Goal: Task Accomplishment & Management: Manage account settings

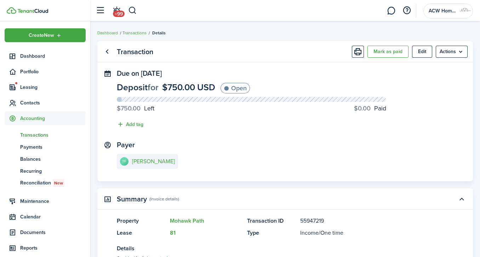
click at [34, 57] on span "Dashboard" at bounding box center [53, 55] width 66 height 7
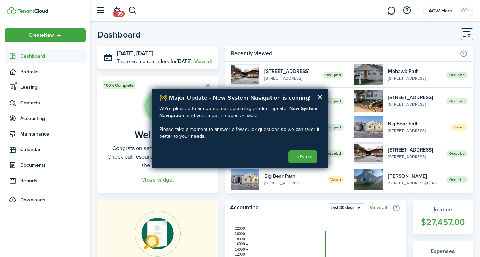
click at [306, 155] on button "Let's go" at bounding box center [303, 156] width 29 height 13
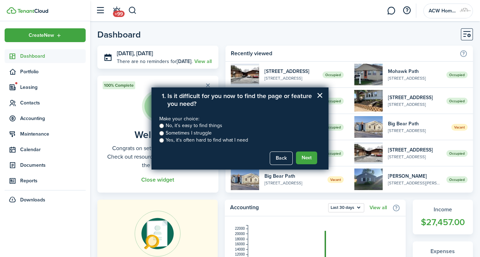
click at [318, 94] on button "×" at bounding box center [320, 95] width 7 height 11
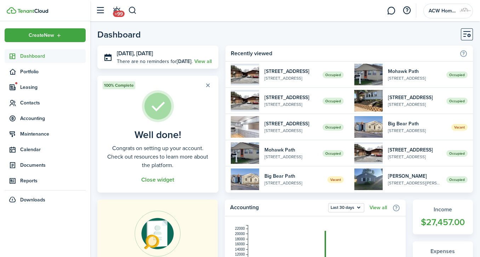
click at [210, 62] on link "View all" at bounding box center [202, 61] width 17 height 7
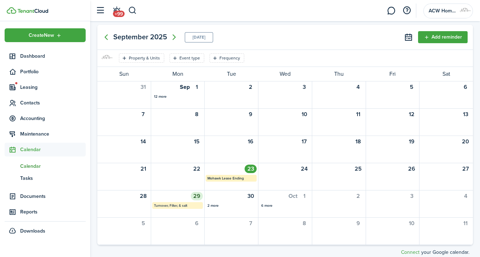
click at [176, 205] on mbsc-calendar-label "Turnover, Filter, & salt" at bounding box center [177, 205] width 51 height 7
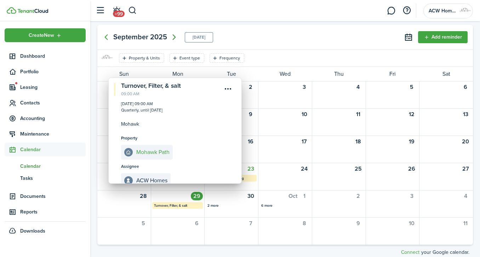
click at [174, 34] on icon "Next page" at bounding box center [174, 37] width 8 height 8
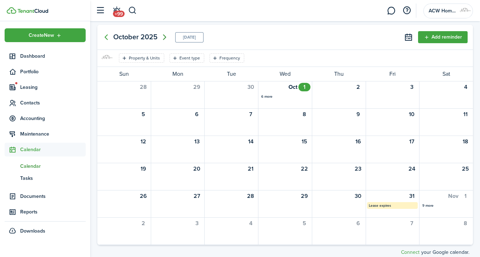
click at [162, 34] on icon "Next page" at bounding box center [164, 37] width 8 height 8
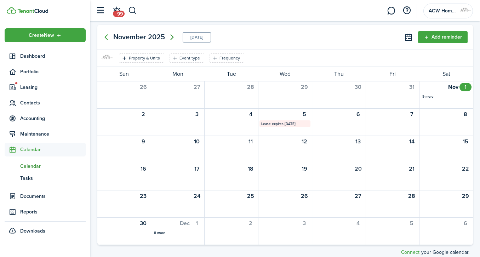
click at [173, 34] on icon "Next page" at bounding box center [172, 37] width 8 height 8
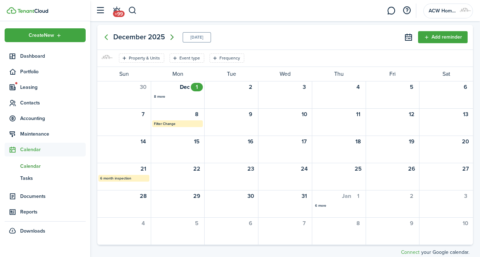
click at [173, 34] on icon "Next page" at bounding box center [172, 37] width 8 height 8
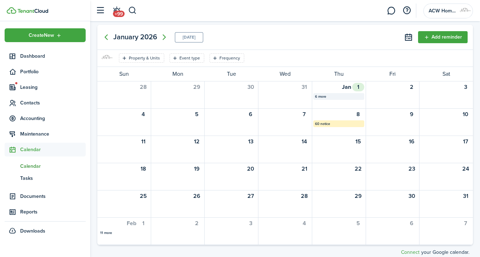
click at [319, 95] on div "6 more" at bounding box center [338, 96] width 47 height 5
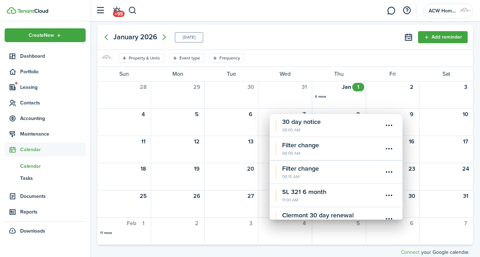
click at [310, 147] on calendar-event-title "Filter change" at bounding box center [332, 146] width 101 height 10
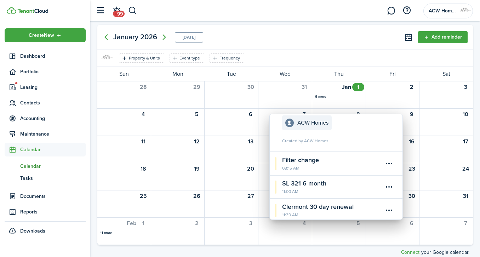
click at [308, 157] on calendar-event-title "Filter change" at bounding box center [332, 160] width 101 height 10
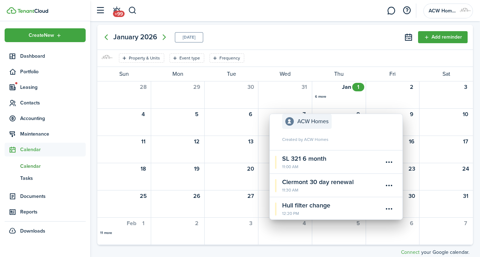
click at [390, 161] on menu-btn-icon "Open menu" at bounding box center [389, 162] width 12 height 12
click at [345, 178] on button "Edit" at bounding box center [364, 177] width 62 height 12
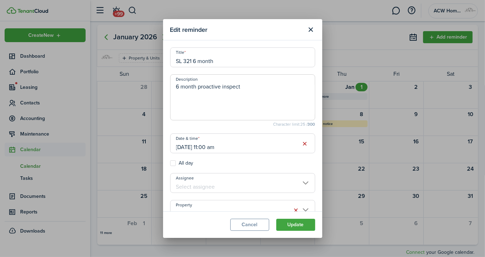
click at [187, 147] on input "[DATE] 11:00 am" at bounding box center [242, 143] width 145 height 20
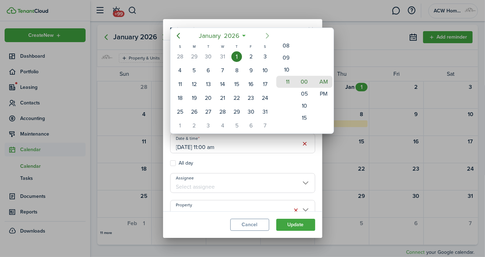
click at [265, 34] on icon "Next page" at bounding box center [267, 36] width 8 height 8
click at [181, 56] on div "1" at bounding box center [180, 56] width 11 height 11
type input "[DATE] 11:00 am"
click at [308, 223] on div at bounding box center [242, 128] width 599 height 370
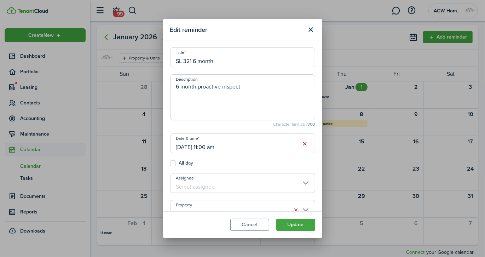
click at [308, 223] on button "Update" at bounding box center [296, 225] width 39 height 12
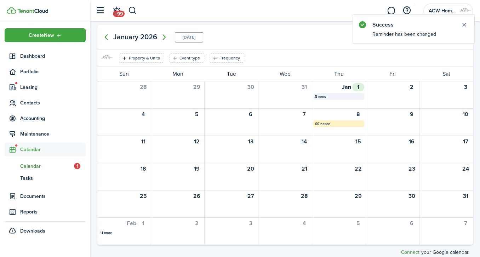
click at [321, 96] on div "5 more" at bounding box center [338, 96] width 47 height 5
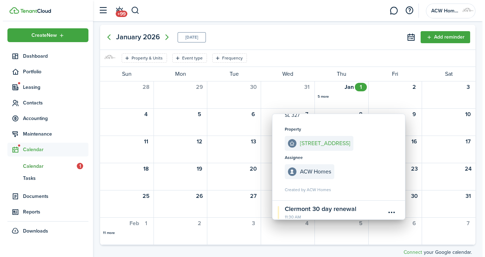
scroll to position [227, 0]
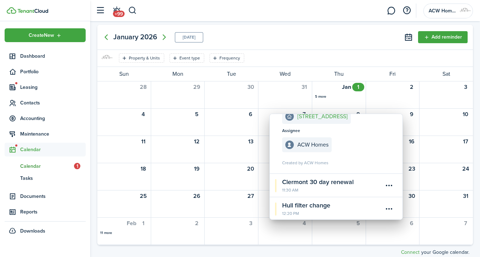
click at [448, 38] on button "Add reminder" at bounding box center [443, 37] width 50 height 12
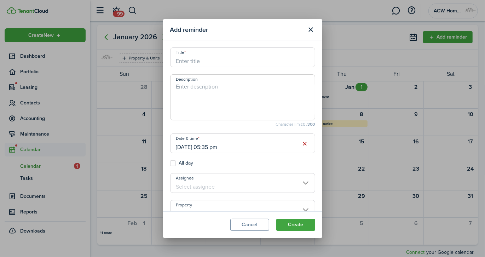
click at [244, 56] on input "Title" at bounding box center [242, 57] width 145 height 20
type input "Mohawk Filter change/Salt"
click at [238, 90] on textarea "Description" at bounding box center [243, 100] width 144 height 34
click at [221, 148] on input "[DATE] 05:35 pm" at bounding box center [242, 143] width 145 height 20
type textarea "3 month"
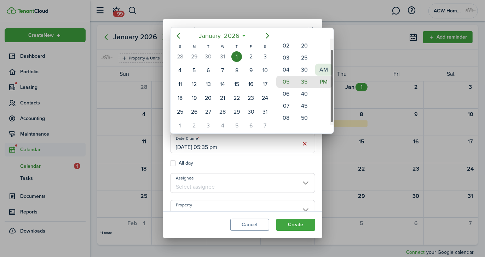
click at [327, 66] on mbsc-wheel-item "AM" at bounding box center [324, 70] width 17 height 12
type input "[DATE] 05:35 am"
click at [302, 184] on div at bounding box center [242, 128] width 599 height 370
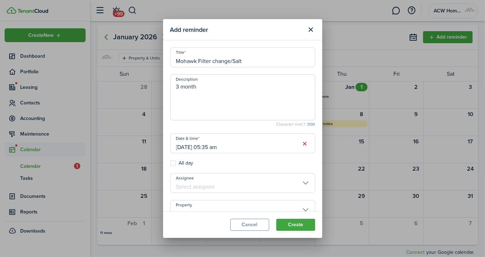
click at [302, 184] on input "Assignee" at bounding box center [242, 183] width 145 height 20
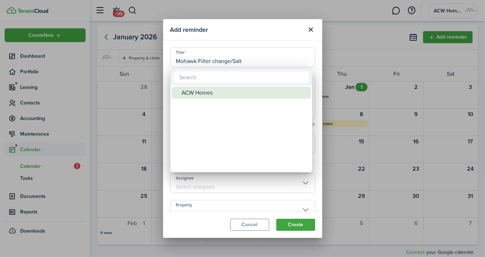
click at [194, 91] on div "ACW Homes" at bounding box center [244, 93] width 125 height 12
type input "ACW Homes"
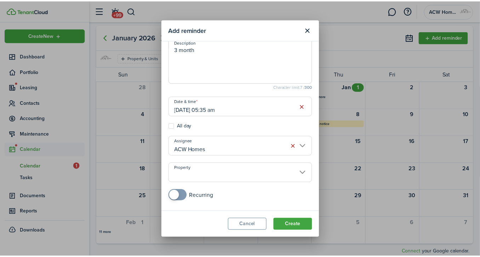
scroll to position [41, 0]
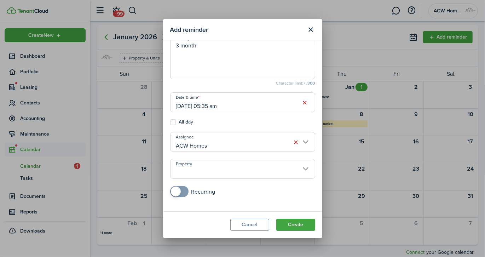
click at [303, 168] on input "Property" at bounding box center [242, 169] width 145 height 20
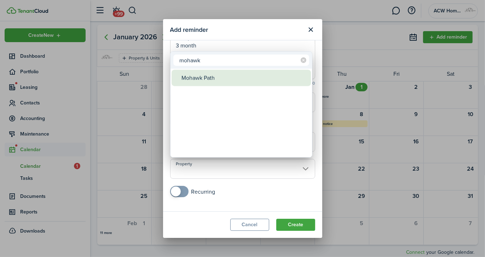
type input "mohawk"
click at [206, 78] on div "Mohawk Path" at bounding box center [244, 78] width 125 height 16
type input "Mohawk Path"
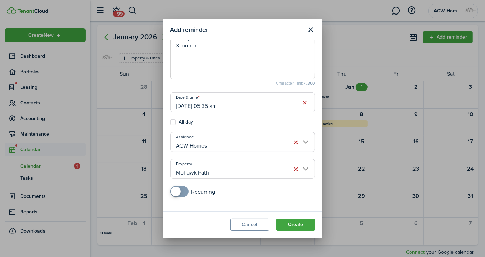
click at [302, 224] on button "Create" at bounding box center [296, 225] width 39 height 12
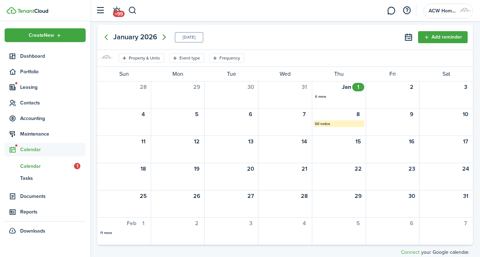
click at [164, 37] on icon "Next page" at bounding box center [164, 37] width 8 height 8
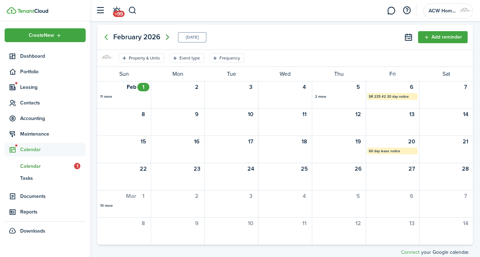
click at [166, 38] on icon "Next page" at bounding box center [167, 37] width 8 height 8
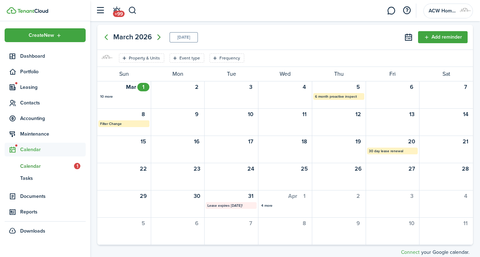
click at [159, 36] on icon "Next page" at bounding box center [158, 37] width 3 height 6
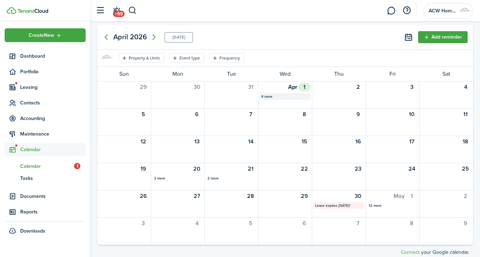
click at [269, 96] on div "4 more" at bounding box center [284, 96] width 47 height 5
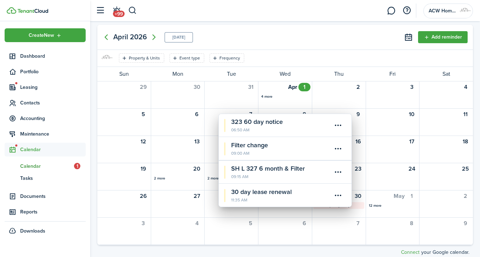
click at [254, 145] on calendar-event-title "Filter change" at bounding box center [281, 146] width 101 height 10
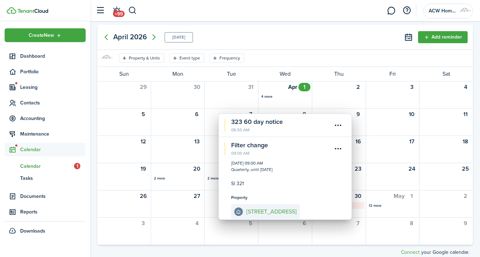
click at [337, 149] on menu-btn-icon "Open menu" at bounding box center [339, 149] width 12 height 12
click at [297, 162] on button "Edit" at bounding box center [314, 164] width 62 height 12
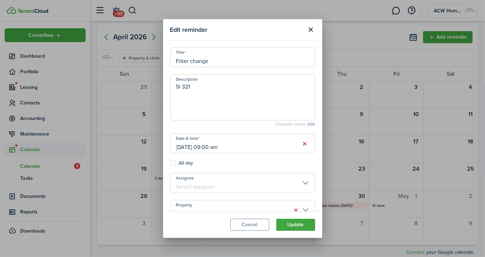
click at [176, 59] on input "Filter change" at bounding box center [242, 57] width 145 height 20
type input "6 month/Filter change"
click at [296, 225] on button "Update" at bounding box center [296, 225] width 39 height 12
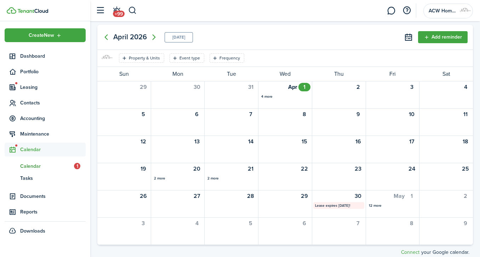
click at [453, 39] on button "Add reminder" at bounding box center [443, 37] width 50 height 12
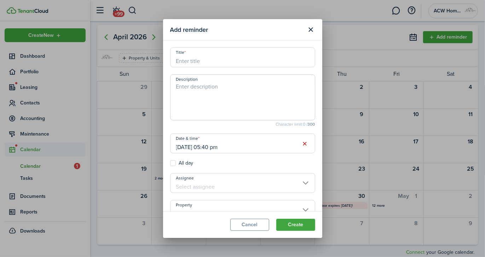
click at [291, 57] on input "Title" at bounding box center [242, 57] width 145 height 20
click at [226, 148] on input "[DATE] 05:40 pm" at bounding box center [242, 143] width 145 height 20
type input "Mohawk 6 mon./Filter/salt"
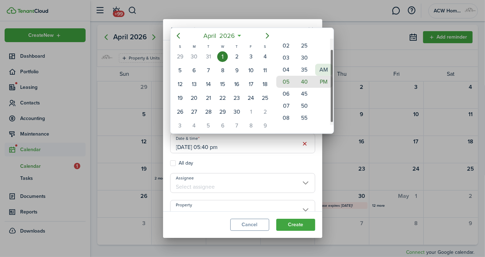
click at [322, 66] on mbsc-wheel-item "AM" at bounding box center [324, 70] width 17 height 12
type input "[DATE] 05:40 am"
click at [275, 188] on div at bounding box center [242, 128] width 599 height 370
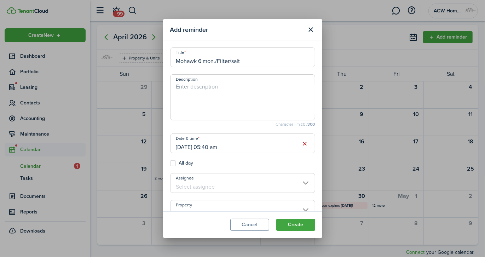
click at [275, 188] on input "Assignee" at bounding box center [242, 183] width 145 height 20
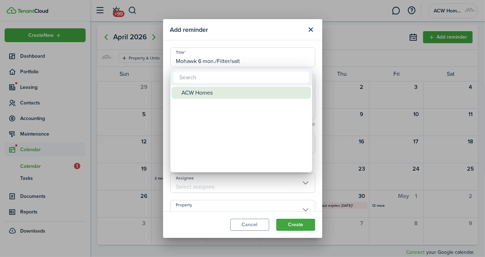
click at [209, 93] on div "ACW Homes" at bounding box center [244, 93] width 125 height 12
type input "ACW Homes"
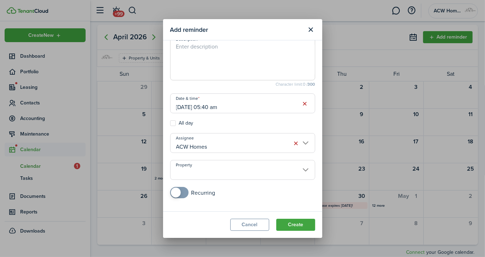
scroll to position [41, 0]
click at [301, 166] on input "Property" at bounding box center [242, 169] width 145 height 20
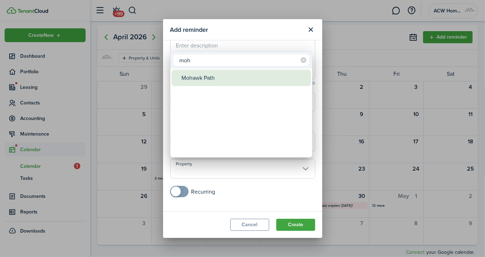
type input "moh"
click at [215, 83] on div "Mohawk Path" at bounding box center [244, 78] width 125 height 16
type input "Mohawk Path"
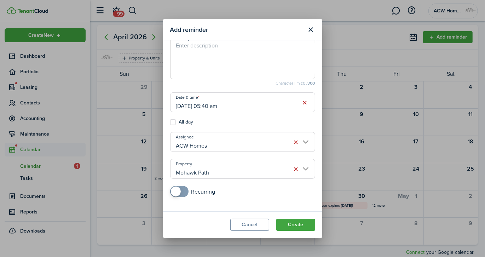
click at [297, 222] on button "Create" at bounding box center [296, 225] width 39 height 12
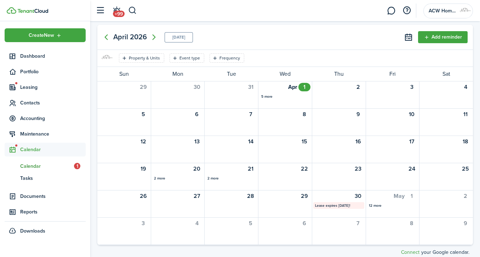
click at [449, 36] on button "Add reminder" at bounding box center [443, 37] width 50 height 12
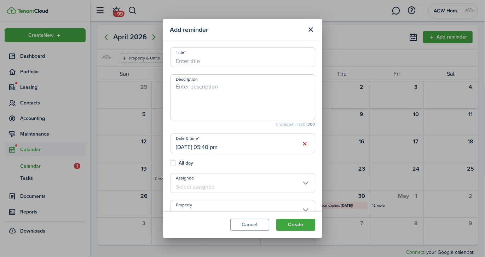
click at [284, 55] on input "Title" at bounding box center [242, 57] width 145 height 20
click at [182, 148] on input "[DATE] 05:40 pm" at bounding box center [242, 143] width 145 height 20
type input "Mohawk slat/filter"
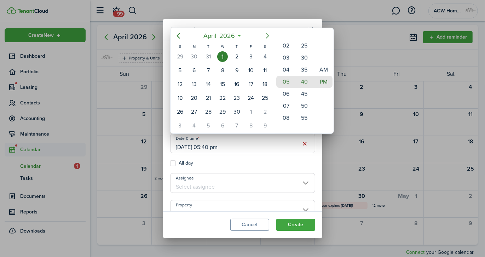
click at [268, 36] on icon "Next page" at bounding box center [267, 36] width 3 height 6
click at [221, 55] on div "1" at bounding box center [222, 56] width 11 height 11
click at [322, 67] on mbsc-wheel-item "AM" at bounding box center [324, 70] width 17 height 12
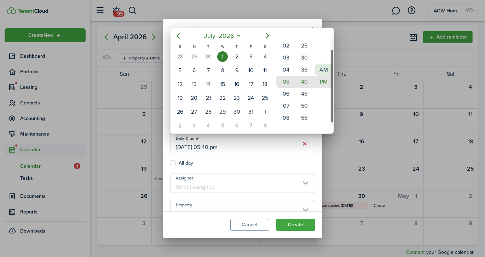
type input "[DATE] 05:40 am"
click at [301, 182] on div at bounding box center [242, 128] width 599 height 370
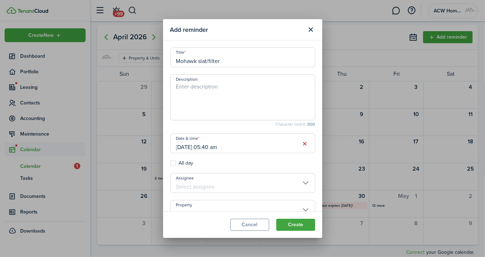
click at [301, 182] on input "Assignee" at bounding box center [242, 183] width 145 height 20
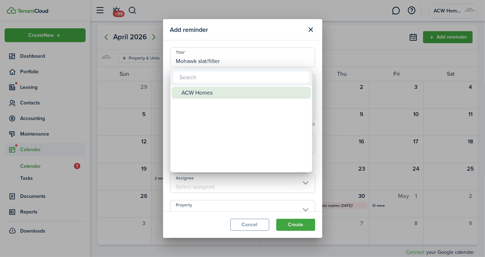
click at [204, 97] on div "ACW Homes" at bounding box center [244, 93] width 125 height 12
type input "ACW Homes"
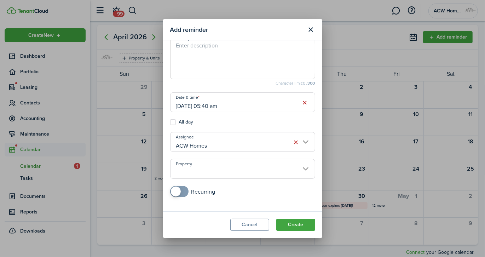
click at [297, 168] on input "Property" at bounding box center [242, 169] width 145 height 20
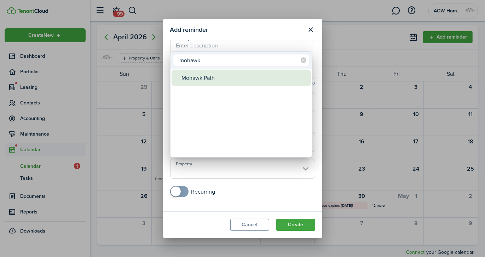
type input "mohawk"
click at [219, 82] on div "Mohawk Path" at bounding box center [244, 78] width 125 height 16
type input "Mohawk Path"
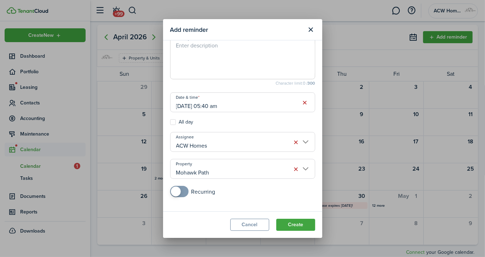
click at [298, 225] on button "Create" at bounding box center [296, 225] width 39 height 12
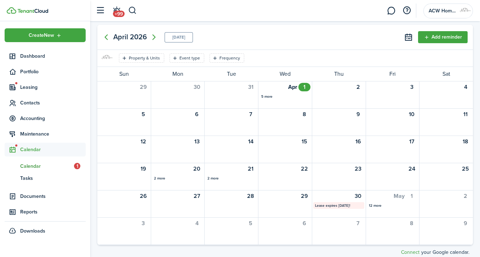
click at [449, 41] on button "Add reminder" at bounding box center [443, 37] width 50 height 12
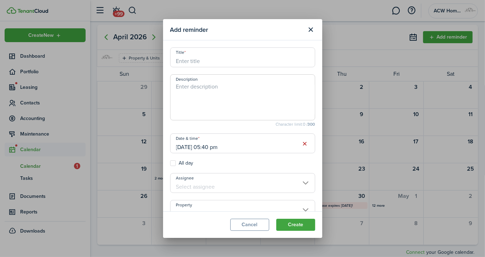
click at [197, 65] on input "Title" at bounding box center [242, 57] width 145 height 20
click at [179, 148] on input "[DATE] 05:40 pm" at bounding box center [242, 143] width 145 height 20
type input "mohawk 60 day notice"
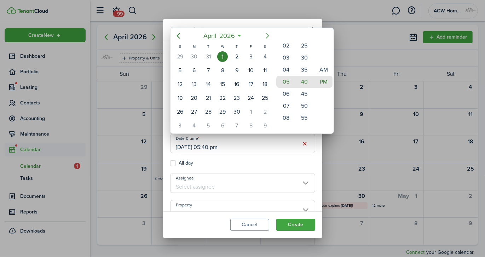
click at [267, 35] on icon "Next page" at bounding box center [267, 36] width 3 height 6
click at [265, 54] on div "1" at bounding box center [265, 56] width 11 height 11
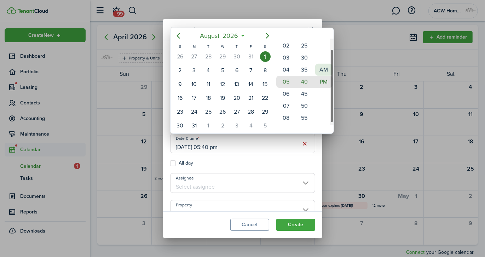
click at [322, 66] on mbsc-wheel-item "AM" at bounding box center [324, 70] width 17 height 12
type input "[DATE] 05:40 am"
click at [277, 178] on div at bounding box center [242, 128] width 599 height 370
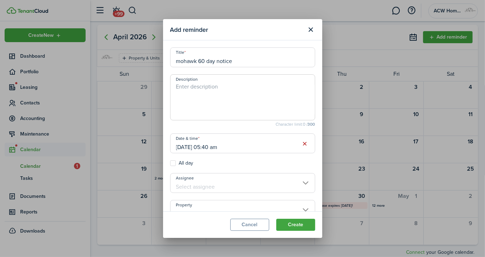
click at [300, 181] on input "Assignee" at bounding box center [242, 183] width 145 height 20
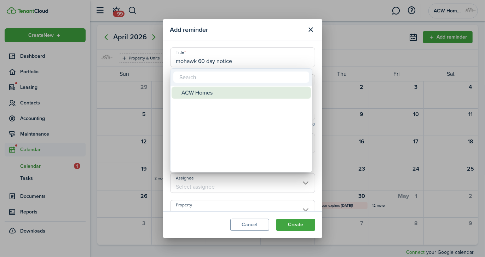
click at [211, 93] on div "ACW Homes" at bounding box center [244, 93] width 125 height 12
type input "ACW Homes"
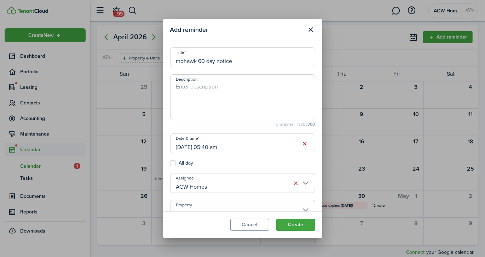
click at [302, 206] on input "Property" at bounding box center [242, 210] width 145 height 20
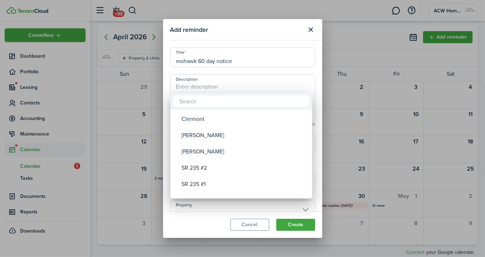
scroll to position [27, 0]
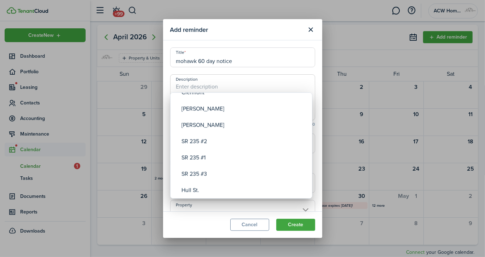
click at [234, 82] on div at bounding box center [242, 128] width 599 height 370
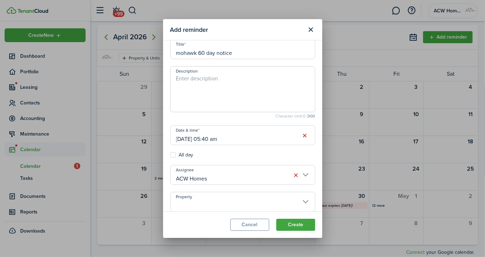
click at [203, 203] on input "Property" at bounding box center [242, 202] width 145 height 20
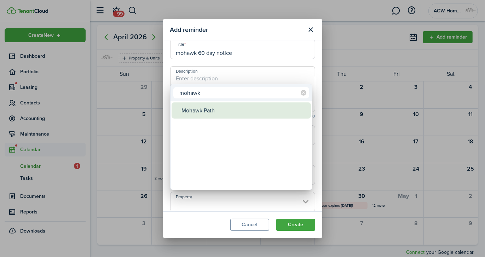
type input "mohawk"
click at [210, 108] on div "Mohawk Path" at bounding box center [244, 110] width 125 height 16
type input "Mohawk Path"
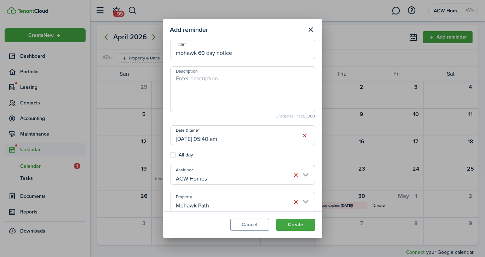
scroll to position [41, 0]
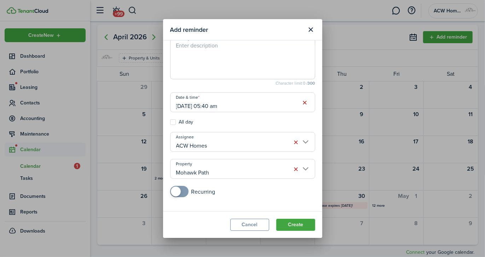
click at [302, 226] on button "Create" at bounding box center [296, 225] width 39 height 12
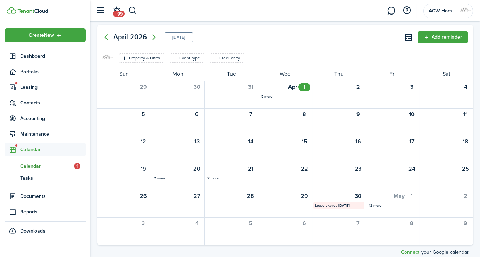
click at [436, 39] on button "Add reminder" at bounding box center [443, 37] width 50 height 12
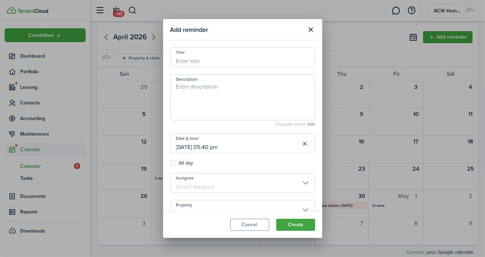
click at [237, 63] on input "Title" at bounding box center [242, 57] width 145 height 20
click at [178, 147] on input "[DATE] 05:40 pm" at bounding box center [242, 143] width 145 height 20
type input "30 day renew notice"
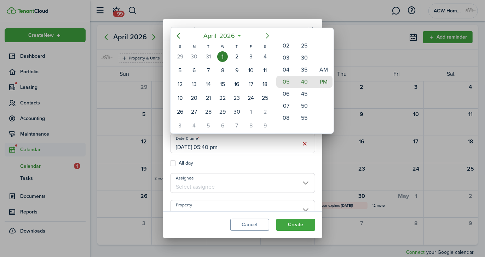
click at [268, 34] on icon "Next page" at bounding box center [267, 36] width 8 height 8
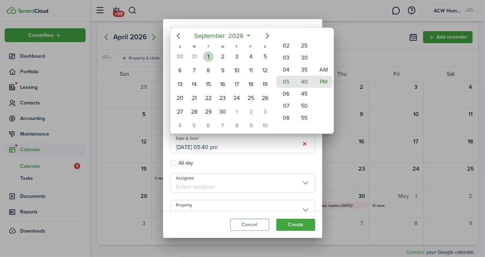
click at [206, 53] on div "1" at bounding box center [208, 56] width 11 height 11
click at [321, 70] on mbsc-wheel-item "AM" at bounding box center [324, 70] width 17 height 12
type input "[DATE] 05:40 am"
click at [300, 185] on div at bounding box center [242, 128] width 599 height 370
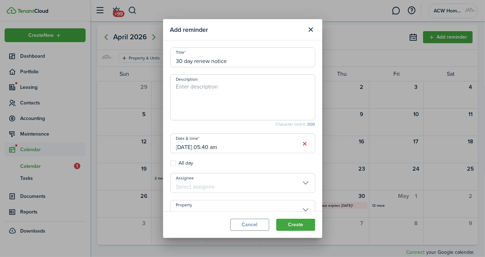
click at [300, 185] on input "Assignee" at bounding box center [242, 183] width 145 height 20
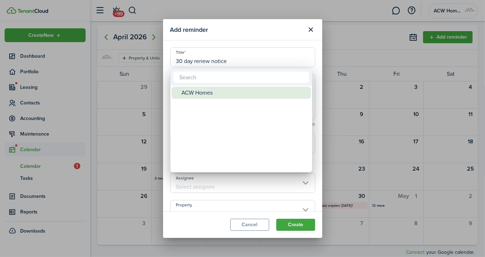
click at [197, 93] on div "ACW Homes" at bounding box center [244, 93] width 125 height 12
type input "ACW Homes"
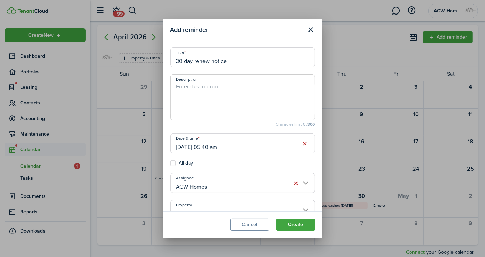
click at [261, 206] on input "Property" at bounding box center [242, 210] width 145 height 20
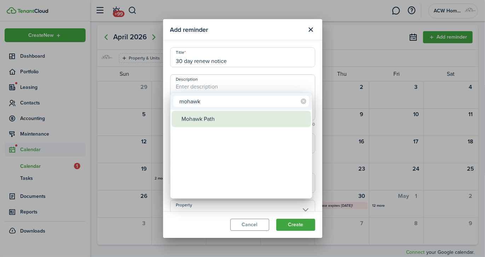
type input "mohawk"
click at [192, 121] on div "Mohawk Path" at bounding box center [244, 119] width 125 height 16
type input "Mohawk Path"
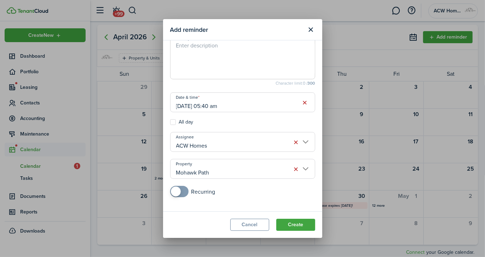
click at [297, 227] on button "Create" at bounding box center [296, 225] width 39 height 12
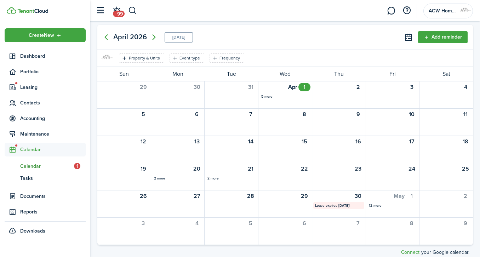
click at [172, 38] on mbsc-calendar-today "[DATE]" at bounding box center [179, 37] width 28 height 10
click at [106, 37] on icon "Previous page" at bounding box center [106, 37] width 8 height 8
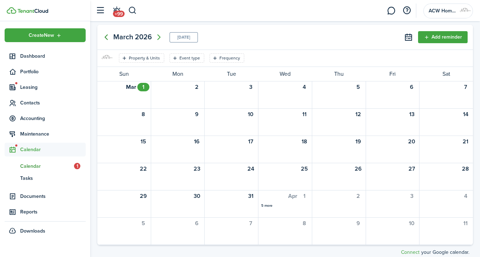
click at [106, 37] on body "Create New Dashboard Portfolio Leasing Contacts Accounting Maintenance Calendar…" at bounding box center [240, 128] width 480 height 257
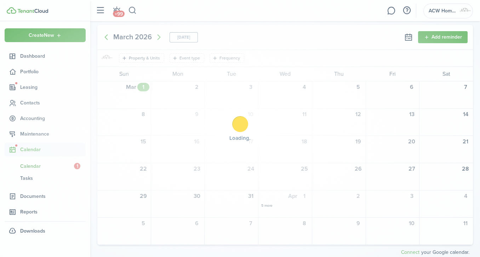
click at [106, 37] on div "Loading" at bounding box center [240, 128] width 480 height 257
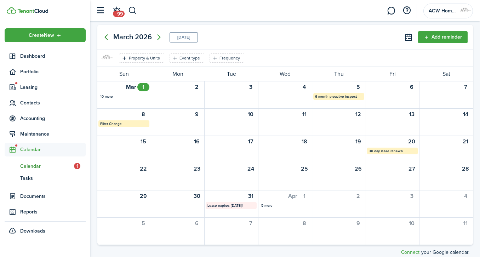
click at [106, 37] on icon "Previous page" at bounding box center [106, 37] width 8 height 8
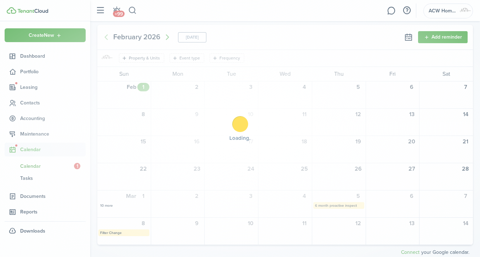
click at [106, 37] on body "Create New Dashboard Portfolio Leasing Contacts Accounting Maintenance Calendar…" at bounding box center [240, 128] width 480 height 257
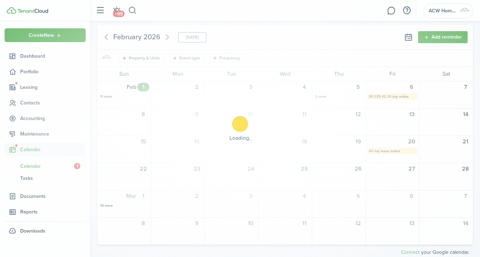
click at [106, 37] on div "Loading" at bounding box center [240, 128] width 480 height 257
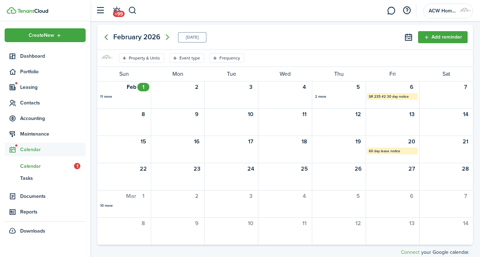
click at [106, 37] on icon "Previous page" at bounding box center [106, 37] width 8 height 8
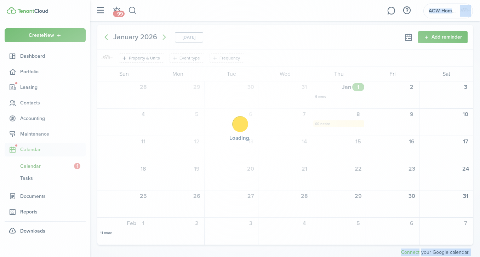
click at [106, 37] on div "Loading" at bounding box center [240, 128] width 480 height 257
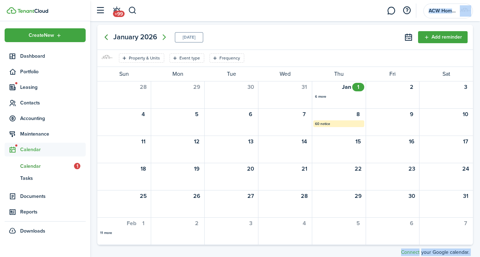
click at [106, 37] on icon "Previous page" at bounding box center [106, 37] width 8 height 8
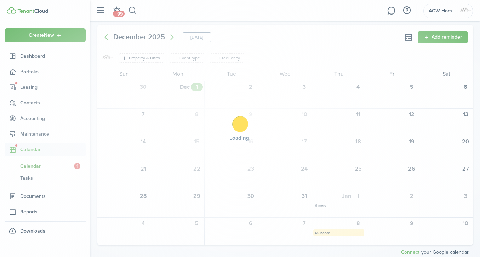
click at [106, 37] on div "Loading" at bounding box center [240, 128] width 480 height 257
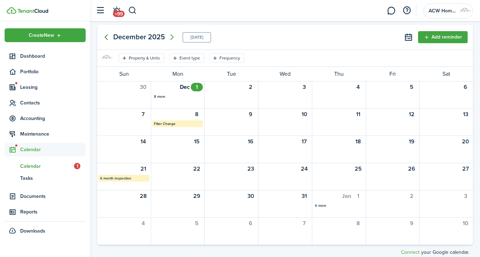
click at [106, 37] on icon "Previous page" at bounding box center [106, 37] width 8 height 8
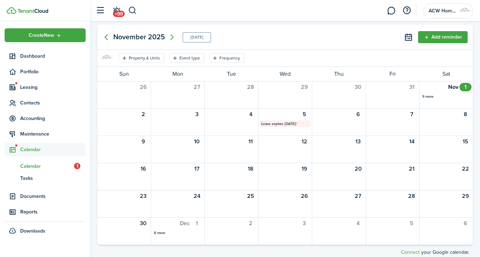
click at [106, 37] on icon "Previous page" at bounding box center [106, 37] width 8 height 8
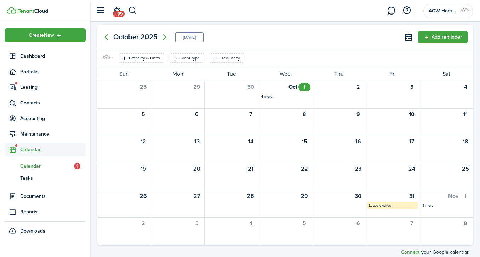
click at [106, 37] on icon "Previous page" at bounding box center [106, 37] width 8 height 8
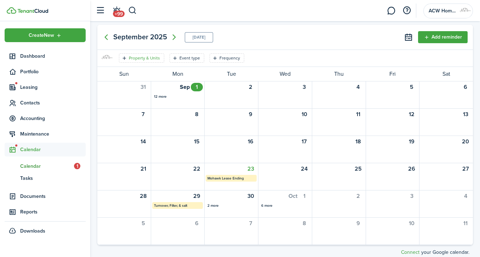
click at [145, 55] on filter-tag-label "Property & Units" at bounding box center [144, 58] width 31 height 6
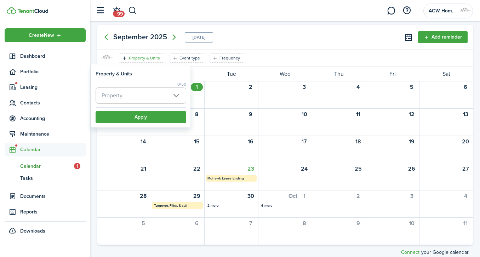
click at [173, 95] on span "Property" at bounding box center [141, 96] width 90 height 16
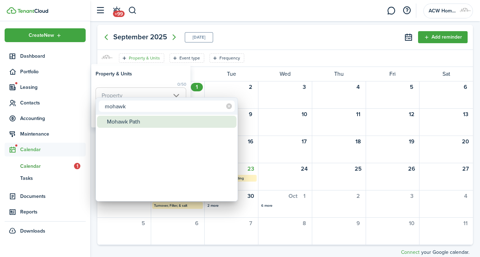
type input "mohawk"
click at [142, 123] on div "Mohawk Path" at bounding box center [169, 122] width 125 height 12
type input "Mohawk Path"
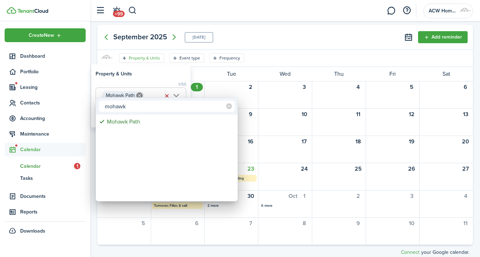
click at [272, 38] on div at bounding box center [239, 128] width 593 height 370
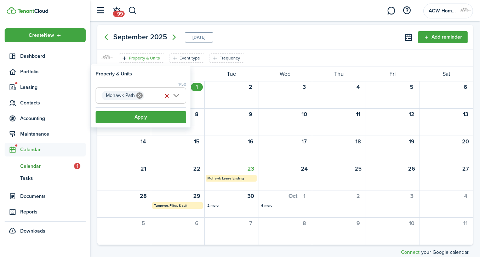
click at [177, 119] on button "Apply" at bounding box center [141, 117] width 91 height 12
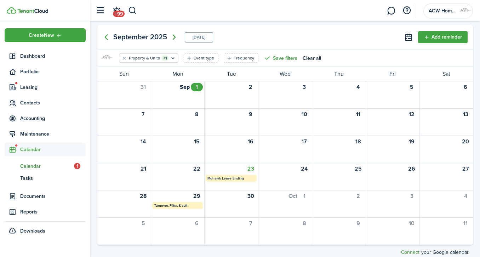
click at [173, 38] on icon "Next page" at bounding box center [174, 37] width 8 height 8
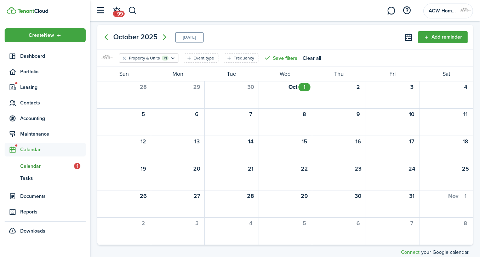
click at [173, 38] on div "[DATE] [DATE]" at bounding box center [151, 37] width 104 height 14
click at [164, 38] on icon "Next page" at bounding box center [164, 37] width 8 height 8
click at [164, 38] on span "2025" at bounding box center [156, 37] width 17 height 12
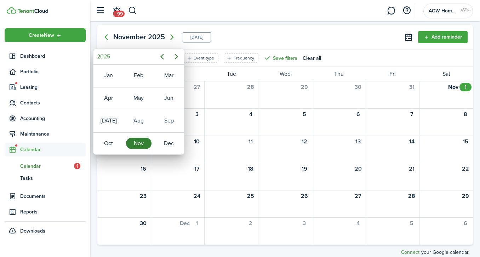
click at [169, 36] on icon "Next page" at bounding box center [172, 37] width 8 height 8
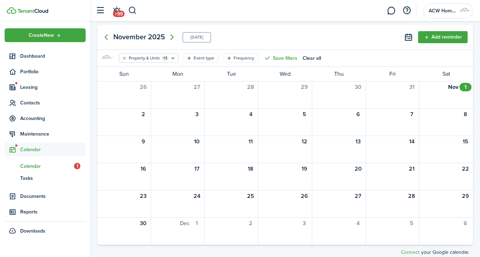
click at [172, 36] on icon "Next page" at bounding box center [171, 37] width 3 height 6
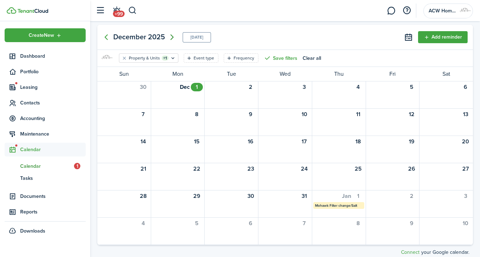
click at [172, 36] on icon "Next page" at bounding box center [171, 37] width 3 height 6
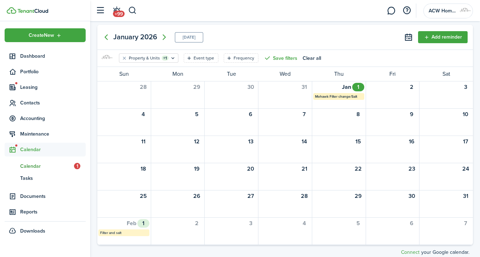
click at [122, 232] on mbsc-calendar-label "Filter and salt" at bounding box center [123, 232] width 51 height 7
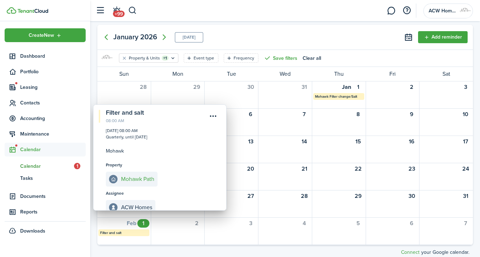
click at [212, 113] on menu-btn-icon "Open menu" at bounding box center [213, 116] width 12 height 12
click at [173, 153] on button "Delete" at bounding box center [188, 156] width 62 height 12
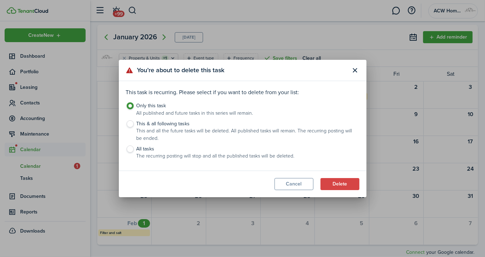
click at [335, 179] on button "Delete" at bounding box center [340, 184] width 39 height 12
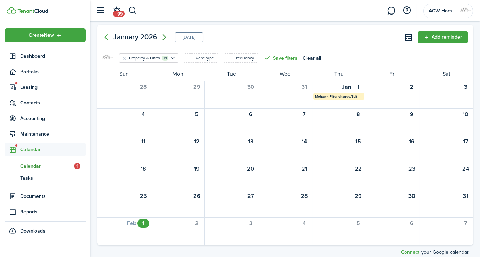
click at [162, 36] on icon "Next page" at bounding box center [164, 37] width 8 height 8
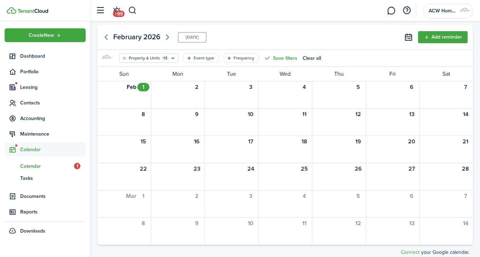
click at [162, 36] on mbsc-button "Next page" at bounding box center [167, 37] width 14 height 14
click at [162, 36] on icon "Next page" at bounding box center [159, 37] width 8 height 8
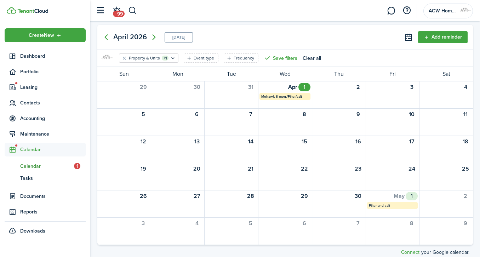
click at [379, 203] on mbsc-calendar-label "Filter and salt" at bounding box center [392, 205] width 51 height 7
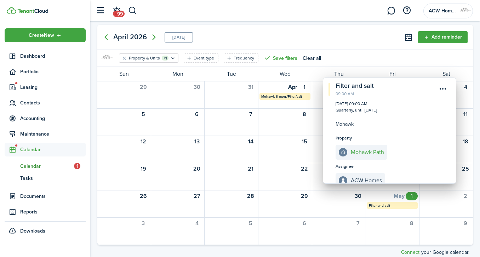
click at [442, 90] on menu-btn-icon "Open menu" at bounding box center [443, 89] width 12 height 12
click at [400, 131] on button "Delete" at bounding box center [418, 129] width 62 height 12
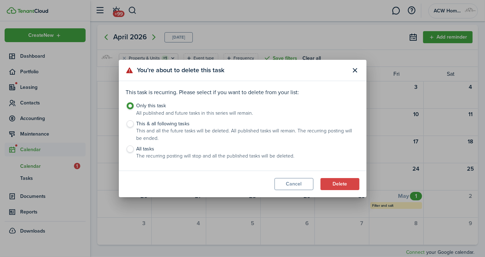
click at [348, 187] on button "Delete" at bounding box center [340, 184] width 39 height 12
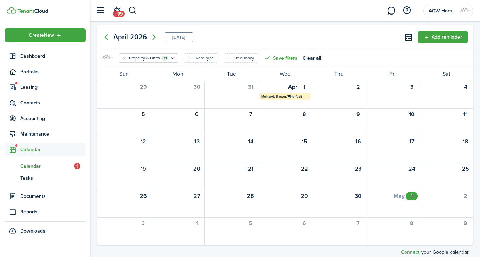
click at [152, 38] on icon "Next page" at bounding box center [154, 37] width 8 height 8
click at [152, 38] on icon "Next page" at bounding box center [152, 37] width 8 height 8
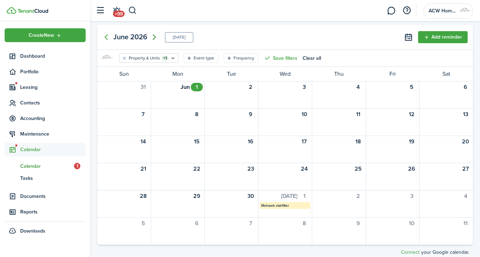
click at [152, 38] on icon "Next page" at bounding box center [154, 37] width 8 height 8
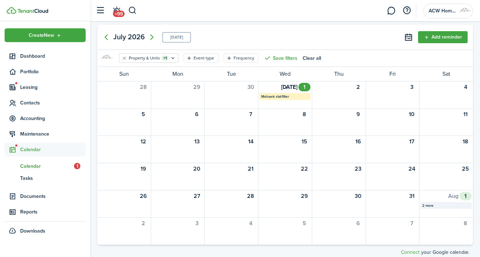
click at [427, 205] on div "2 more" at bounding box center [445, 205] width 47 height 5
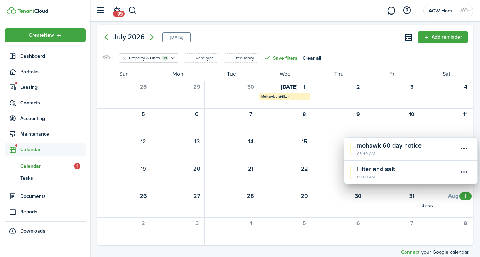
click at [463, 174] on menu-btn-icon "Open menu" at bounding box center [464, 172] width 12 height 12
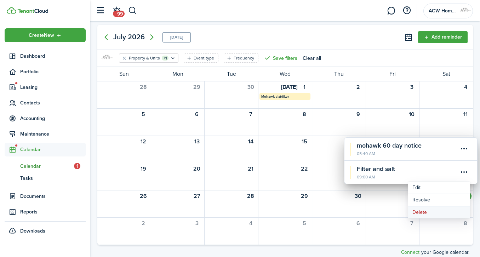
click at [423, 209] on button "Delete" at bounding box center [439, 212] width 62 height 12
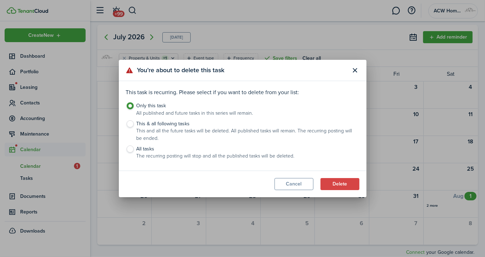
click at [347, 182] on button "Delete" at bounding box center [340, 184] width 39 height 12
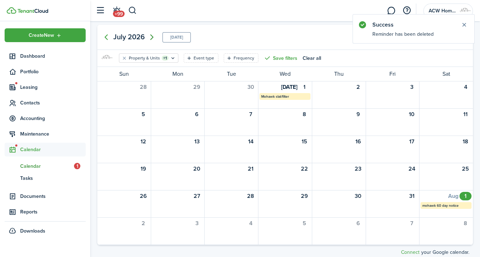
click at [150, 38] on icon "Next page" at bounding box center [152, 37] width 8 height 8
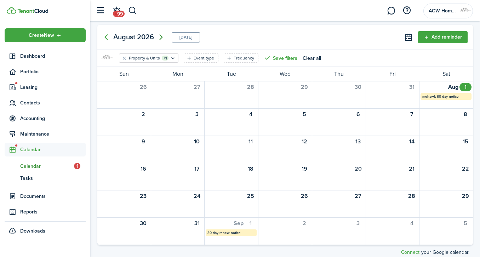
click at [160, 36] on icon "Next page" at bounding box center [161, 37] width 8 height 8
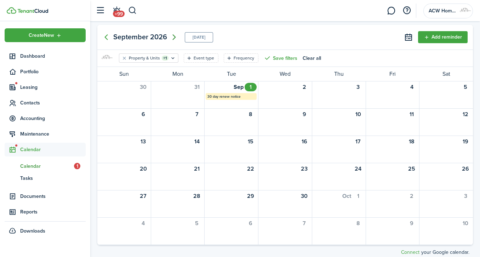
click at [175, 36] on icon "Next page" at bounding box center [174, 37] width 8 height 8
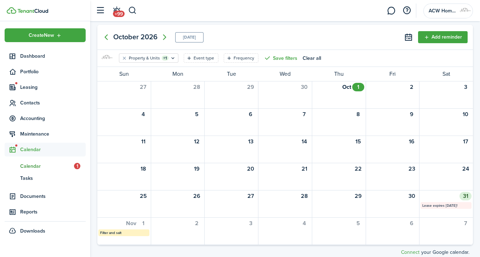
click at [431, 205] on mbsc-calendar-label "Lease expires [DATE]!" at bounding box center [446, 205] width 51 height 7
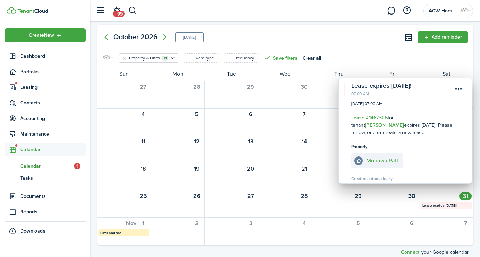
click at [458, 87] on menu-btn-icon "Open menu" at bounding box center [459, 89] width 12 height 12
click at [413, 107] on button "Delete" at bounding box center [434, 104] width 62 height 12
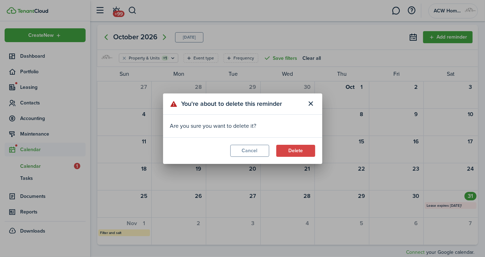
click at [282, 152] on button "Delete" at bounding box center [296, 151] width 39 height 12
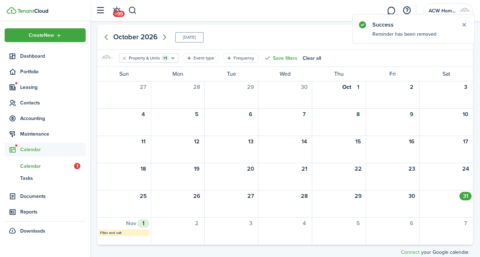
click at [137, 231] on mbsc-calendar-label "Filter and salt" at bounding box center [123, 232] width 51 height 7
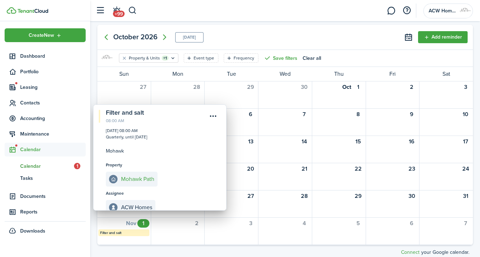
click at [213, 116] on menu-btn-icon "Open menu" at bounding box center [213, 116] width 12 height 12
click at [174, 156] on button "Delete" at bounding box center [188, 156] width 62 height 12
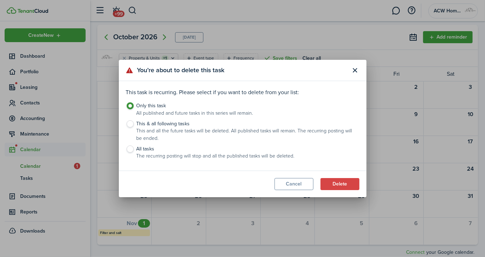
click at [129, 123] on label "This & all following tasks This and all the future tasks will be deleted. All p…" at bounding box center [243, 132] width 234 height 25
radio input "false"
radio input "true"
click at [328, 180] on button "Delete" at bounding box center [340, 184] width 39 height 12
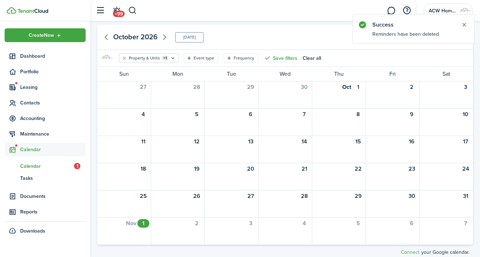
click at [463, 23] on button "Close notify" at bounding box center [464, 25] width 10 height 10
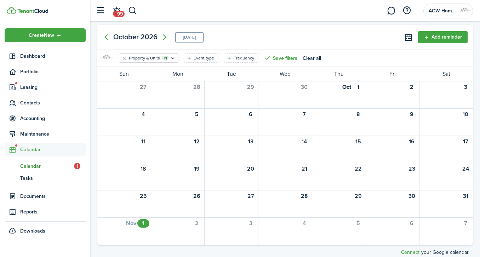
click at [444, 37] on button "Add reminder" at bounding box center [443, 37] width 50 height 12
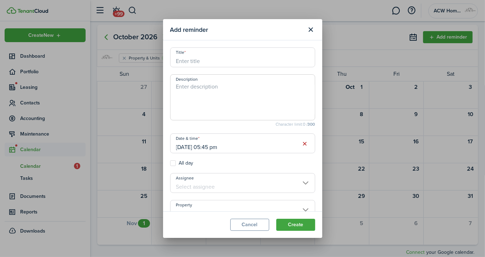
click at [247, 62] on input "Title" at bounding box center [242, 57] width 145 height 20
type input "Mohawk Lease Renew?"
drag, startPoint x: 204, startPoint y: 87, endPoint x: 181, endPoint y: 87, distance: 23.4
click at [181, 87] on textarea "Description" at bounding box center [243, 100] width 144 height 34
click at [225, 149] on input "[DATE] 05:45 pm" at bounding box center [242, 143] width 145 height 20
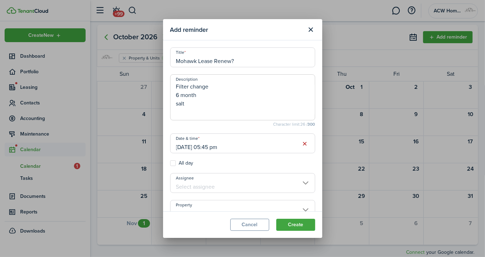
type textarea "Filter change 6 month salt"
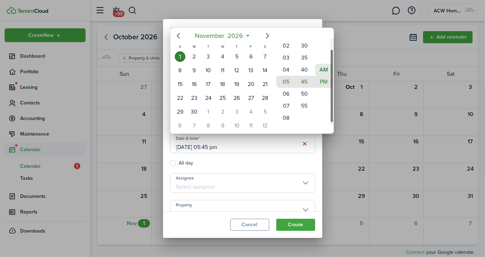
click at [323, 67] on mbsc-wheel-item "AM" at bounding box center [324, 70] width 17 height 12
click at [178, 147] on div at bounding box center [242, 128] width 599 height 370
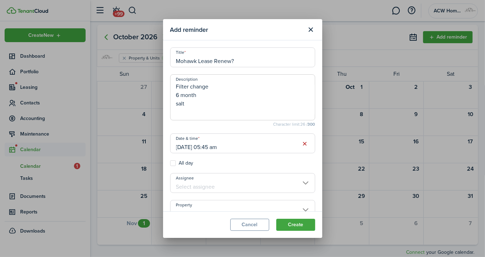
click at [178, 147] on input "[DATE] 05:45 am" at bounding box center [242, 143] width 145 height 20
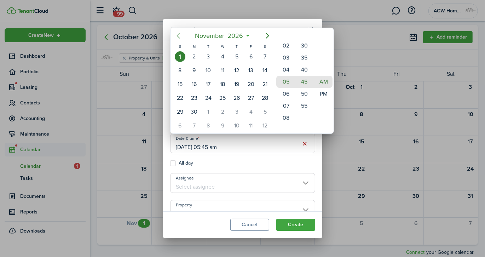
click at [177, 36] on icon "Previous page" at bounding box center [178, 36] width 3 height 6
click at [238, 57] on div "1" at bounding box center [237, 56] width 11 height 11
type input "[DATE] 05:45 am"
click at [272, 181] on div at bounding box center [242, 128] width 599 height 370
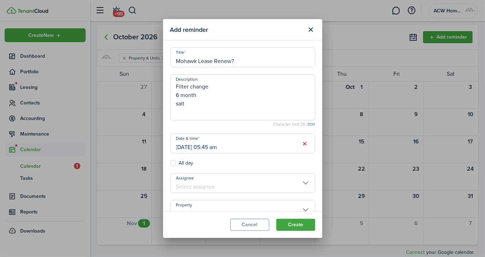
click at [272, 181] on input "Assignee" at bounding box center [242, 183] width 145 height 20
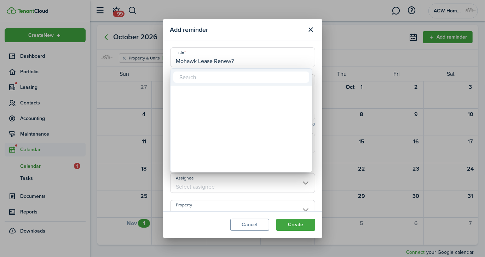
drag, startPoint x: 206, startPoint y: 93, endPoint x: 319, endPoint y: 70, distance: 116.0
click at [319, 70] on div "ACW Homes" at bounding box center [242, 128] width 485 height 257
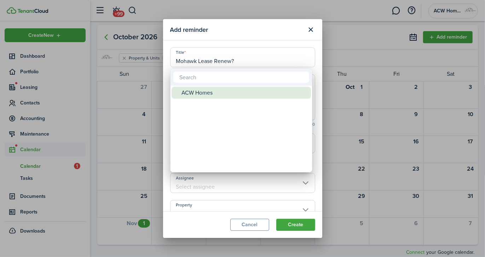
drag, startPoint x: 319, startPoint y: 70, endPoint x: 210, endPoint y: 90, distance: 110.9
click at [210, 90] on div "ACW Homes" at bounding box center [242, 128] width 485 height 257
click at [210, 90] on div "ACW Homes" at bounding box center [244, 93] width 125 height 12
type input "ACW Homes"
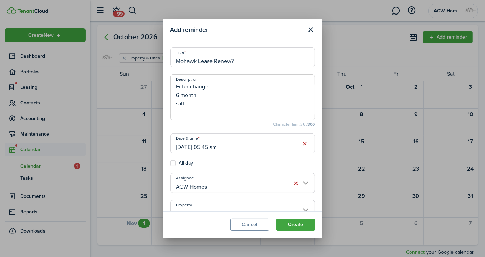
click at [241, 206] on input "Property" at bounding box center [242, 210] width 145 height 20
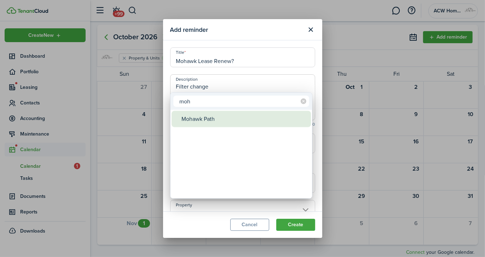
type input "moh"
click at [203, 118] on div "Mohawk Path" at bounding box center [244, 119] width 125 height 16
type input "Mohawk Path"
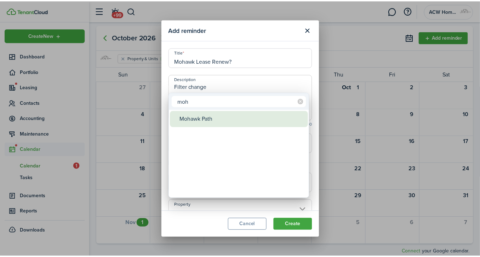
scroll to position [8, 0]
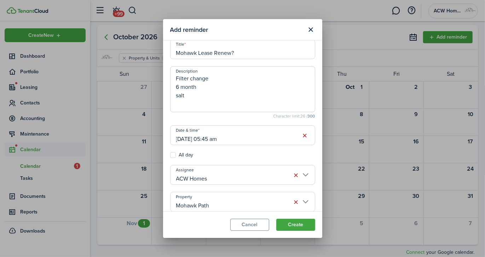
click at [304, 224] on button "Create" at bounding box center [296, 225] width 39 height 12
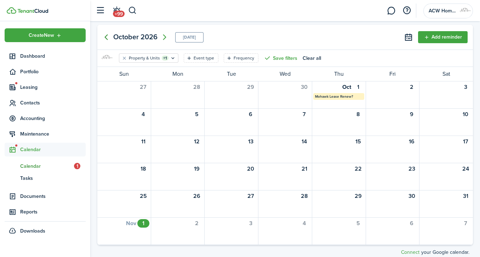
click at [105, 39] on icon "Previous page" at bounding box center [106, 37] width 8 height 8
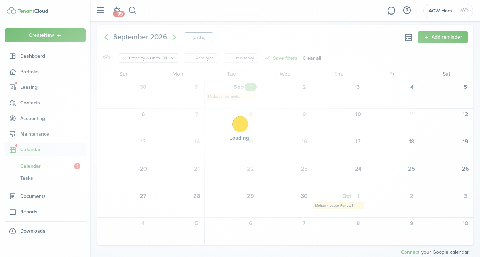
click at [105, 39] on div "Loading" at bounding box center [240, 128] width 480 height 257
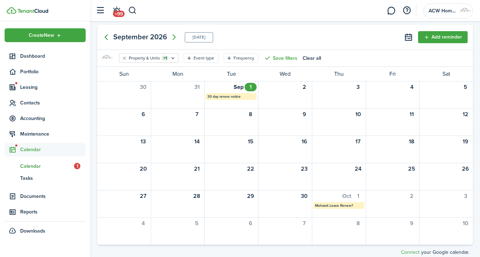
click at [105, 39] on icon "Previous page" at bounding box center [106, 37] width 8 height 8
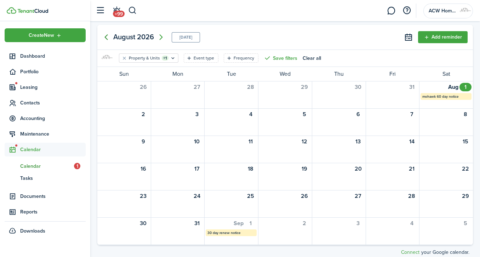
click at [107, 37] on icon "Previous page" at bounding box center [106, 37] width 8 height 8
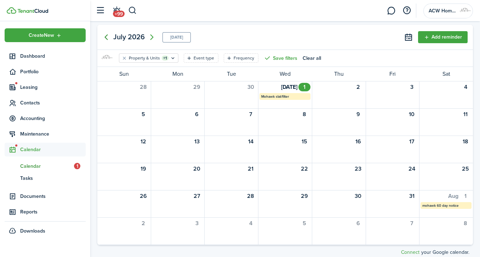
click at [107, 37] on icon "Previous page" at bounding box center [106, 37] width 8 height 8
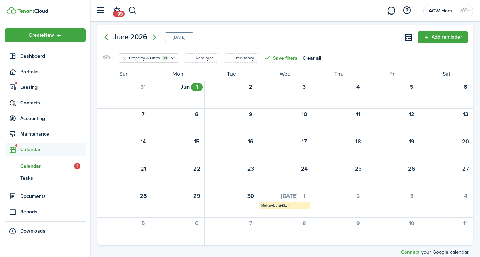
click at [107, 37] on icon "Previous page" at bounding box center [106, 37] width 8 height 8
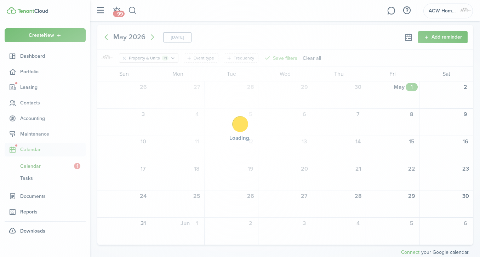
click at [107, 37] on div "Loading" at bounding box center [240, 128] width 480 height 257
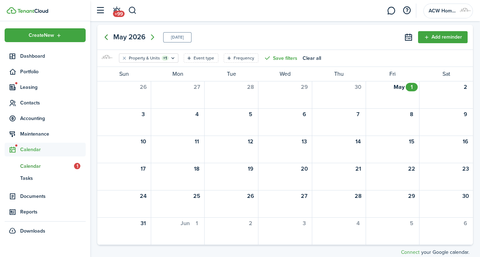
click at [107, 37] on icon "Previous page" at bounding box center [106, 37] width 8 height 8
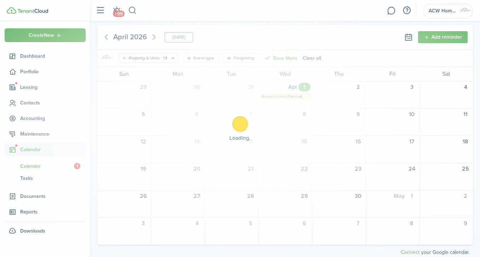
click at [107, 37] on div "Loading" at bounding box center [240, 128] width 480 height 257
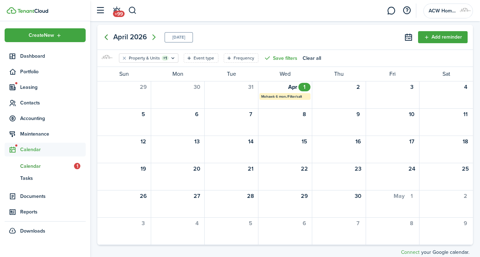
click at [107, 37] on icon "Previous page" at bounding box center [106, 37] width 8 height 8
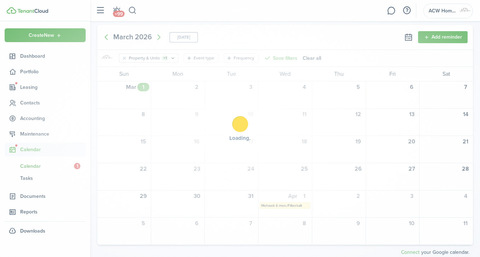
click at [107, 37] on div "Loading" at bounding box center [240, 128] width 480 height 257
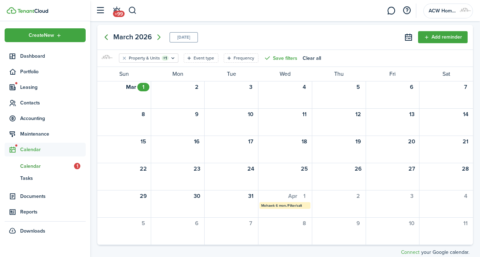
click at [107, 37] on icon "Previous page" at bounding box center [106, 37] width 8 height 8
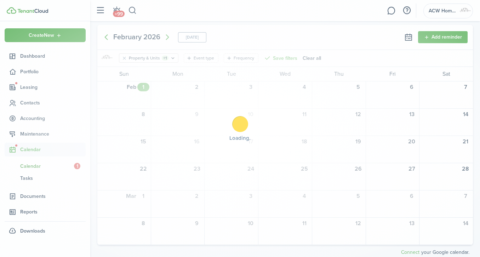
click at [107, 37] on div "Loading" at bounding box center [240, 128] width 480 height 257
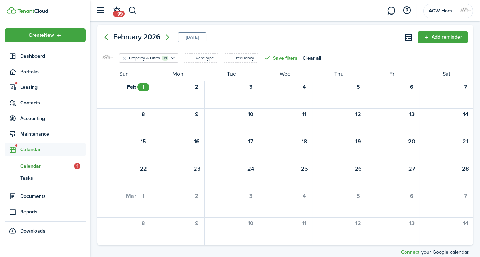
click at [107, 37] on icon "Previous page" at bounding box center [106, 37] width 8 height 8
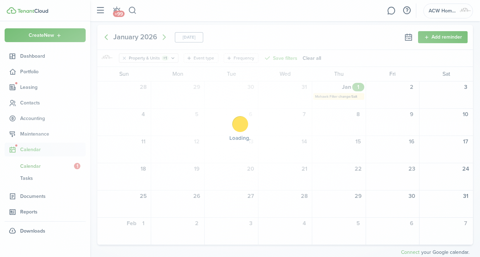
click at [107, 37] on div "Loading" at bounding box center [240, 128] width 480 height 257
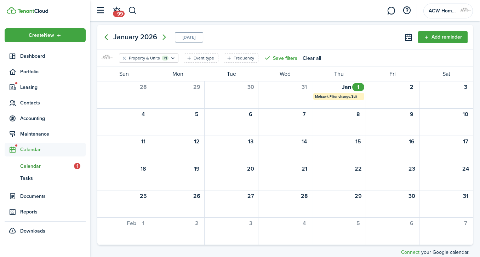
click at [107, 37] on icon "Previous page" at bounding box center [106, 37] width 8 height 8
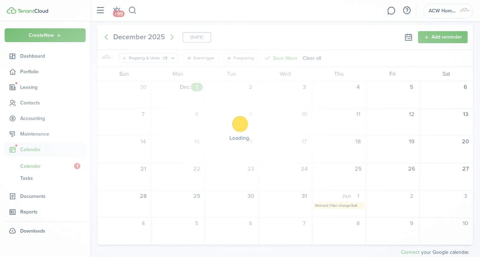
click at [107, 37] on div "Loading" at bounding box center [240, 128] width 480 height 257
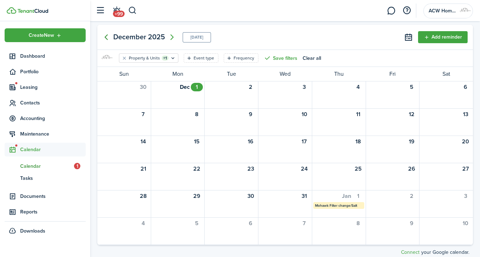
click at [107, 37] on icon "Previous page" at bounding box center [106, 37] width 8 height 8
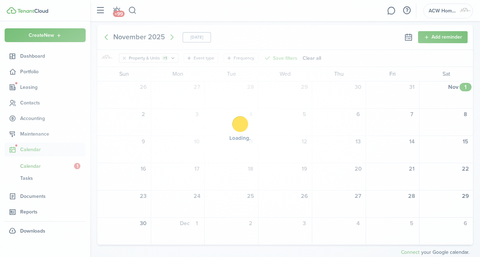
click at [107, 37] on div "Loading" at bounding box center [240, 128] width 480 height 257
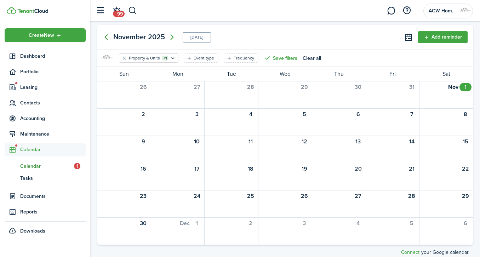
click at [107, 37] on icon "Previous page" at bounding box center [106, 37] width 8 height 8
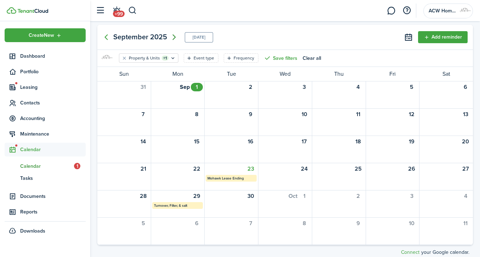
click at [171, 35] on icon "Next page" at bounding box center [174, 37] width 8 height 8
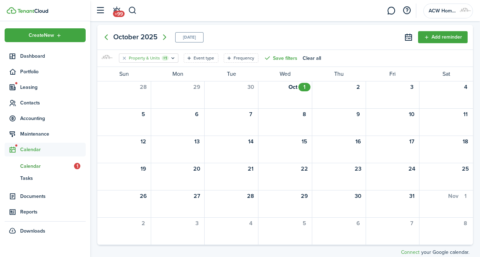
click at [170, 58] on icon "Open filter" at bounding box center [173, 58] width 6 height 6
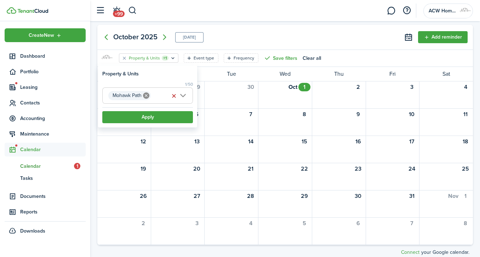
click at [147, 95] on icon at bounding box center [146, 95] width 6 height 6
click at [147, 95] on span "Property" at bounding box center [148, 96] width 90 height 16
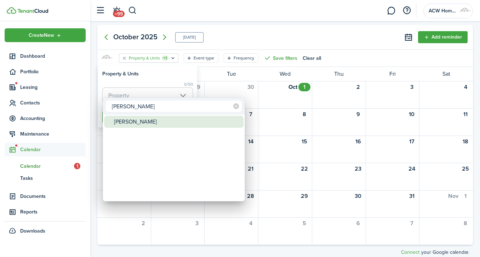
type input "[PERSON_NAME]"
click at [124, 123] on div "[PERSON_NAME]" at bounding box center [176, 122] width 125 height 12
type input "[PERSON_NAME]"
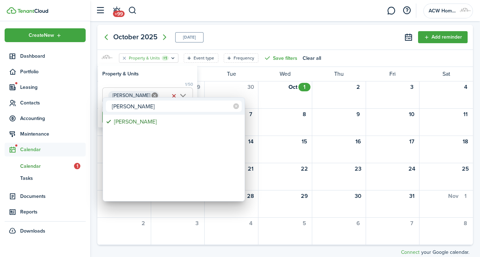
click at [237, 108] on icon at bounding box center [236, 106] width 6 height 6
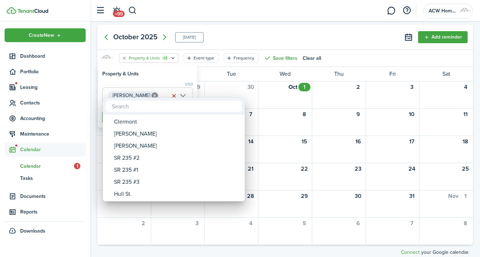
click at [165, 79] on div at bounding box center [239, 128] width 593 height 370
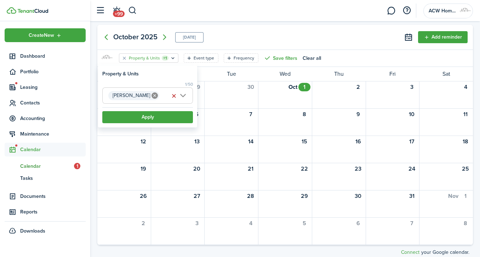
click at [155, 117] on button "Apply" at bounding box center [147, 117] width 91 height 12
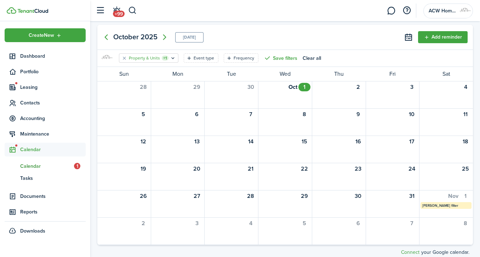
click at [171, 56] on icon "Open filter" at bounding box center [173, 58] width 6 height 6
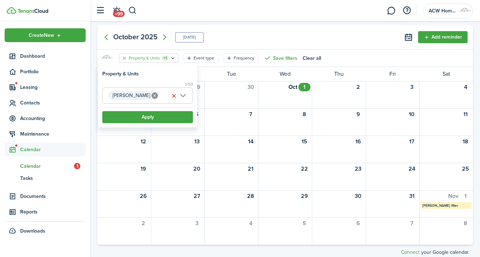
click at [174, 95] on button "button" at bounding box center [174, 96] width 10 height 10
click at [151, 95] on span "Property" at bounding box center [148, 96] width 90 height 16
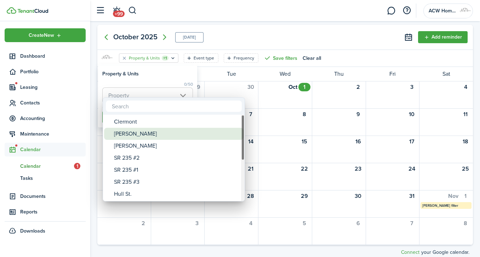
click at [137, 132] on div "[PERSON_NAME]" at bounding box center [176, 134] width 125 height 12
type input "[PERSON_NAME]"
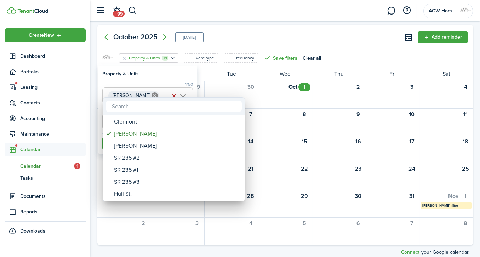
click at [252, 39] on div at bounding box center [239, 128] width 593 height 370
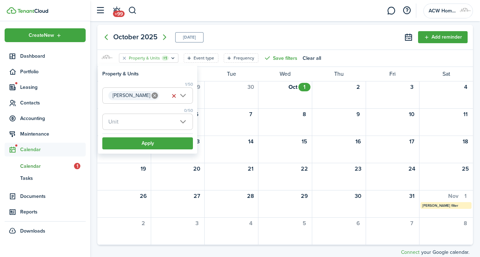
click at [178, 118] on span "Unit" at bounding box center [148, 122] width 90 height 16
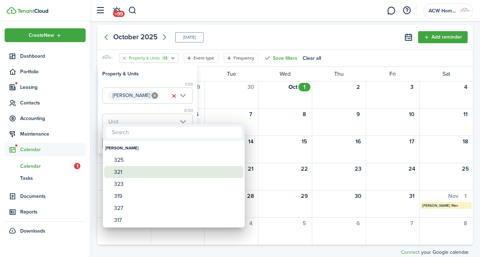
click at [117, 169] on div "321" at bounding box center [176, 172] width 125 height 12
type input "321"
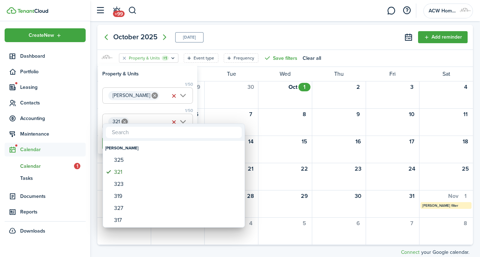
click at [256, 36] on div at bounding box center [239, 128] width 593 height 370
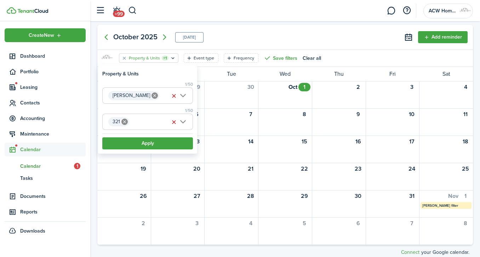
click at [151, 141] on button "Apply" at bounding box center [147, 143] width 91 height 12
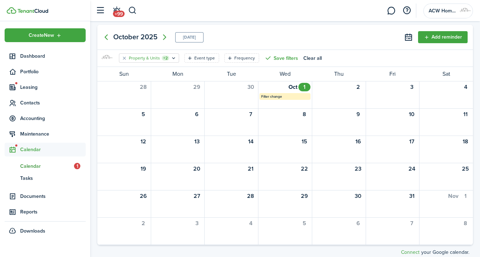
click at [173, 58] on icon "Open filter" at bounding box center [174, 58] width 6 height 6
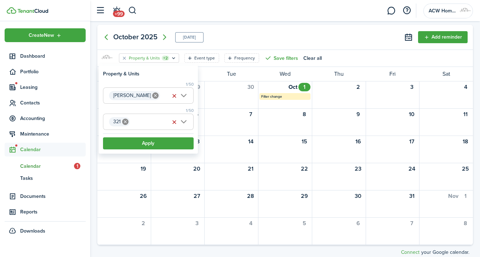
click at [165, 120] on span "321" at bounding box center [148, 122] width 90 height 16
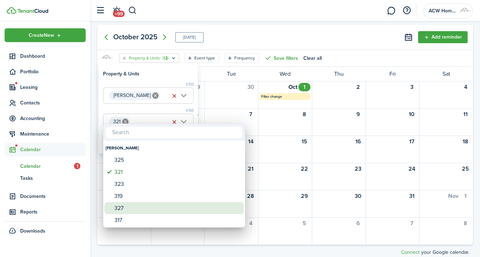
click at [123, 210] on div "327" at bounding box center [176, 208] width 125 height 12
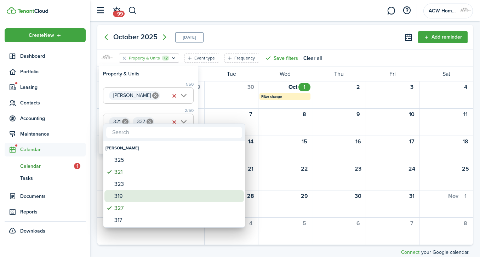
click at [122, 198] on div "319" at bounding box center [176, 196] width 125 height 12
type input "321, 327, 319"
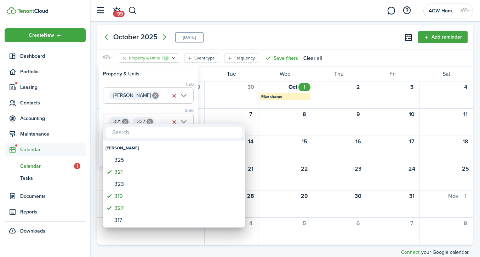
click at [278, 29] on div at bounding box center [239, 128] width 593 height 370
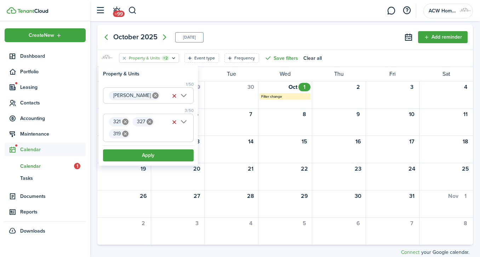
click at [166, 154] on button "Apply" at bounding box center [148, 155] width 91 height 12
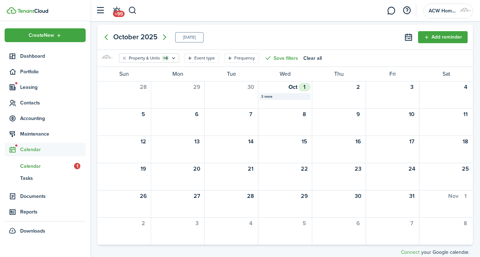
click at [265, 97] on div "3 more" at bounding box center [284, 96] width 47 height 5
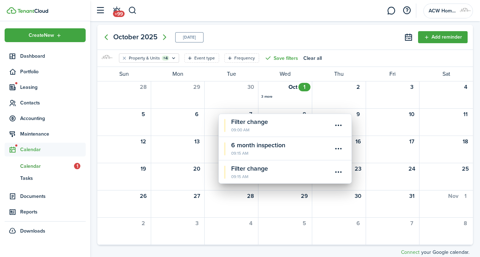
click at [262, 170] on calendar-event-title "Filter change" at bounding box center [281, 169] width 101 height 10
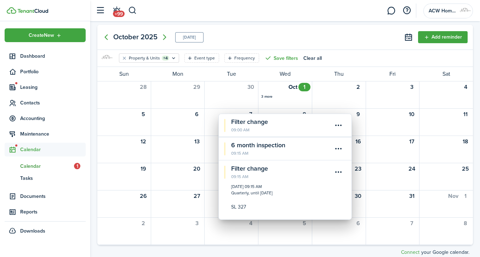
click at [256, 121] on calendar-event-title "Filter change" at bounding box center [281, 122] width 101 height 10
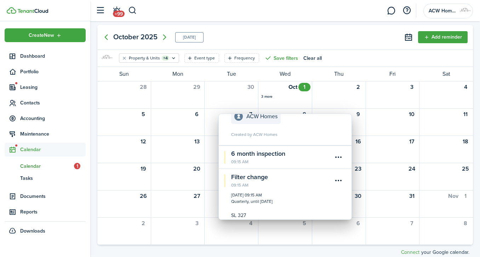
scroll to position [105, 0]
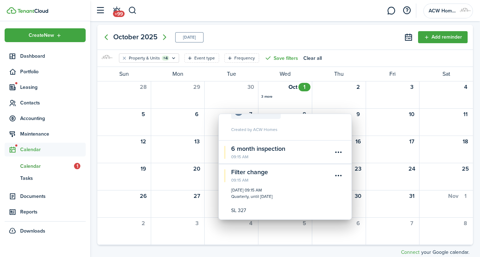
click at [256, 150] on calendar-event-title "6 month inspection" at bounding box center [281, 149] width 101 height 10
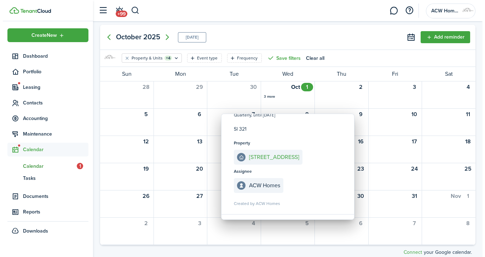
scroll to position [0, 0]
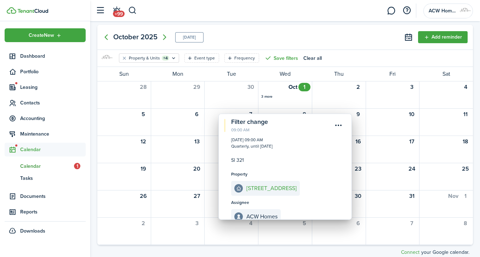
click at [361, 45] on div "[DATE] [DATE] Add reminder" at bounding box center [285, 37] width 376 height 25
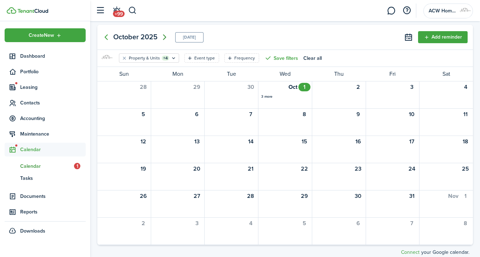
click at [166, 37] on icon "Next page" at bounding box center [164, 37] width 3 height 6
click at [166, 37] on mbsc-button "Next page" at bounding box center [172, 37] width 14 height 14
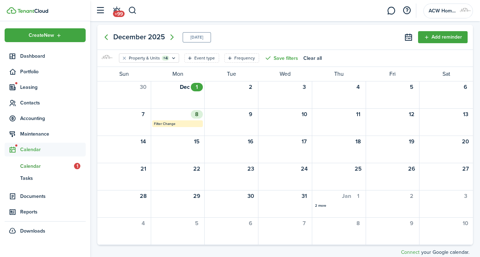
click at [177, 123] on mbsc-calendar-label "Filter Change" at bounding box center [177, 123] width 51 height 7
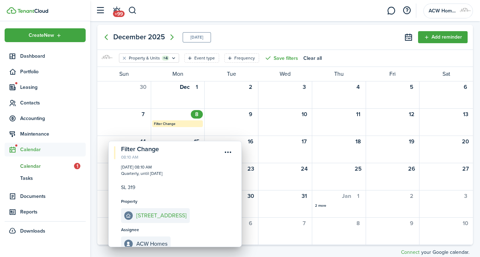
click at [228, 150] on menu-btn-icon "Open menu" at bounding box center [228, 152] width 12 height 12
click at [204, 166] on button "Edit" at bounding box center [203, 168] width 62 height 12
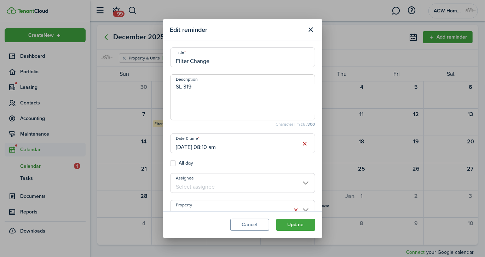
click at [178, 147] on input "[DATE] 08:10 am" at bounding box center [242, 143] width 145 height 20
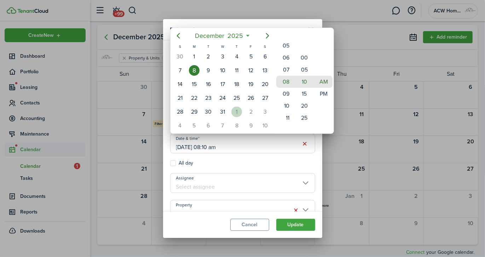
click at [237, 108] on div "1" at bounding box center [237, 112] width 11 height 11
type input "[DATE] 08:10 am"
click at [298, 224] on div at bounding box center [242, 128] width 599 height 370
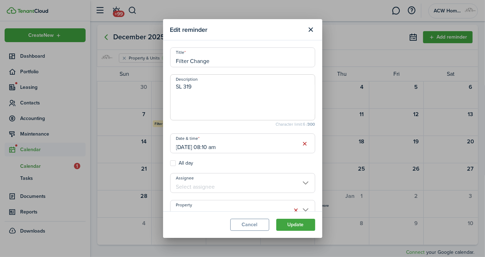
click at [298, 224] on button "Update" at bounding box center [296, 225] width 39 height 12
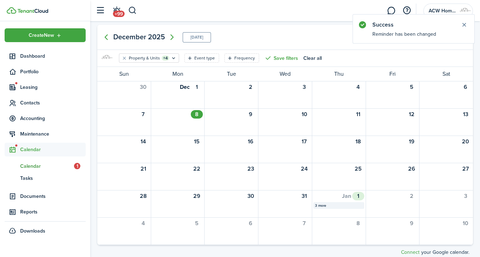
click at [320, 204] on div "3 more" at bounding box center [338, 205] width 47 height 5
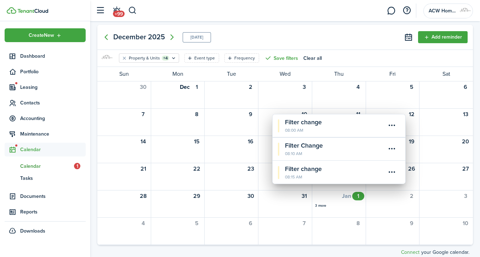
click at [316, 120] on calendar-event-title "Filter change" at bounding box center [335, 123] width 101 height 10
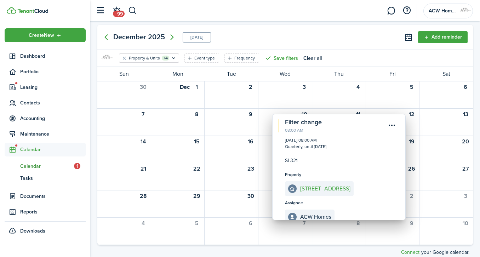
scroll to position [72, 0]
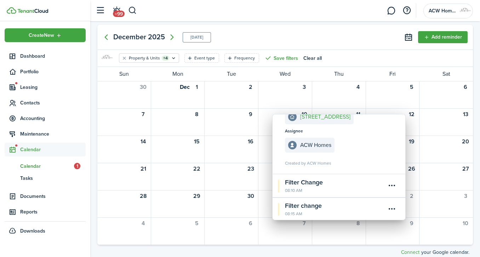
click at [310, 182] on calendar-event-title "Filter Change" at bounding box center [335, 183] width 101 height 10
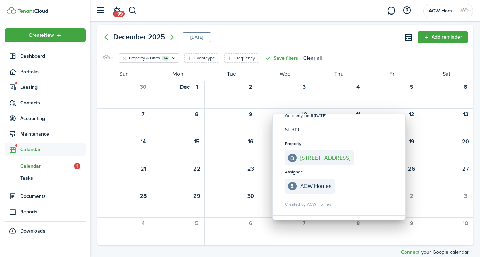
scroll to position [181, 0]
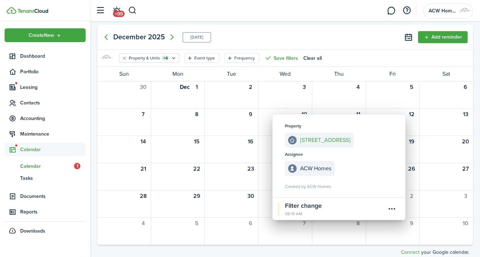
click at [312, 207] on calendar-event-title "Filter change" at bounding box center [335, 206] width 101 height 10
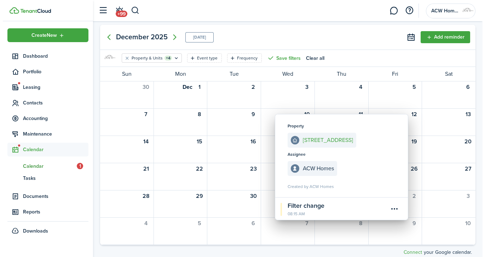
scroll to position [289, 0]
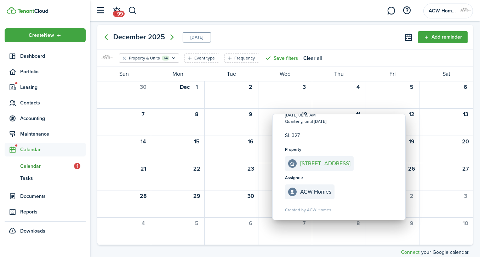
click at [362, 52] on calendar-filter "Property & Units +4 Event type Frequency Save filters Clear all" at bounding box center [285, 58] width 376 height 17
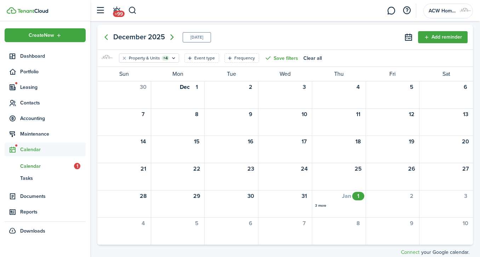
click at [171, 40] on icon "Next page" at bounding box center [172, 37] width 8 height 8
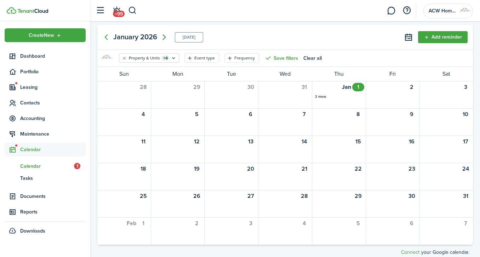
click at [162, 38] on icon "Next page" at bounding box center [164, 37] width 8 height 8
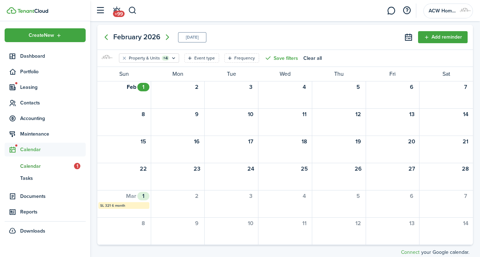
click at [119, 203] on mbsc-calendar-label "SL 321 6 month" at bounding box center [123, 205] width 51 height 7
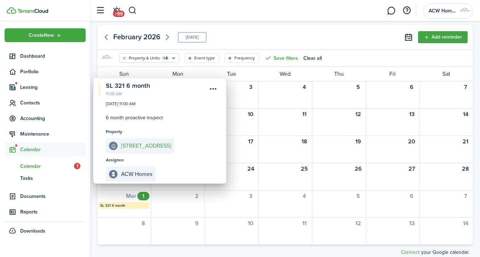
click at [211, 89] on menu-btn-icon "Open menu" at bounding box center [213, 89] width 12 height 12
click at [166, 106] on button "Edit" at bounding box center [188, 104] width 62 height 12
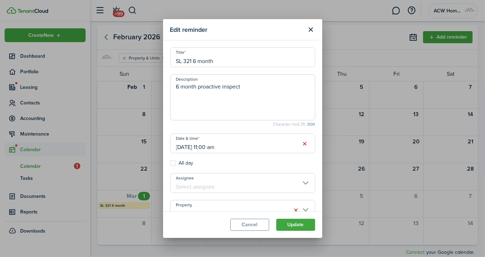
click at [178, 148] on input "[DATE] 11:00 am" at bounding box center [242, 143] width 145 height 20
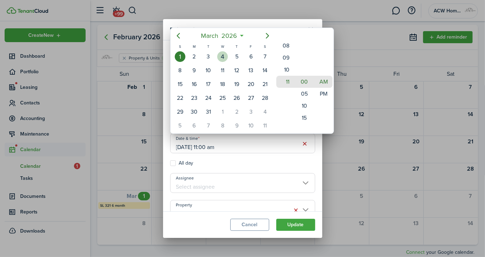
click at [222, 59] on div "4" at bounding box center [222, 56] width 11 height 11
click at [286, 42] on mbsc-wheel-item "08" at bounding box center [285, 46] width 17 height 12
type input "[DATE] 08:00 am"
click at [295, 227] on div at bounding box center [242, 128] width 599 height 370
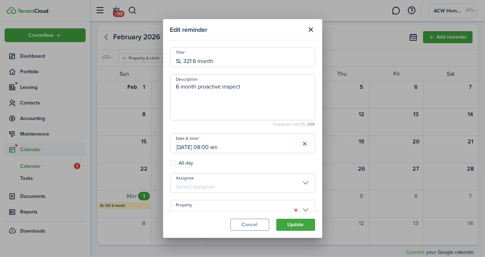
click at [295, 227] on button "Update" at bounding box center [296, 225] width 39 height 12
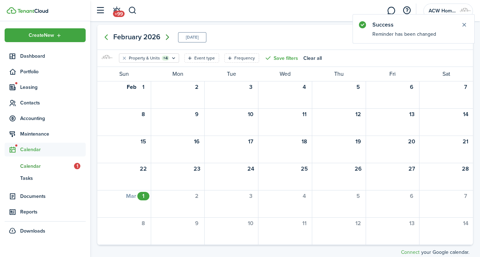
click at [165, 38] on icon "Next page" at bounding box center [167, 37] width 8 height 8
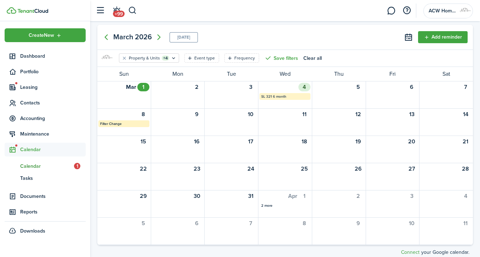
click at [273, 96] on mbsc-calendar-label "SL 321 6 month" at bounding box center [285, 96] width 51 height 7
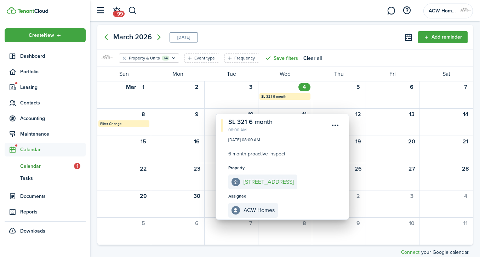
click at [334, 126] on menu-btn-icon "Open menu" at bounding box center [336, 125] width 12 height 12
click at [289, 162] on button "Delete" at bounding box center [311, 165] width 62 height 12
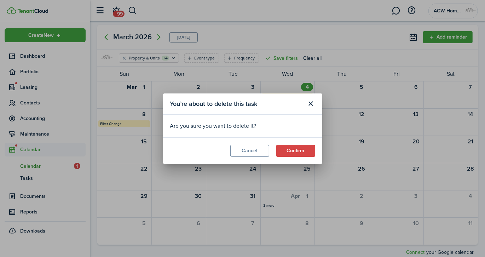
click at [300, 154] on button "Confirm" at bounding box center [296, 151] width 39 height 12
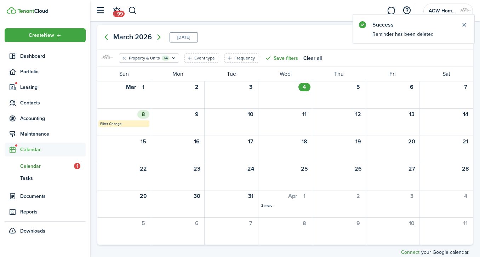
click at [119, 120] on mbsc-calendar-label "Filter Change" at bounding box center [123, 123] width 51 height 7
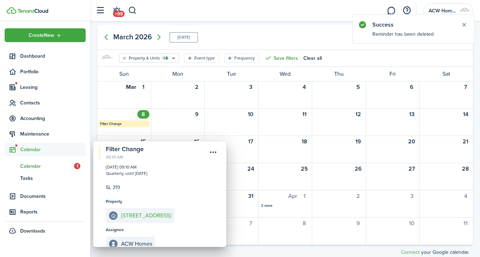
click at [214, 154] on menu-btn-icon "Open menu" at bounding box center [213, 152] width 12 height 12
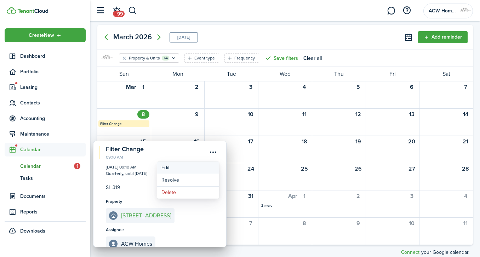
click at [177, 168] on button "Edit" at bounding box center [188, 168] width 62 height 12
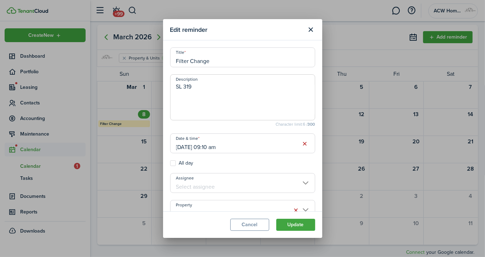
click at [181, 146] on input "[DATE] 09:10 am" at bounding box center [242, 143] width 145 height 20
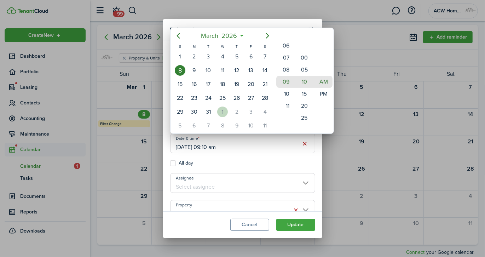
click at [220, 107] on div "1" at bounding box center [222, 112] width 11 height 11
type input "[DATE] 09:10 am"
click at [303, 223] on div at bounding box center [242, 128] width 599 height 370
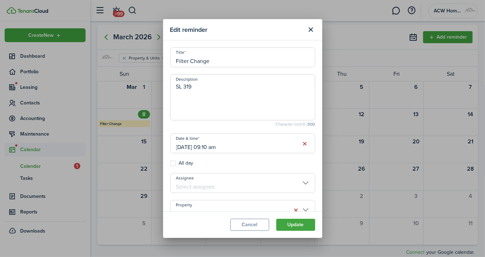
click at [303, 223] on button "Update" at bounding box center [296, 225] width 39 height 12
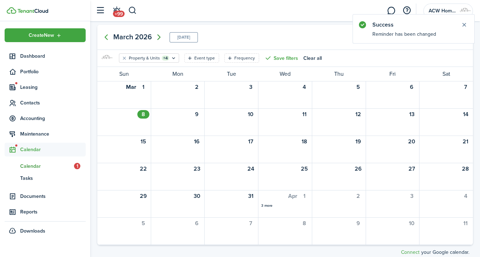
click at [158, 38] on icon "Next page" at bounding box center [159, 37] width 8 height 8
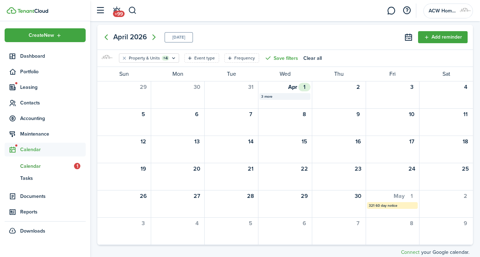
click at [266, 94] on div "3 more" at bounding box center [284, 96] width 47 height 5
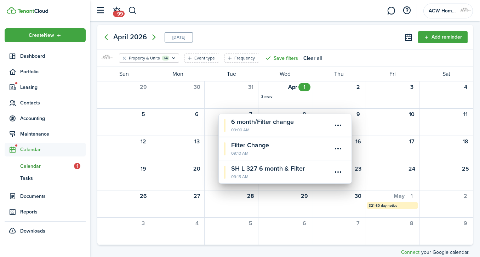
click at [281, 123] on calendar-event-title "6 month/Filter change" at bounding box center [281, 122] width 101 height 10
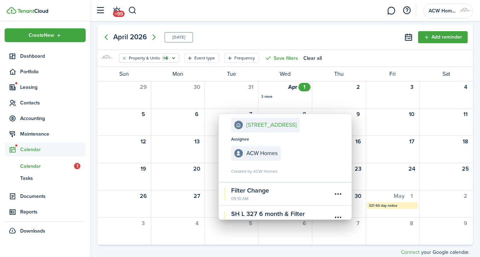
scroll to position [72, 0]
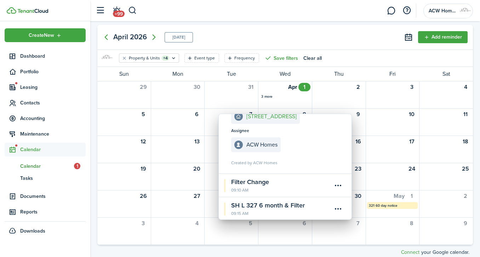
click at [337, 182] on menu-btn-icon "Open menu" at bounding box center [339, 186] width 12 height 12
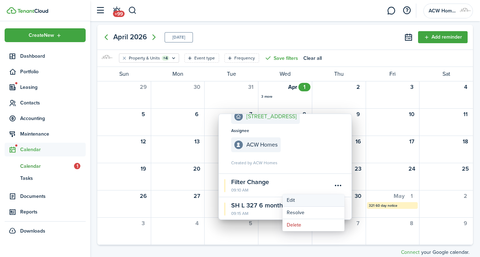
click at [295, 200] on button "Edit" at bounding box center [314, 200] width 62 height 12
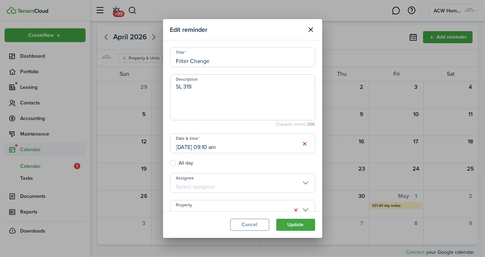
click at [176, 62] on input "Filter Change" at bounding box center [242, 57] width 145 height 20
click at [177, 62] on input "6 month/Filter Change" at bounding box center [242, 57] width 145 height 20
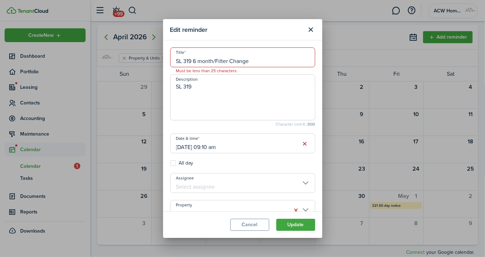
click at [246, 62] on input "SL 319 6 month/Filter Change" at bounding box center [242, 57] width 145 height 20
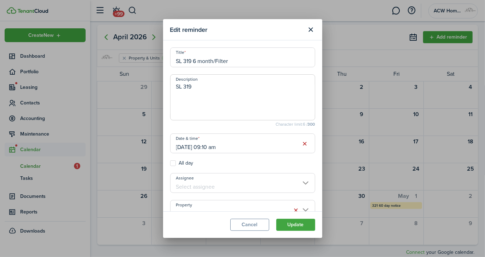
type input "SL 319 6 month/Filter"
click at [292, 223] on button "Update" at bounding box center [296, 225] width 39 height 12
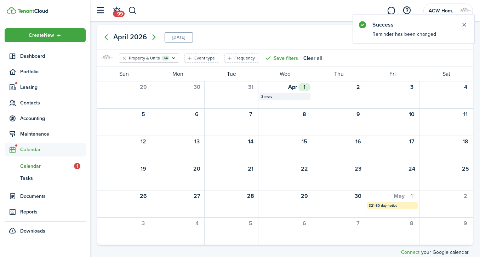
click at [267, 95] on div "3 more" at bounding box center [284, 96] width 47 height 5
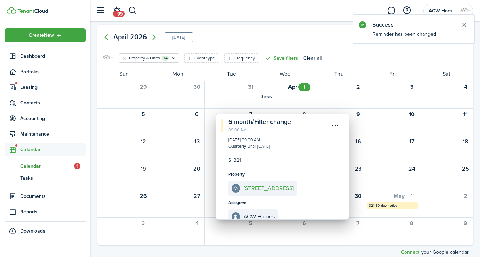
click at [336, 125] on menu-btn-icon "Open menu" at bounding box center [336, 125] width 12 height 12
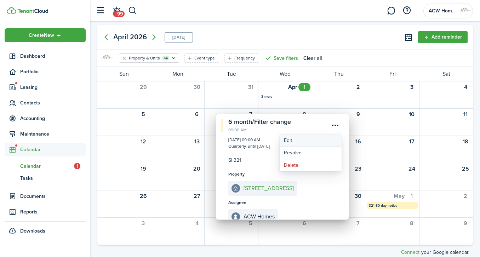
click at [292, 138] on button "Edit" at bounding box center [311, 141] width 62 height 12
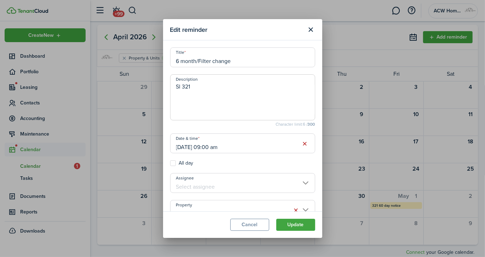
click at [176, 60] on input "6 month/Filter change" at bounding box center [242, 57] width 145 height 20
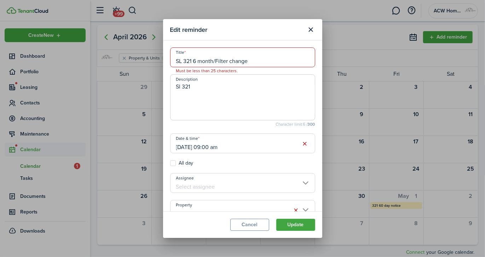
click at [249, 59] on input "SL 321 6 month/Filter change" at bounding box center [242, 57] width 145 height 20
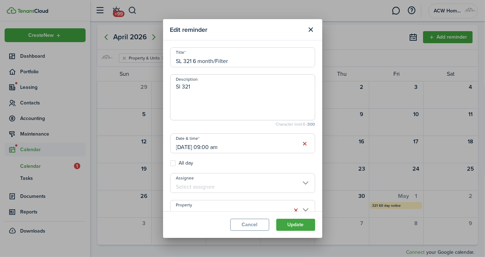
type input "SL 321 6 month/Filter"
click at [297, 227] on button "Update" at bounding box center [296, 225] width 39 height 12
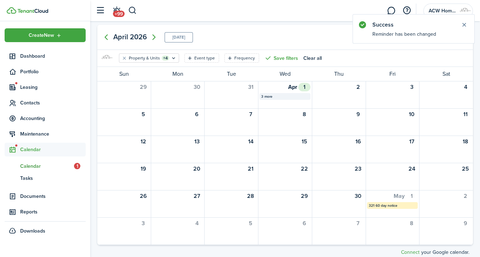
click at [269, 97] on div "3 more" at bounding box center [284, 96] width 47 height 5
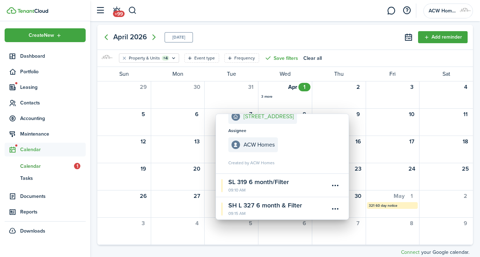
click at [344, 51] on calendar-filter "Property & Units +4 Event type Frequency Save filters Clear all" at bounding box center [285, 58] width 376 height 17
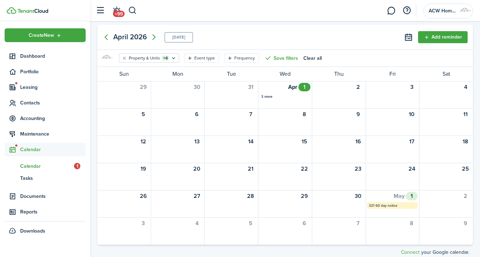
click at [377, 205] on mbsc-calendar-label "321 60 day notice" at bounding box center [392, 205] width 51 height 7
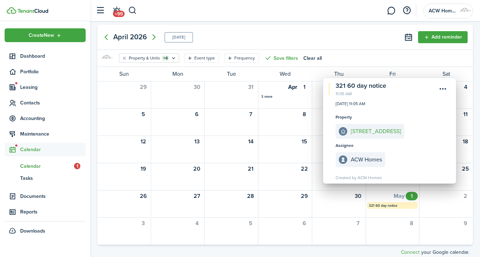
click at [442, 88] on menu-btn-icon "Open menu" at bounding box center [443, 89] width 12 height 12
click at [398, 130] on button "Delete" at bounding box center [418, 129] width 62 height 12
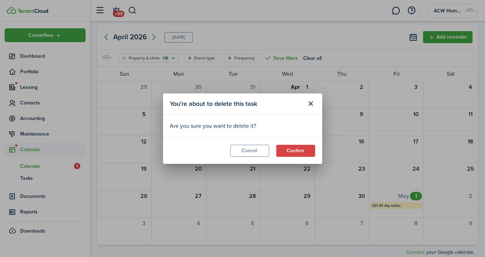
click at [304, 150] on button "Confirm" at bounding box center [296, 151] width 39 height 12
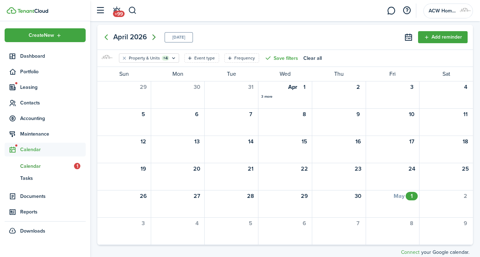
click at [153, 37] on icon "Next page" at bounding box center [154, 37] width 8 height 8
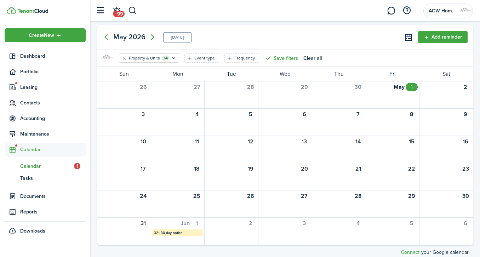
click at [153, 37] on icon "Next page" at bounding box center [152, 37] width 8 height 8
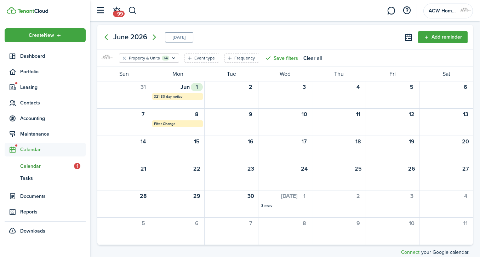
click at [169, 97] on mbsc-calendar-label "321 30 day notice" at bounding box center [177, 96] width 51 height 7
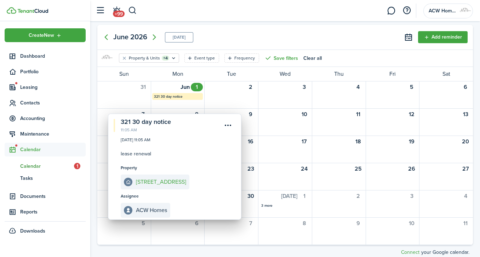
click at [224, 123] on menu-btn-icon "Open menu" at bounding box center [228, 125] width 12 height 12
click at [189, 164] on button "Delete" at bounding box center [203, 165] width 62 height 12
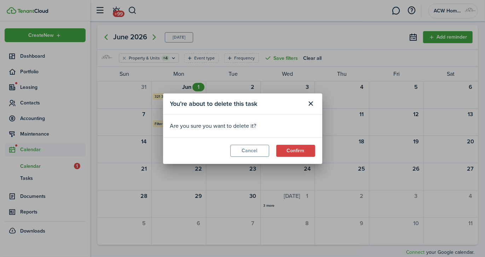
click at [303, 151] on button "Confirm" at bounding box center [296, 151] width 39 height 12
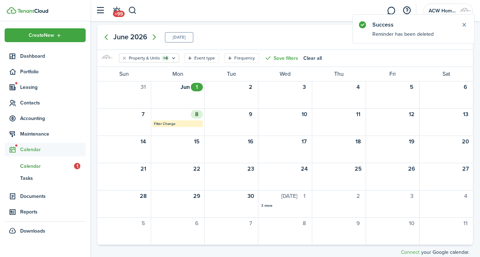
click at [169, 124] on mbsc-calendar-label "Filter Change" at bounding box center [177, 123] width 51 height 7
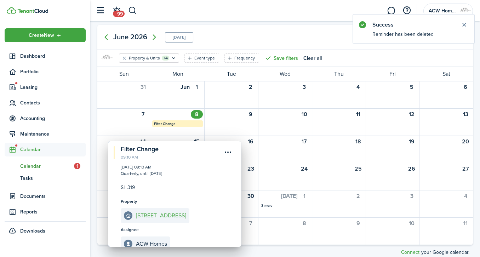
click at [226, 150] on menu-btn-icon "Open menu" at bounding box center [228, 152] width 12 height 12
click at [186, 192] on button "Delete" at bounding box center [203, 193] width 62 height 12
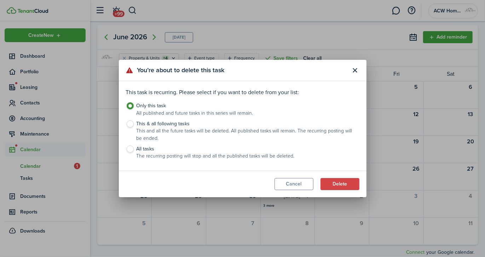
click at [131, 124] on label "This & all following tasks This and all the future tasks will be deleted. All p…" at bounding box center [243, 132] width 234 height 25
radio input "false"
radio input "true"
click at [337, 186] on button "Delete" at bounding box center [340, 184] width 39 height 12
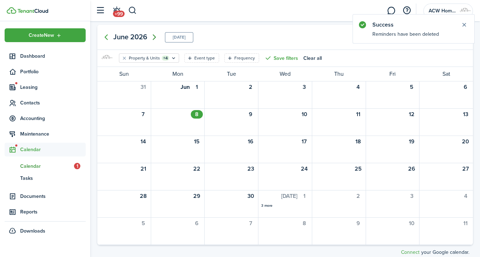
click at [153, 33] on icon "Next page" at bounding box center [154, 37] width 8 height 8
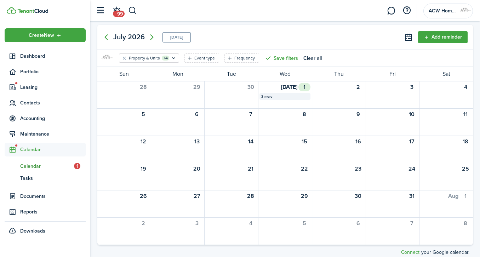
click at [269, 97] on div "3 more" at bounding box center [284, 96] width 47 height 5
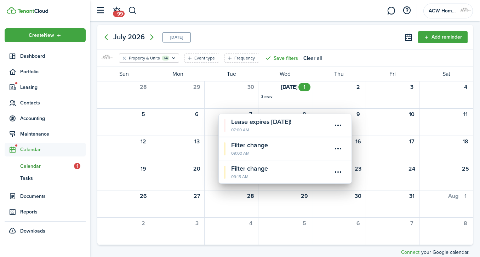
click at [264, 124] on calendar-event-title "Lease expires [DATE]!" at bounding box center [281, 122] width 101 height 10
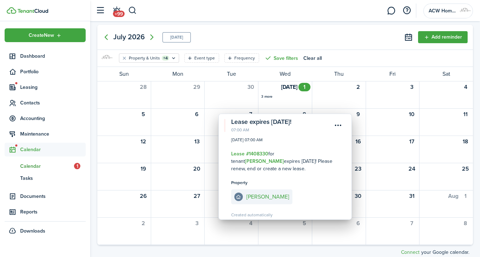
click at [334, 125] on menu-btn-icon "Open menu" at bounding box center [339, 125] width 12 height 12
click at [304, 139] on button "Delete" at bounding box center [314, 141] width 62 height 12
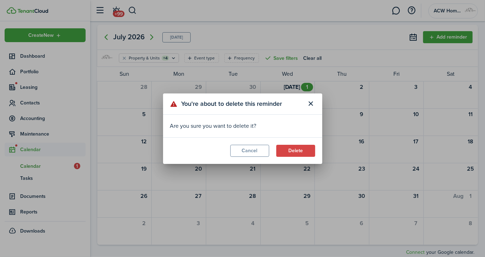
click at [302, 145] on button "Delete" at bounding box center [296, 151] width 39 height 12
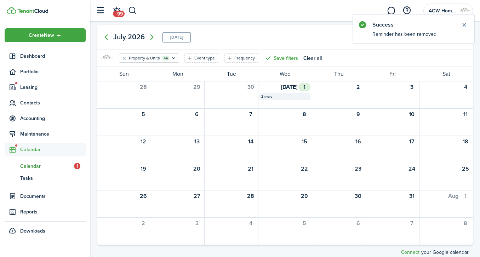
click at [271, 95] on div "2 more" at bounding box center [284, 96] width 47 height 5
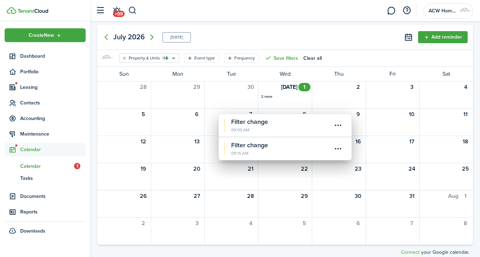
click at [259, 119] on calendar-event-title "Filter change" at bounding box center [281, 122] width 101 height 10
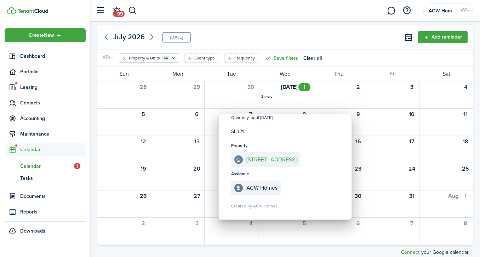
scroll to position [49, 0]
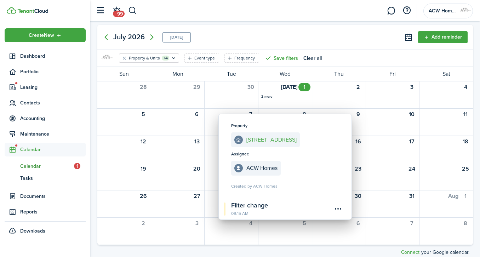
click at [253, 203] on calendar-event-title "Filter change" at bounding box center [281, 206] width 101 height 10
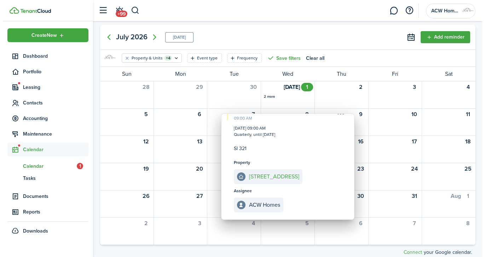
scroll to position [0, 0]
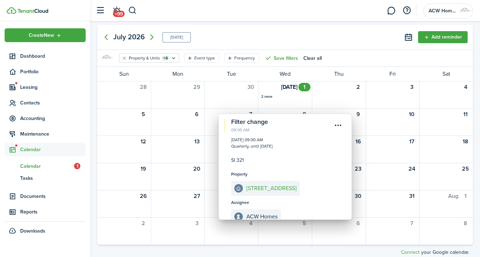
click at [277, 35] on div "[DATE] [DATE] Add reminder" at bounding box center [285, 37] width 376 height 25
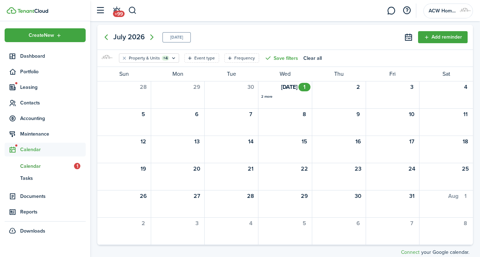
click at [441, 38] on button "Add reminder" at bounding box center [443, 37] width 50 height 12
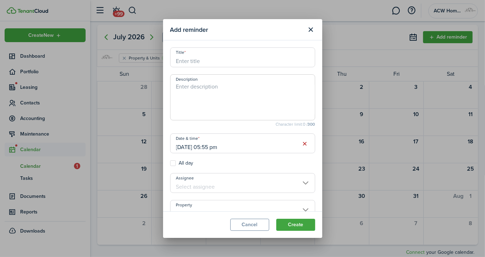
click at [246, 61] on input "Title" at bounding box center [242, 57] width 145 height 20
click at [213, 147] on input "[DATE] 05:55 pm" at bounding box center [242, 143] width 145 height 20
type input "Filter change"
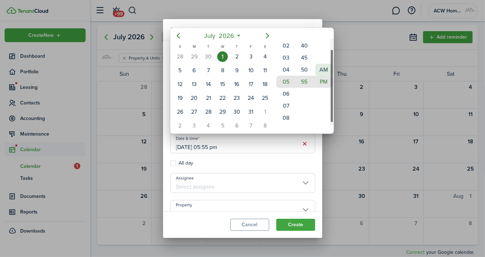
click at [322, 65] on mbsc-wheel-item "AM" at bounding box center [324, 70] width 17 height 12
type input "[DATE] 05:55 am"
drag, startPoint x: 319, startPoint y: 148, endPoint x: 320, endPoint y: 186, distance: 37.5
click at [320, 186] on div at bounding box center [242, 128] width 599 height 370
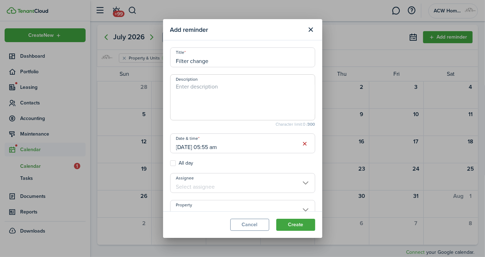
click at [297, 202] on input "Property" at bounding box center [242, 210] width 145 height 20
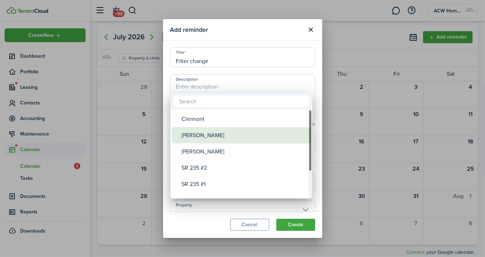
click at [206, 137] on div "[PERSON_NAME]" at bounding box center [244, 135] width 125 height 16
type input "[PERSON_NAME]"
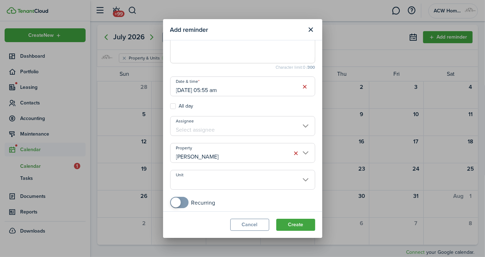
scroll to position [68, 0]
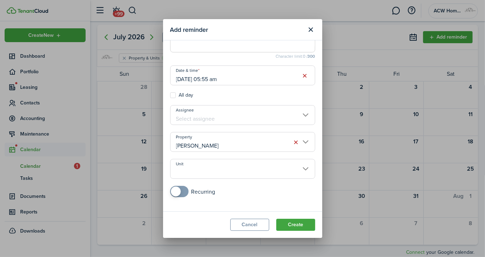
click at [303, 167] on input "Unit" at bounding box center [242, 169] width 145 height 20
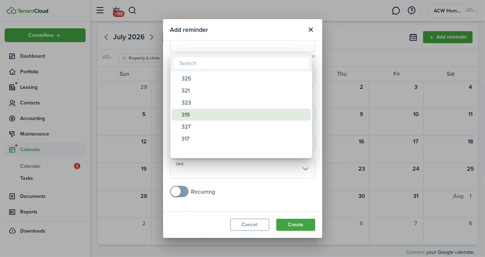
click at [227, 117] on div "319" at bounding box center [244, 115] width 125 height 12
type input "319"
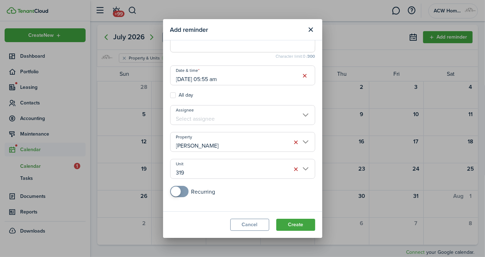
click at [299, 221] on button "Create" at bounding box center [296, 225] width 39 height 12
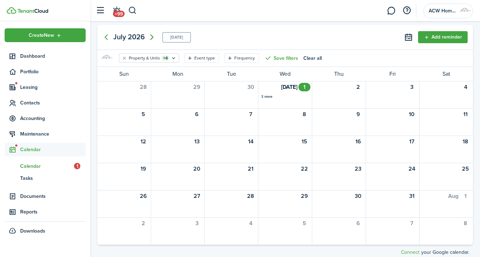
click at [153, 36] on icon "Next page" at bounding box center [151, 37] width 3 height 6
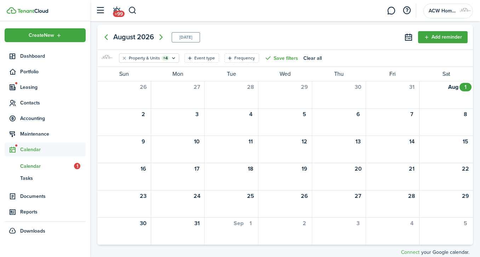
click at [447, 36] on button "Add reminder" at bounding box center [443, 37] width 50 height 12
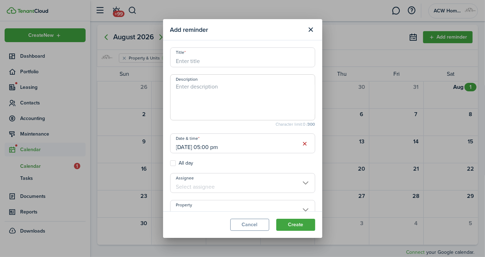
click at [232, 59] on input "Title" at bounding box center [242, 57] width 145 height 20
click at [177, 62] on input "60 day renew" at bounding box center [242, 57] width 145 height 20
click at [226, 147] on input "[DATE] 05:00 pm" at bounding box center [242, 143] width 145 height 20
type input "319 60 day renew"
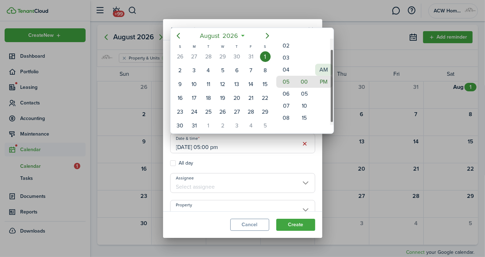
click at [323, 68] on mbsc-wheel-item "AM" at bounding box center [324, 70] width 17 height 12
type input "[DATE] 05:00 am"
click at [280, 204] on div at bounding box center [242, 128] width 599 height 370
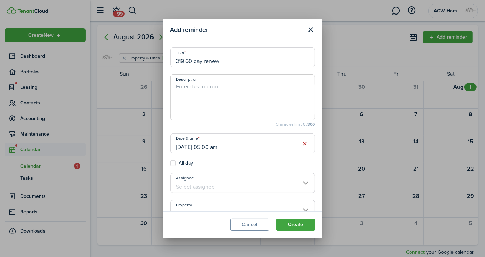
click at [280, 204] on input "Property" at bounding box center [242, 210] width 145 height 20
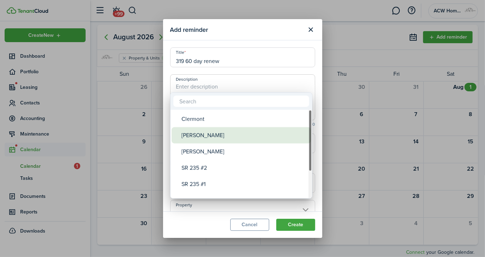
click at [211, 137] on div "[PERSON_NAME]" at bounding box center [244, 135] width 125 height 16
type input "[PERSON_NAME]"
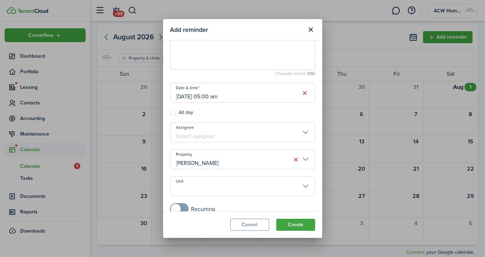
scroll to position [68, 0]
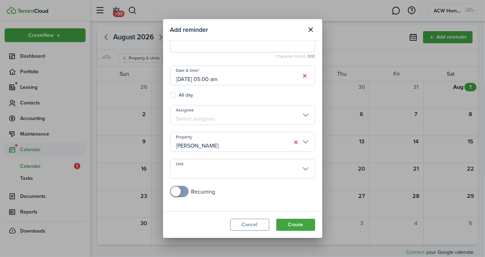
click at [300, 161] on input "Unit" at bounding box center [242, 169] width 145 height 20
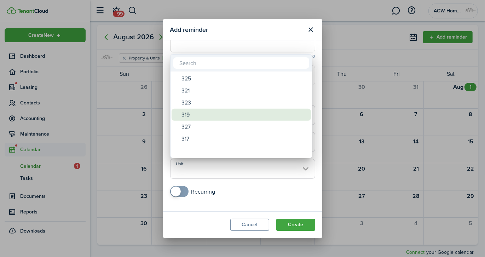
click at [286, 114] on div "319" at bounding box center [244, 115] width 125 height 12
type input "319"
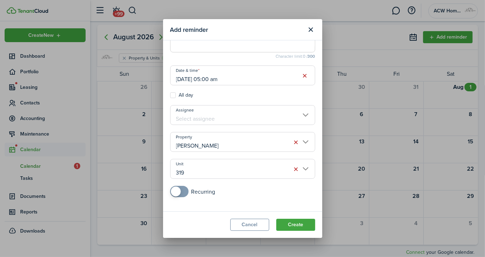
click at [305, 222] on button "Create" at bounding box center [296, 225] width 39 height 12
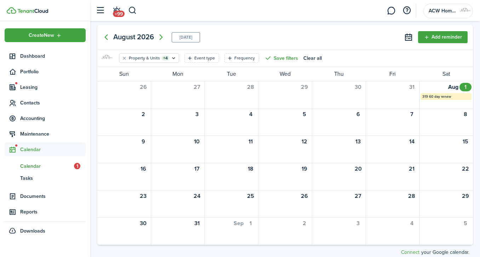
click at [431, 44] on div "[DATE] [DATE] Add reminder" at bounding box center [285, 37] width 376 height 25
click at [438, 35] on button "Add reminder" at bounding box center [443, 37] width 50 height 12
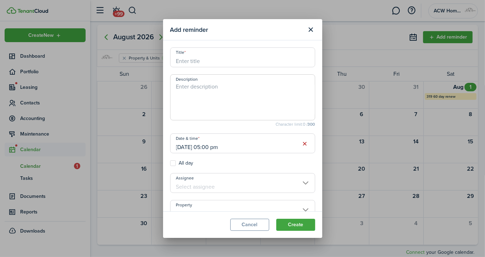
click at [297, 61] on input "Title" at bounding box center [242, 57] width 145 height 20
click at [182, 150] on input "[DATE] 05:00 pm" at bounding box center [242, 143] width 145 height 20
type input "SL 321"
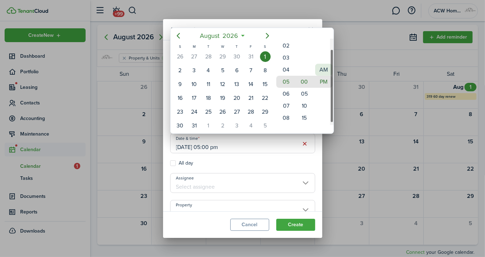
click at [325, 66] on mbsc-wheel-item "AM" at bounding box center [324, 70] width 17 height 12
type input "[DATE] 05:00 am"
click at [243, 204] on div at bounding box center [242, 128] width 599 height 370
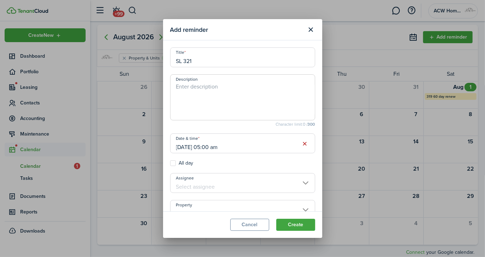
click at [243, 204] on input "Property" at bounding box center [242, 210] width 145 height 20
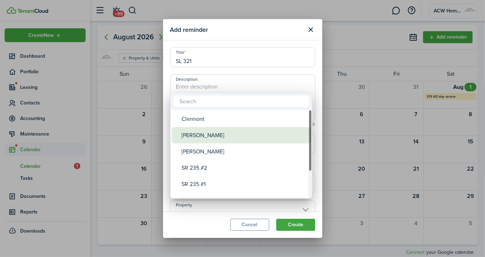
click at [235, 135] on div "[PERSON_NAME]" at bounding box center [244, 135] width 125 height 16
type input "[PERSON_NAME]"
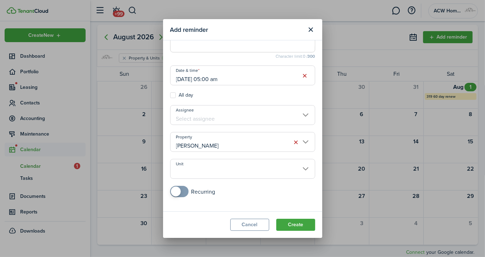
click at [296, 169] on input "Unit" at bounding box center [242, 169] width 145 height 20
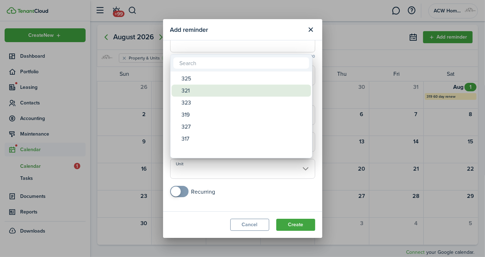
click at [275, 93] on div "321" at bounding box center [244, 91] width 125 height 12
type input "321"
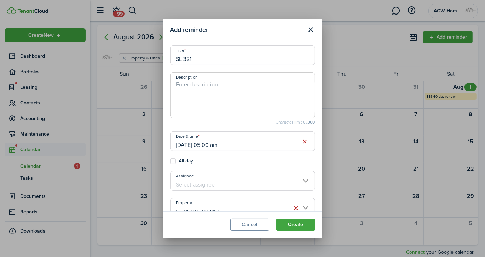
scroll to position [0, 0]
click at [227, 63] on input "SL 321" at bounding box center [242, 57] width 145 height 20
type input "SL 321 60 day renew"
click at [299, 223] on button "Create" at bounding box center [296, 225] width 39 height 12
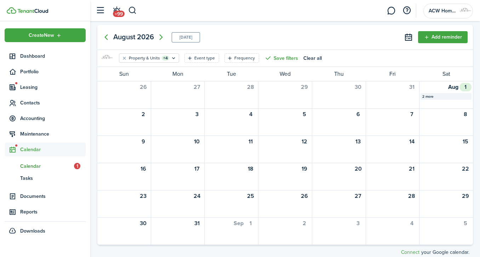
click at [428, 96] on div "2 more" at bounding box center [445, 96] width 47 height 5
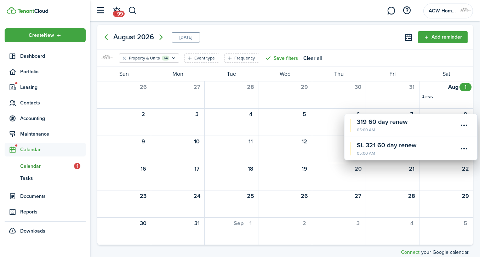
click at [463, 124] on menu-btn-icon "Open menu" at bounding box center [464, 125] width 12 height 12
click at [419, 137] on button "Edit" at bounding box center [439, 141] width 62 height 12
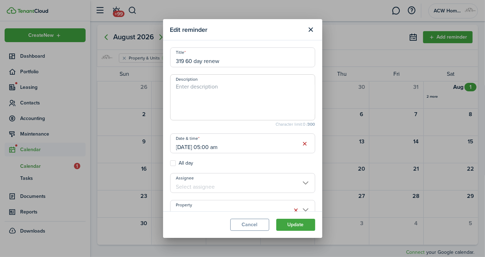
click at [176, 61] on input "319 60 day renew" at bounding box center [242, 57] width 145 height 20
type input "SL 319 60 day renew"
click at [296, 221] on button "Update" at bounding box center [296, 225] width 39 height 12
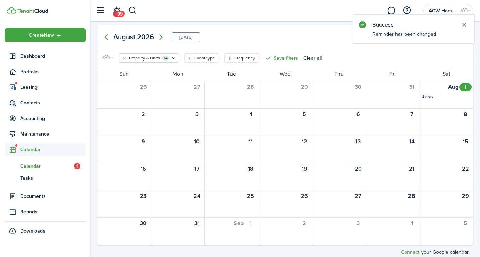
click at [467, 24] on button "Close notify" at bounding box center [464, 25] width 10 height 10
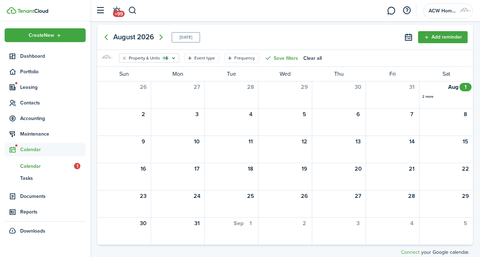
click at [447, 36] on button "Add reminder" at bounding box center [443, 37] width 50 height 12
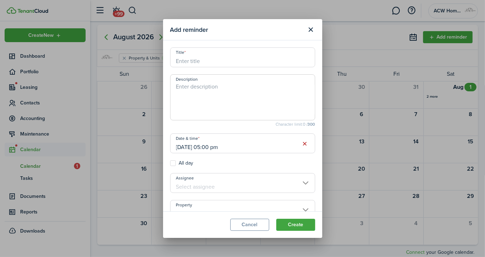
click at [223, 66] on input "Title" at bounding box center [242, 57] width 145 height 20
click at [227, 146] on input "[DATE] 05:00 pm" at bounding box center [242, 143] width 145 height 20
type input "SL 327"
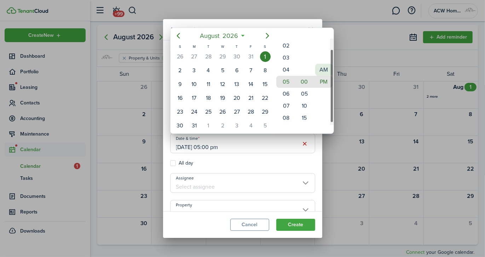
click at [324, 68] on mbsc-wheel-item "AM" at bounding box center [324, 70] width 17 height 12
type input "[DATE] 05:00 am"
click at [206, 206] on div at bounding box center [242, 128] width 599 height 370
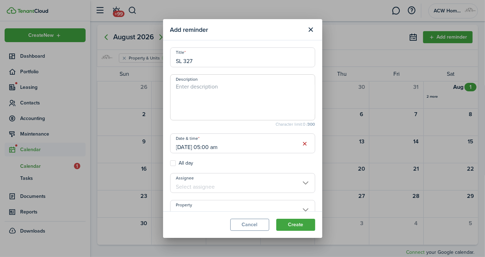
click at [246, 62] on input "SL 327" at bounding box center [242, 57] width 145 height 20
click at [229, 206] on input "Property" at bounding box center [242, 210] width 145 height 20
type input "SL 327 60 day"
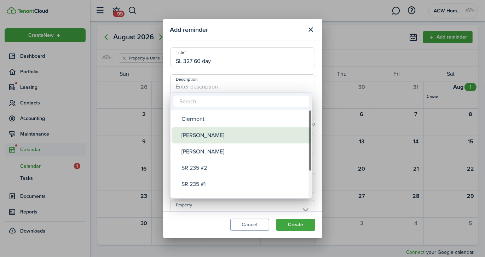
click at [221, 135] on div "[PERSON_NAME]" at bounding box center [244, 135] width 125 height 16
type input "[PERSON_NAME]"
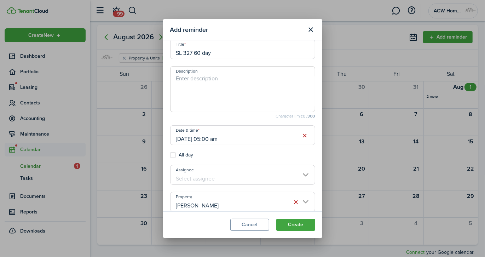
scroll to position [68, 0]
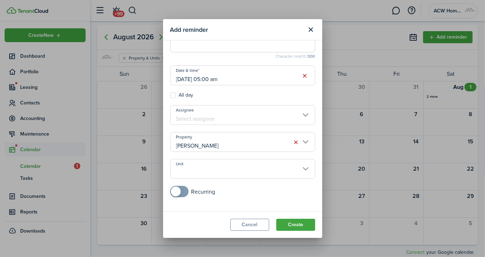
click at [298, 169] on input "Unit" at bounding box center [242, 169] width 145 height 20
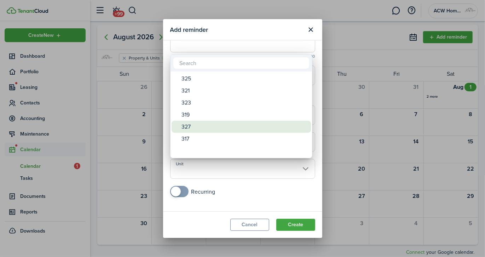
click at [276, 123] on div "327" at bounding box center [244, 127] width 125 height 12
type input "327"
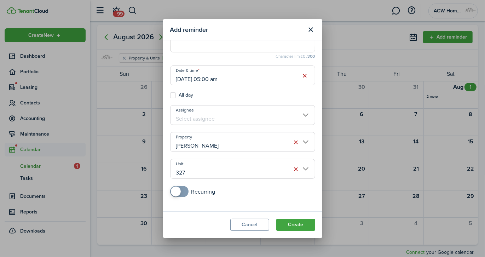
click at [300, 222] on button "Create" at bounding box center [296, 225] width 39 height 12
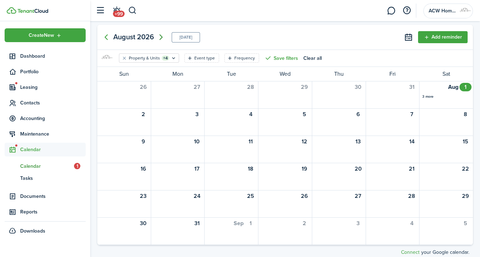
click at [161, 36] on icon "Next page" at bounding box center [161, 37] width 8 height 8
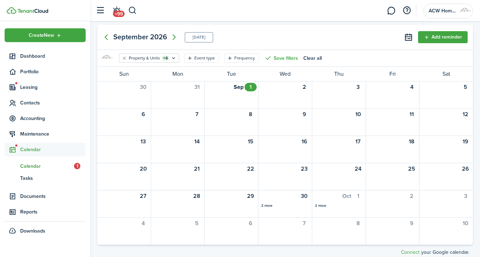
click at [449, 36] on button "Add reminder" at bounding box center [443, 37] width 50 height 12
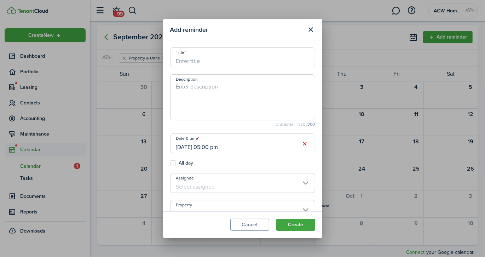
click at [240, 60] on input "Title" at bounding box center [242, 57] width 145 height 20
click at [226, 149] on input "[DATE] 05:00 pm" at bounding box center [242, 143] width 145 height 20
type input "SL 327 30 day"
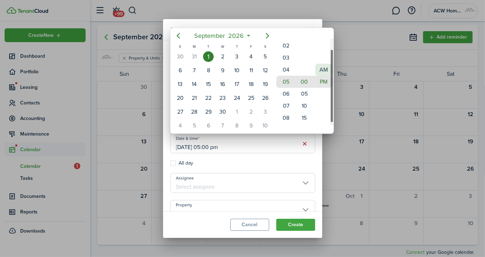
click at [322, 66] on mbsc-wheel-item "AM" at bounding box center [324, 70] width 17 height 12
type input "[DATE] 05:00 am"
click at [265, 204] on div at bounding box center [242, 128] width 599 height 370
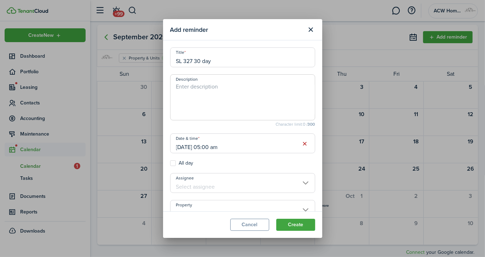
click at [265, 204] on input "Property" at bounding box center [242, 210] width 145 height 20
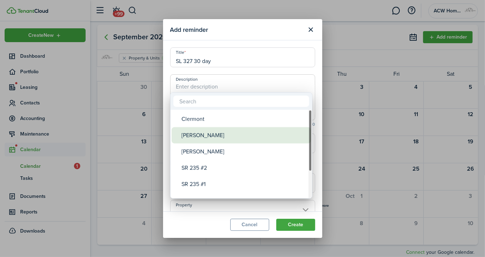
click at [256, 139] on div "[PERSON_NAME]" at bounding box center [244, 135] width 125 height 16
type input "[PERSON_NAME]"
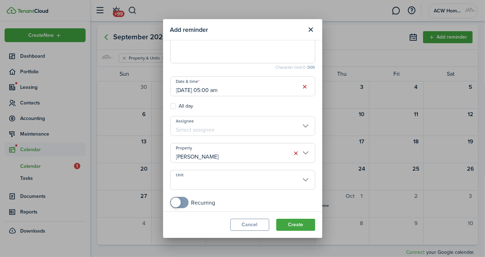
scroll to position [68, 0]
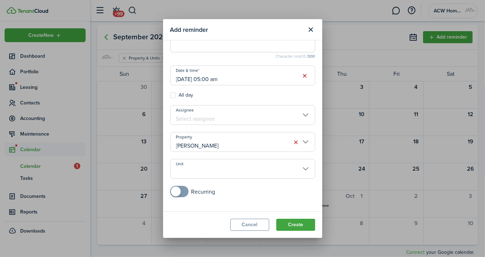
click at [303, 168] on input "Unit" at bounding box center [242, 169] width 145 height 20
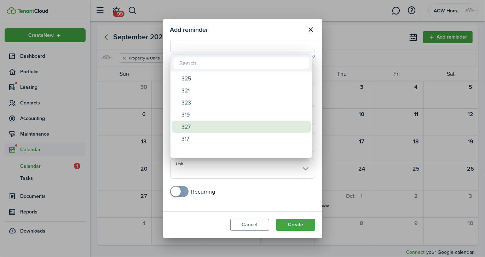
click at [290, 127] on div "327" at bounding box center [244, 127] width 125 height 12
type input "327"
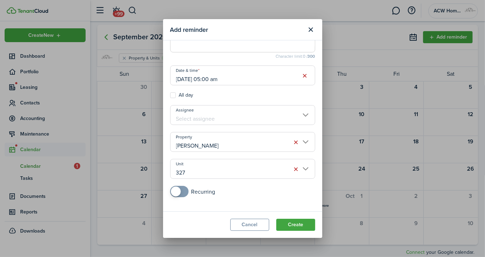
click at [307, 220] on button "Create" at bounding box center [296, 225] width 39 height 12
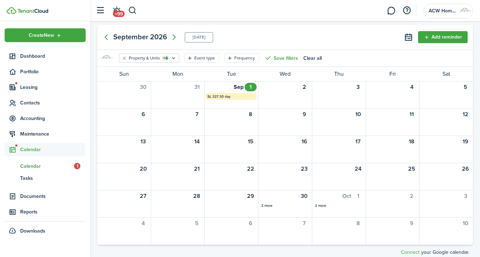
click at [434, 41] on button "Add reminder" at bounding box center [443, 37] width 50 height 12
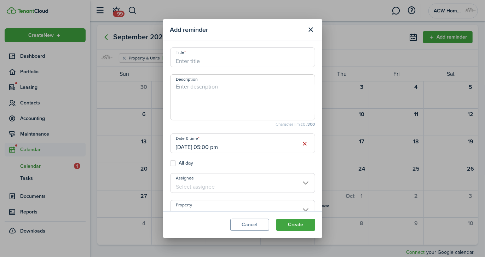
click at [263, 64] on input "Title" at bounding box center [242, 57] width 145 height 20
click at [223, 146] on input "[DATE] 05:00 pm" at bounding box center [242, 143] width 145 height 20
type input "SL 319 30 day"
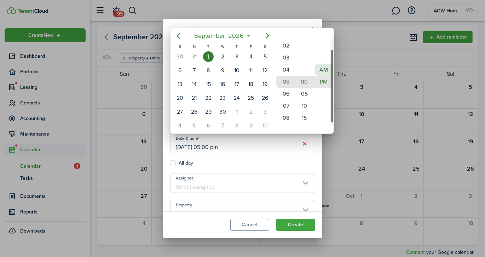
click at [319, 67] on mbsc-wheel-item "AM" at bounding box center [324, 70] width 17 height 12
type input "[DATE] 05:00 am"
click at [284, 207] on div at bounding box center [242, 128] width 599 height 370
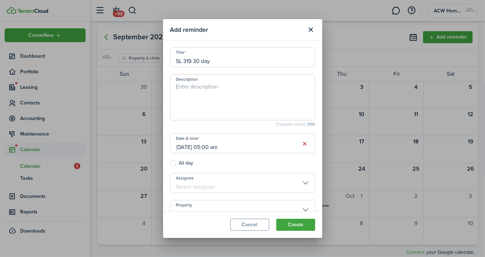
click at [284, 207] on input "Property" at bounding box center [242, 210] width 145 height 20
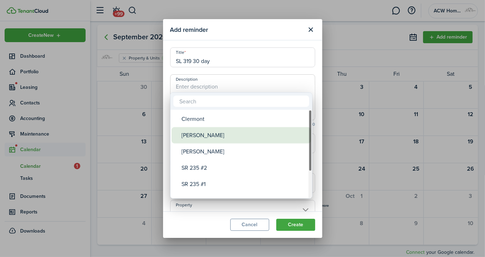
click at [288, 136] on div "[PERSON_NAME]" at bounding box center [244, 135] width 125 height 16
type input "[PERSON_NAME]"
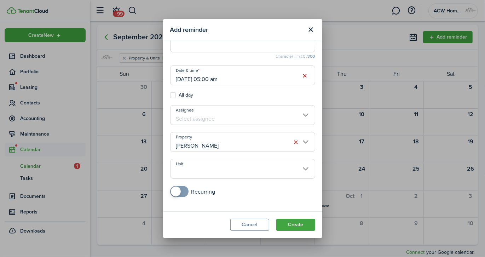
click at [300, 167] on input "Unit" at bounding box center [242, 169] width 145 height 20
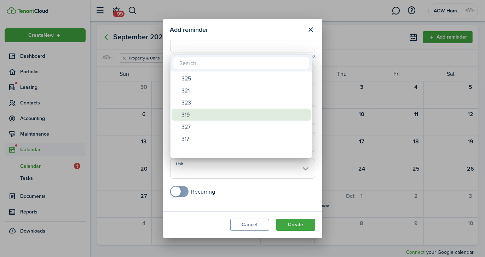
click at [262, 113] on div "319" at bounding box center [244, 115] width 125 height 12
type input "319"
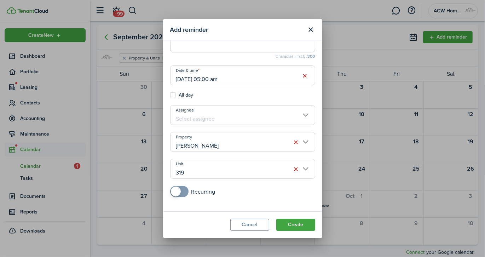
click at [294, 223] on button "Create" at bounding box center [296, 225] width 39 height 12
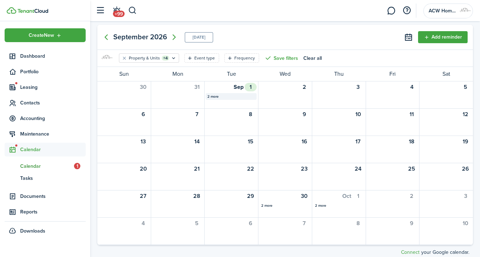
click at [213, 95] on div "2 more" at bounding box center [231, 96] width 47 height 5
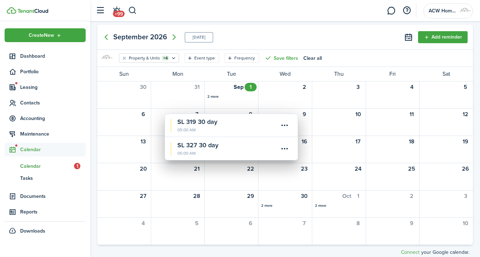
click at [447, 37] on button "Add reminder" at bounding box center [443, 37] width 50 height 12
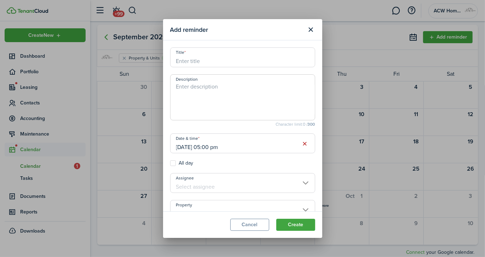
click at [267, 60] on input "Title" at bounding box center [242, 57] width 145 height 20
click at [225, 148] on input "[DATE] 05:00 pm" at bounding box center [242, 143] width 145 height 20
type input "SL 321 30 day"
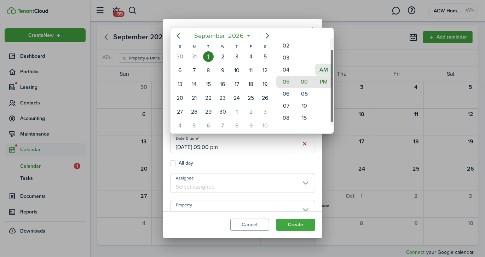
click at [324, 67] on mbsc-wheel-item "AM" at bounding box center [324, 70] width 17 height 12
type input "[DATE] 05:00 am"
click at [292, 205] on div at bounding box center [242, 128] width 599 height 370
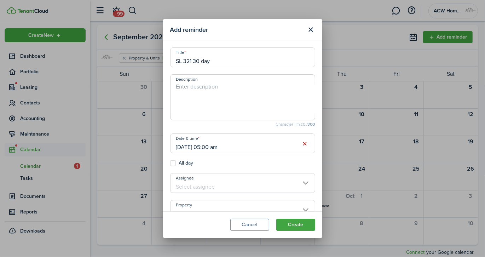
click at [292, 205] on input "Property" at bounding box center [242, 210] width 145 height 20
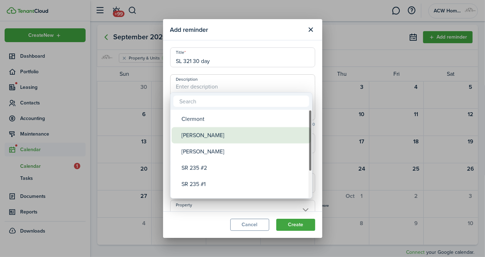
click at [267, 133] on div "[PERSON_NAME]" at bounding box center [244, 135] width 125 height 16
type input "[PERSON_NAME]"
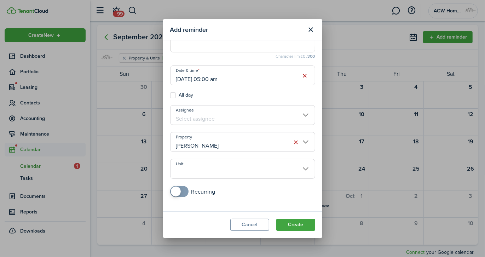
click at [296, 167] on input "Unit" at bounding box center [242, 169] width 145 height 20
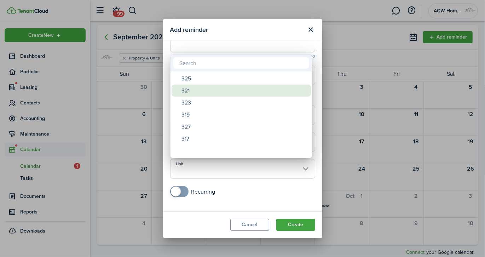
click at [249, 89] on div "321" at bounding box center [244, 91] width 125 height 12
type input "321"
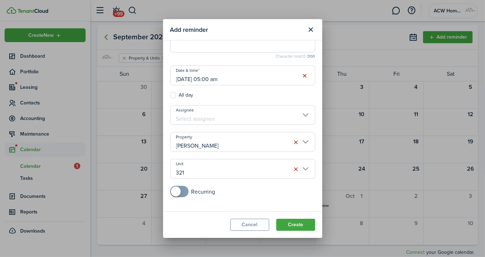
click at [293, 223] on button "Create" at bounding box center [296, 225] width 39 height 12
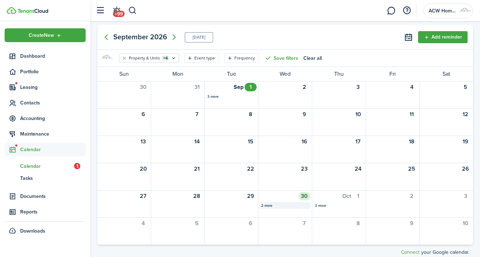
click at [267, 206] on div "2 more" at bounding box center [284, 205] width 47 height 5
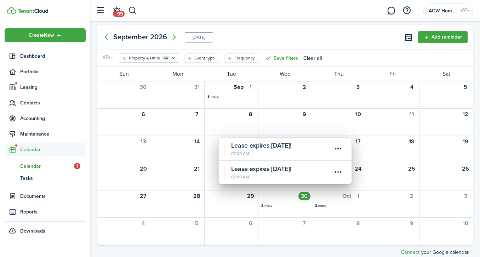
click at [283, 145] on calendar-event-title "Lease expires [DATE]!" at bounding box center [281, 146] width 101 height 10
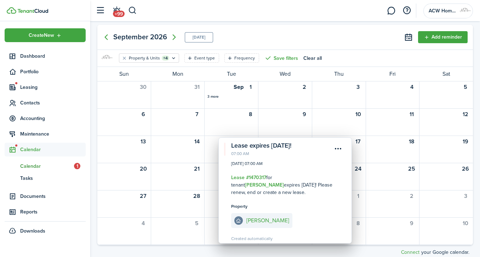
scroll to position [21, 0]
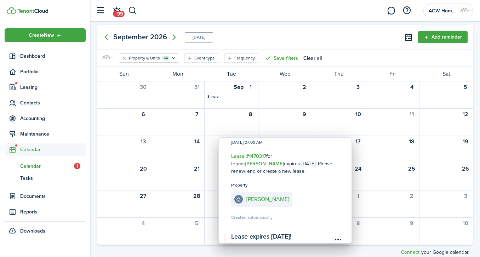
click at [279, 232] on calendar-event-title "Lease expires [DATE]!" at bounding box center [281, 237] width 101 height 10
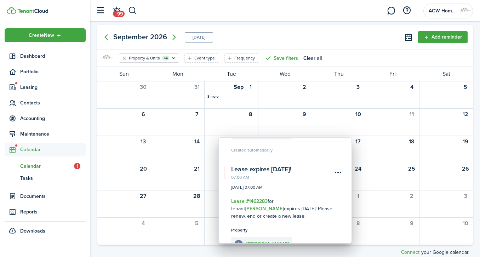
scroll to position [103, 0]
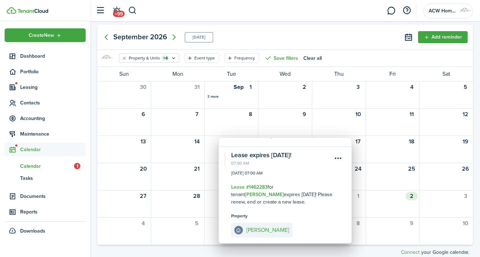
click at [380, 216] on div "2" at bounding box center [393, 204] width 54 height 27
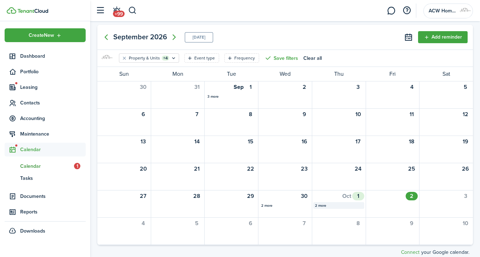
click at [323, 206] on div "2 more" at bounding box center [338, 205] width 47 height 5
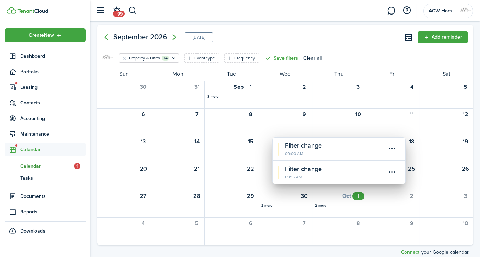
click at [308, 147] on calendar-event-title "Filter change" at bounding box center [335, 146] width 101 height 10
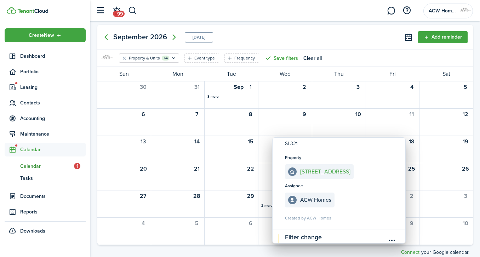
scroll to position [49, 0]
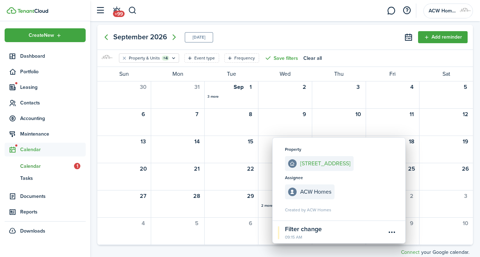
click at [300, 229] on calendar-event-title "Filter change" at bounding box center [335, 230] width 101 height 10
click at [313, 226] on calendar-event-title "Filter change" at bounding box center [335, 230] width 101 height 10
click at [309, 228] on calendar-event-title "Filter change" at bounding box center [335, 230] width 101 height 10
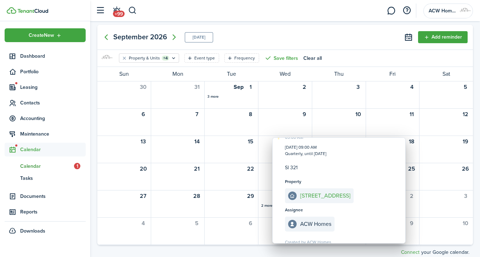
scroll to position [0, 0]
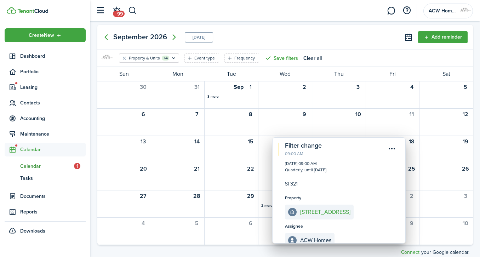
click at [392, 147] on menu-btn-icon "Open menu" at bounding box center [392, 149] width 12 height 12
click at [348, 161] on button "Edit" at bounding box center [367, 164] width 62 height 12
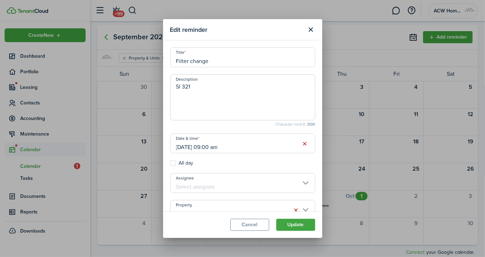
click at [176, 62] on input "Filter change" at bounding box center [242, 57] width 145 height 20
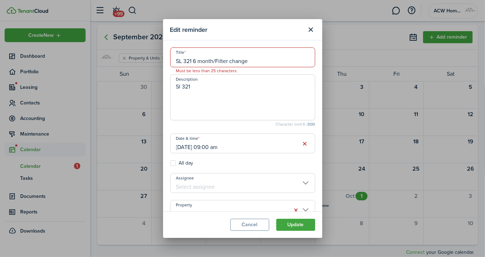
click at [254, 63] on input "SL 321 6 month/Filter change" at bounding box center [242, 57] width 145 height 20
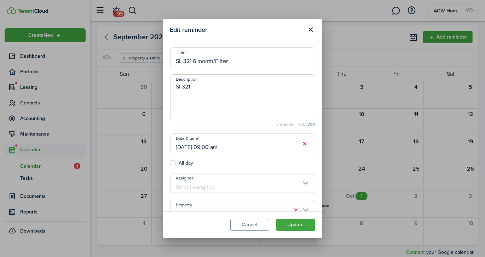
type input "SL 321 6 month/Filter"
click at [297, 224] on button "Update" at bounding box center [296, 225] width 39 height 12
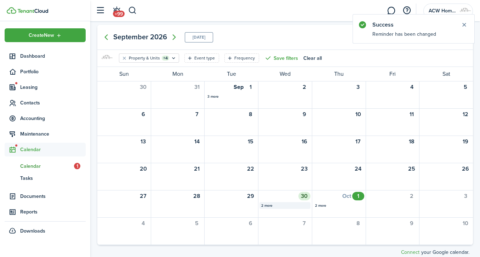
click at [262, 206] on div "2 more" at bounding box center [284, 205] width 47 height 5
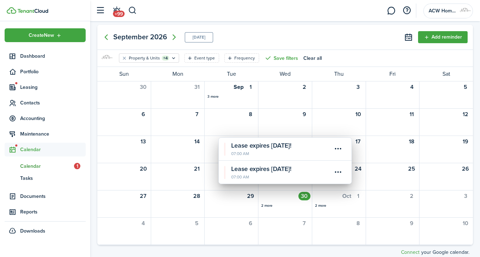
click at [274, 176] on calendar-event-date "07:00 AM" at bounding box center [281, 177] width 101 height 6
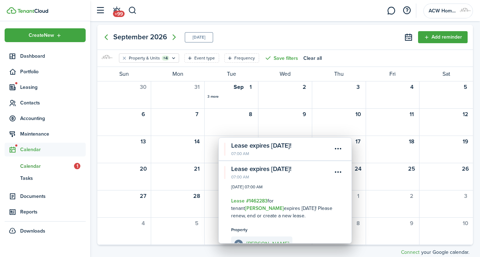
click at [275, 146] on calendar-event-title "Lease expires [DATE]!" at bounding box center [281, 146] width 101 height 10
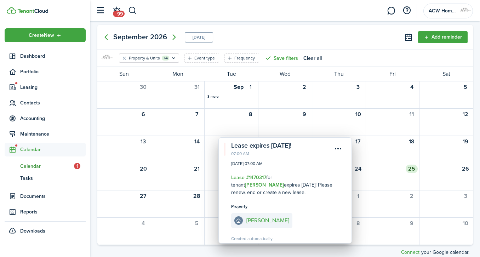
click at [389, 178] on div at bounding box center [392, 178] width 53 height 6
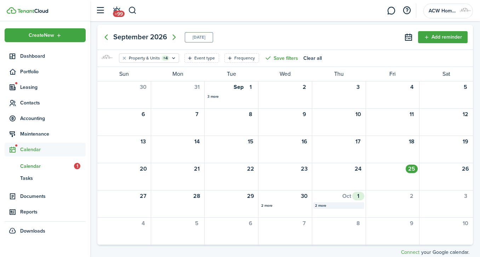
click at [319, 206] on div "2 more" at bounding box center [338, 205] width 47 height 5
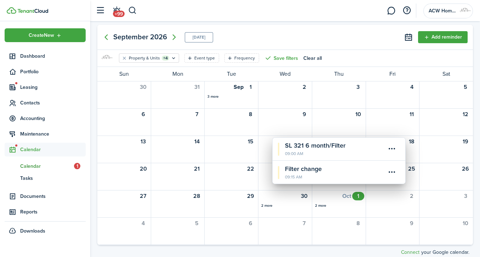
click at [317, 167] on calendar-event-title "Filter change" at bounding box center [335, 169] width 101 height 10
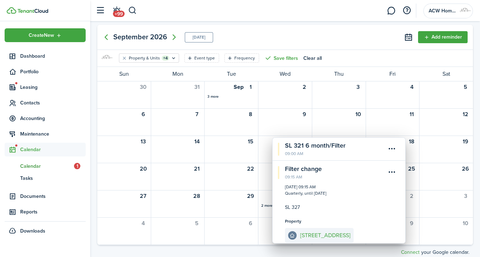
click at [390, 172] on menu-btn-icon "Open menu" at bounding box center [392, 172] width 12 height 12
click at [356, 187] on button "Edit" at bounding box center [367, 188] width 62 height 12
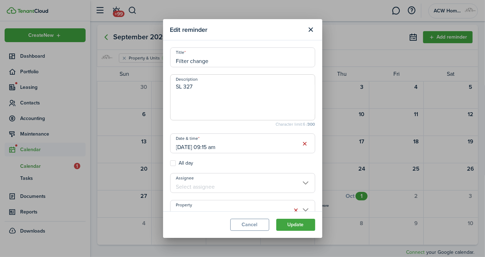
click at [176, 60] on input "Filter change" at bounding box center [242, 57] width 145 height 20
click at [246, 60] on input "6 month/Filter change" at bounding box center [242, 57] width 145 height 20
click at [177, 62] on input "6 month/Filter" at bounding box center [242, 57] width 145 height 20
type input "SL 327 6 month/Filter"
click at [305, 225] on button "Update" at bounding box center [296, 225] width 39 height 12
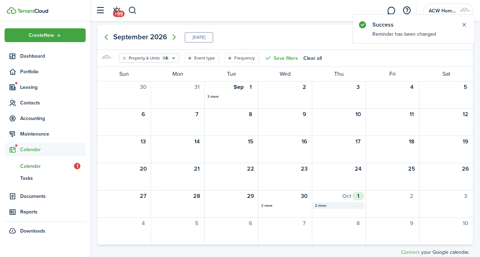
click at [323, 205] on div "2 more" at bounding box center [338, 205] width 47 height 5
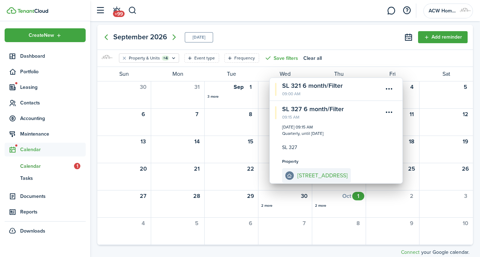
click at [437, 34] on button "Add reminder" at bounding box center [443, 37] width 50 height 12
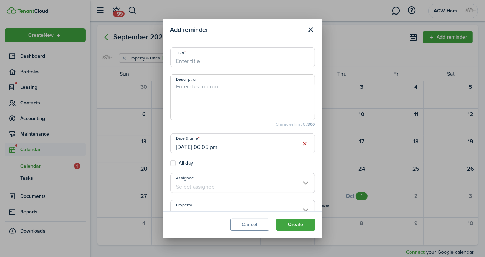
click at [220, 62] on input "Title" at bounding box center [242, 57] width 145 height 20
click at [222, 143] on input "[DATE] 06:05 pm" at bounding box center [242, 143] width 145 height 20
type input "SL 319 6 month/filter"
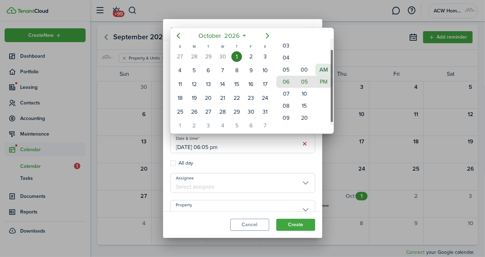
click at [325, 68] on mbsc-wheel-item "AM" at bounding box center [324, 70] width 17 height 12
type input "[DATE] 06:05 am"
drag, startPoint x: 319, startPoint y: 161, endPoint x: 318, endPoint y: 200, distance: 39.7
click at [318, 200] on div at bounding box center [242, 128] width 599 height 370
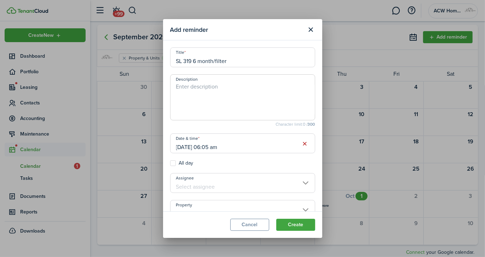
click at [299, 207] on input "Property" at bounding box center [242, 210] width 145 height 20
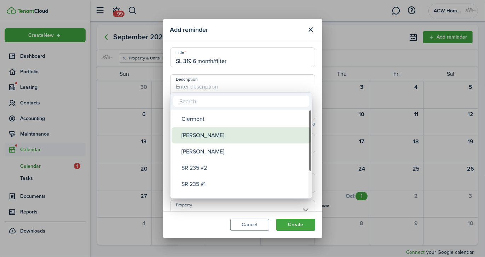
click at [287, 133] on div "[PERSON_NAME]" at bounding box center [244, 135] width 125 height 16
type input "[PERSON_NAME]"
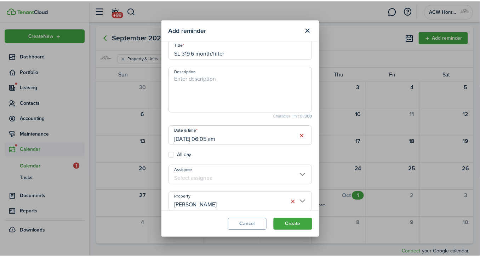
scroll to position [68, 0]
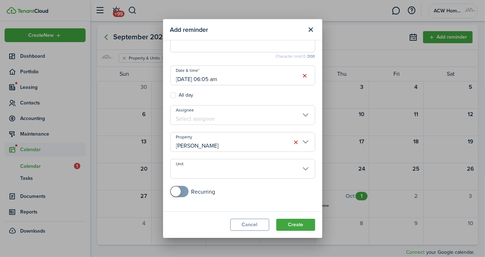
click at [251, 167] on input "Unit" at bounding box center [242, 169] width 145 height 20
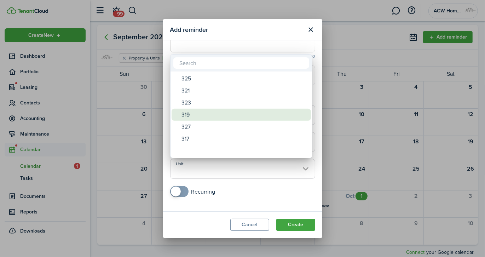
click at [250, 120] on div "319" at bounding box center [244, 115] width 125 height 12
type input "319"
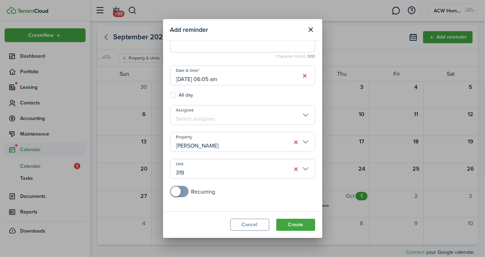
click at [300, 228] on button "Create" at bounding box center [296, 225] width 39 height 12
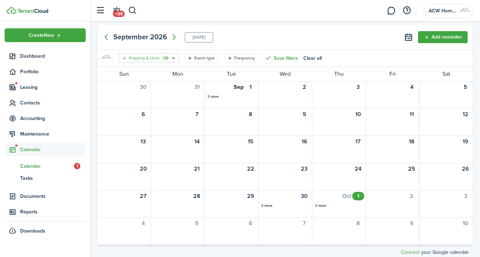
click at [174, 56] on icon "Open filter" at bounding box center [174, 58] width 6 height 6
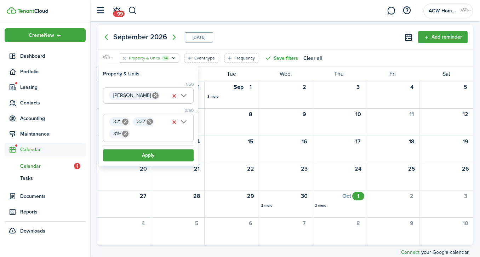
click at [126, 120] on icon at bounding box center [125, 122] width 6 height 6
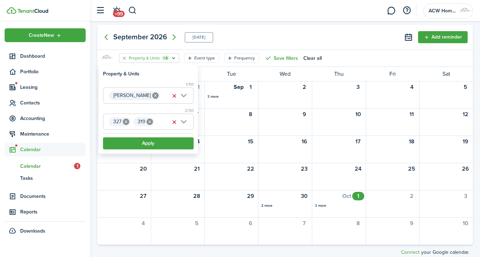
click at [124, 120] on icon at bounding box center [126, 122] width 6 height 6
type input "319"
click at [126, 119] on icon at bounding box center [125, 122] width 6 height 6
click at [126, 119] on span "Unit" at bounding box center [148, 122] width 90 height 16
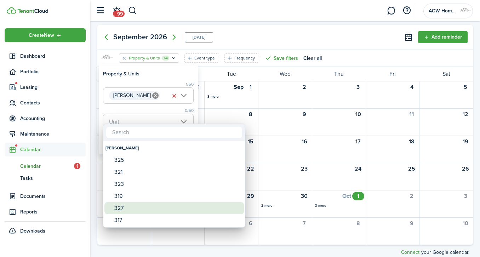
click at [121, 209] on div "327" at bounding box center [176, 208] width 125 height 12
type input "327"
click at [121, 209] on div "327" at bounding box center [176, 208] width 125 height 12
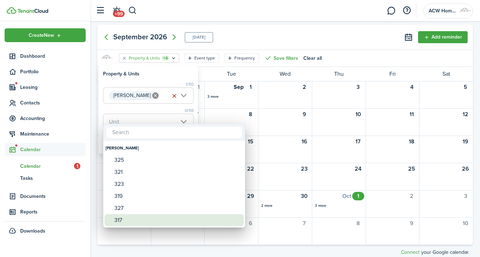
click at [118, 221] on div "317" at bounding box center [176, 220] width 125 height 12
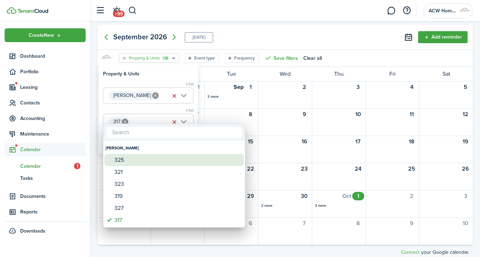
click at [125, 160] on div "325" at bounding box center [176, 160] width 125 height 12
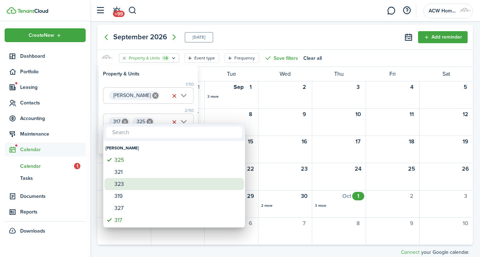
click at [124, 181] on div "323" at bounding box center [176, 184] width 125 height 12
type input "317, 325, 323"
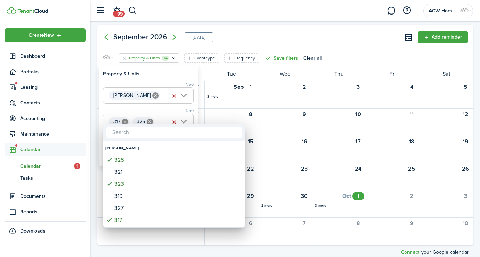
click at [242, 34] on div at bounding box center [239, 128] width 593 height 370
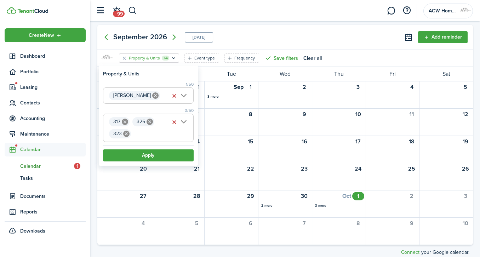
click at [153, 154] on button "Apply" at bounding box center [148, 155] width 91 height 12
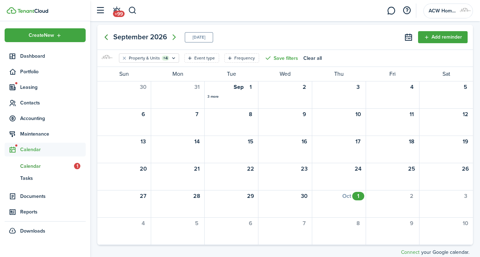
click at [107, 38] on icon "Previous page" at bounding box center [106, 37] width 8 height 8
click at [107, 38] on body "Create New Dashboard Portfolio Leasing Contacts Accounting Maintenance Calendar…" at bounding box center [240, 128] width 480 height 257
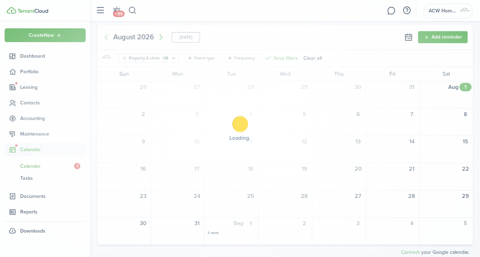
click at [107, 38] on div "Loading" at bounding box center [240, 128] width 480 height 257
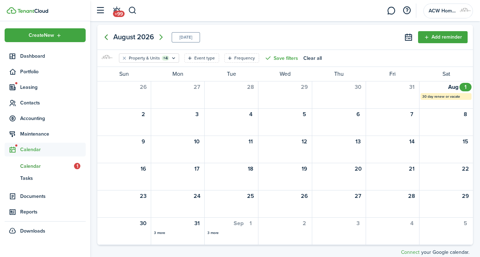
click at [107, 38] on icon "Previous page" at bounding box center [106, 37] width 8 height 8
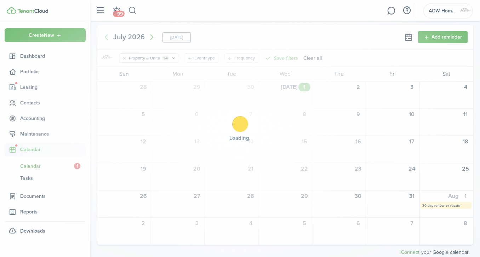
click at [107, 38] on body "Create New Dashboard Portfolio Leasing Contacts Accounting Maintenance Calendar…" at bounding box center [240, 128] width 480 height 257
click at [107, 38] on div "Loading" at bounding box center [240, 128] width 480 height 257
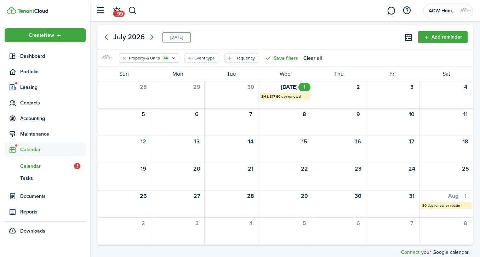
click at [107, 38] on icon "Previous page" at bounding box center [106, 37] width 8 height 8
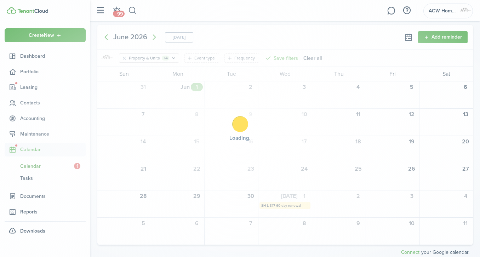
click at [107, 38] on div "Loading" at bounding box center [240, 128] width 480 height 257
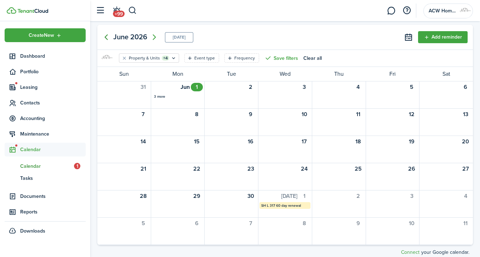
click at [107, 38] on icon "Previous page" at bounding box center [106, 37] width 8 height 8
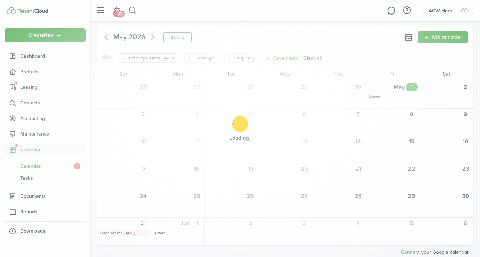
click at [107, 38] on div "Loading" at bounding box center [240, 128] width 480 height 257
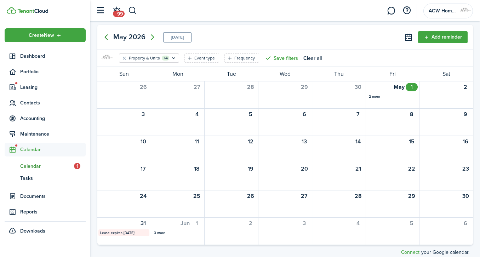
click at [107, 38] on icon "Previous page" at bounding box center [106, 37] width 8 height 8
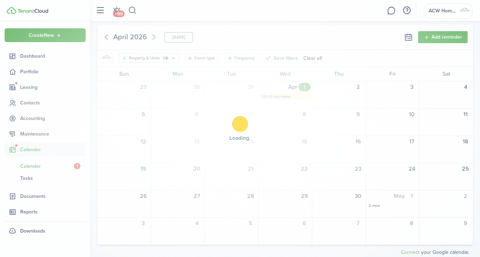
click at [107, 38] on div "Loading" at bounding box center [240, 128] width 480 height 257
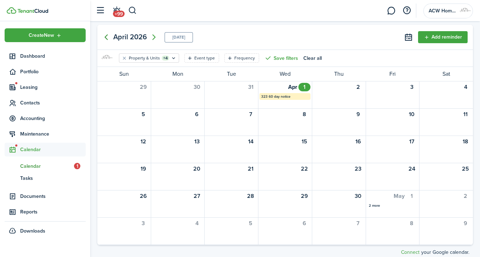
click at [107, 38] on icon "Previous page" at bounding box center [106, 37] width 8 height 8
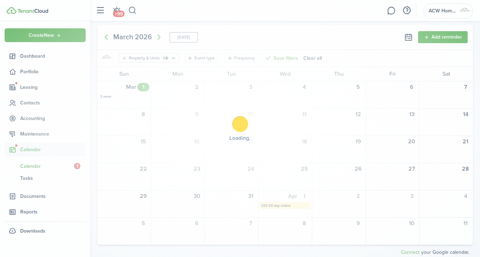
click at [107, 38] on div "Loading" at bounding box center [240, 128] width 480 height 257
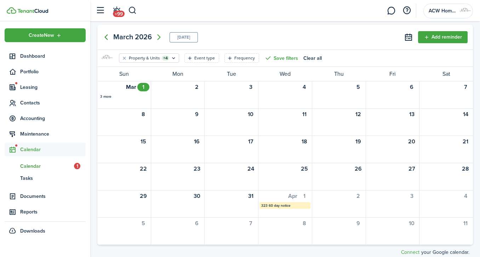
click at [107, 38] on icon "Previous page" at bounding box center [106, 37] width 8 height 8
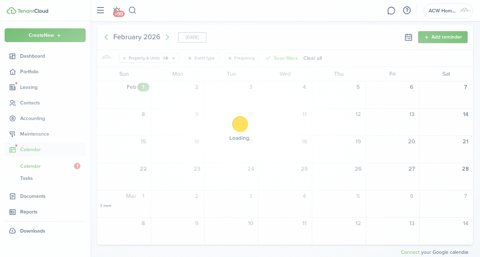
click at [107, 38] on div "Loading" at bounding box center [240, 128] width 480 height 257
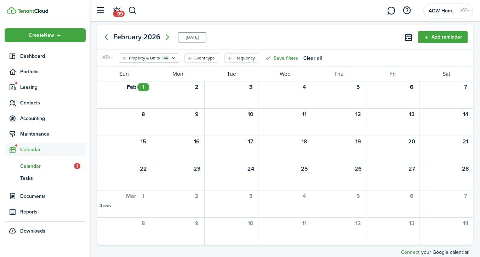
click at [107, 38] on icon "Previous page" at bounding box center [106, 37] width 8 height 8
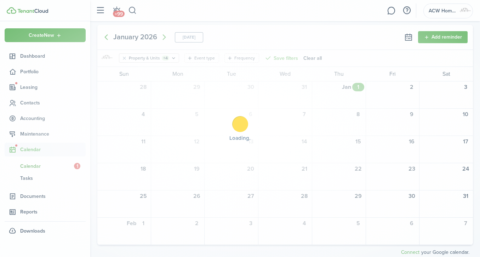
click at [107, 38] on div "Loading" at bounding box center [240, 128] width 480 height 257
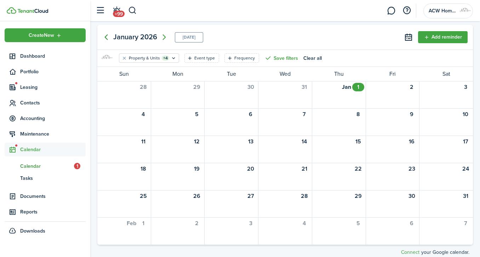
click at [107, 38] on icon "Previous page" at bounding box center [106, 37] width 8 height 8
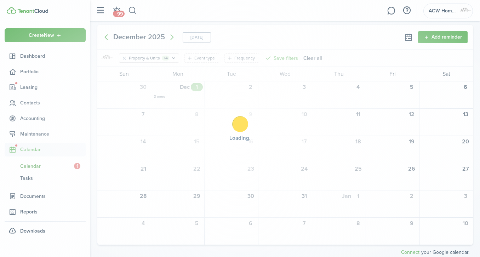
click at [107, 38] on div "Loading" at bounding box center [240, 128] width 480 height 257
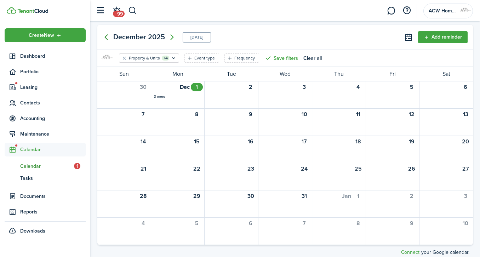
click at [107, 38] on icon "Previous page" at bounding box center [106, 37] width 8 height 8
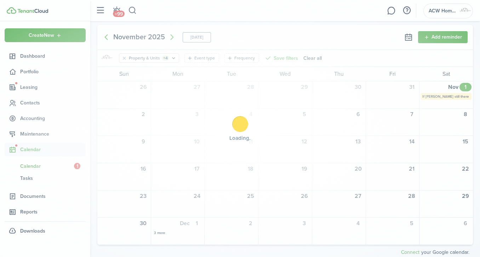
click at [107, 38] on div "Loading" at bounding box center [240, 128] width 480 height 257
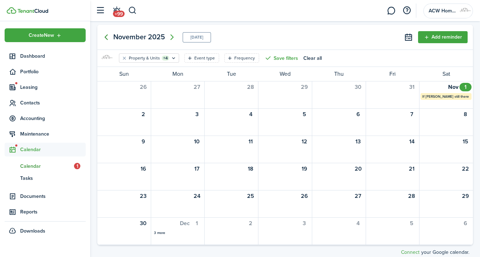
click at [107, 38] on icon "Previous page" at bounding box center [106, 37] width 8 height 8
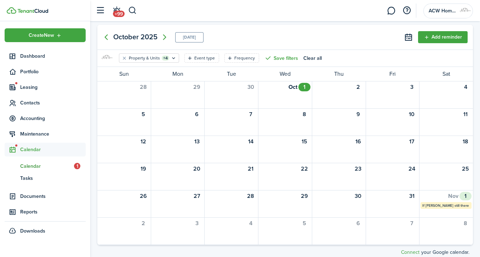
click at [435, 204] on mbsc-calendar-label "If [PERSON_NAME] still there" at bounding box center [446, 205] width 51 height 7
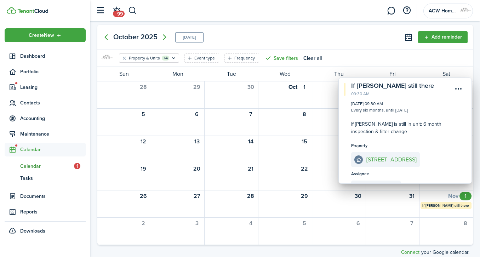
click at [458, 90] on menu-btn-icon "Open menu" at bounding box center [459, 89] width 12 height 12
click at [419, 124] on button "Delete" at bounding box center [434, 129] width 62 height 12
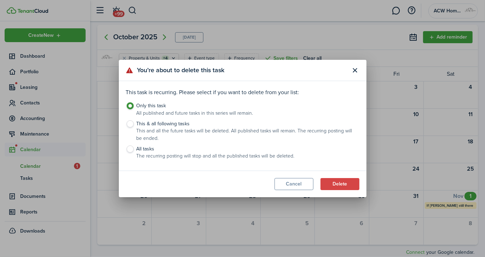
click at [343, 185] on button "Delete" at bounding box center [340, 184] width 39 height 12
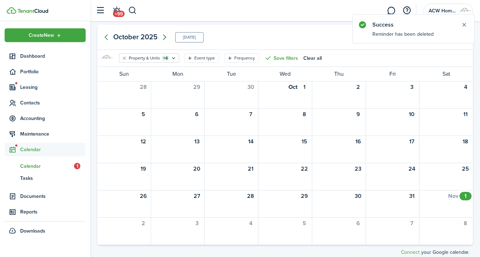
click at [165, 36] on icon "Next page" at bounding box center [164, 37] width 3 height 6
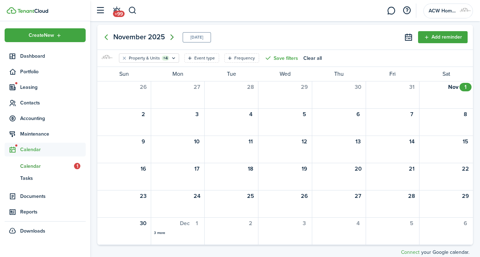
click at [174, 36] on icon "Next page" at bounding box center [172, 37] width 8 height 8
click at [159, 95] on div "3 more" at bounding box center [177, 96] width 47 height 5
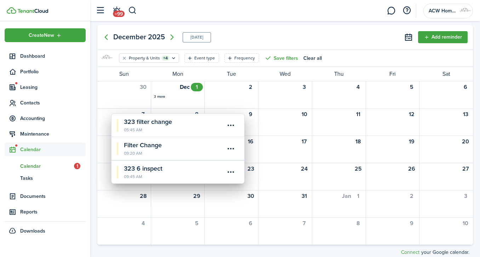
click at [147, 144] on calendar-event-title "Filter Change" at bounding box center [174, 146] width 101 height 10
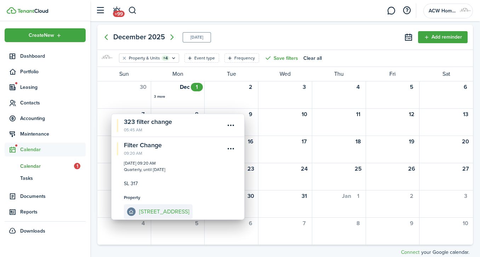
click at [245, 39] on div "[DATE] [DATE] Add reminder" at bounding box center [285, 37] width 376 height 25
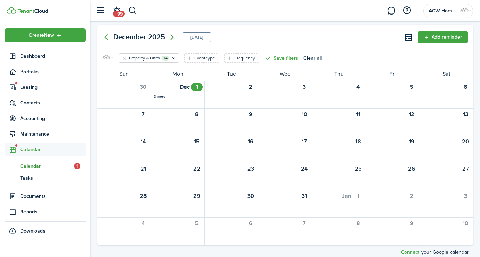
click at [171, 37] on icon "Next page" at bounding box center [172, 37] width 8 height 8
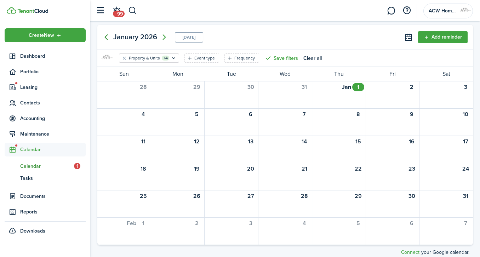
click at [108, 38] on icon "Previous page" at bounding box center [106, 37] width 8 height 8
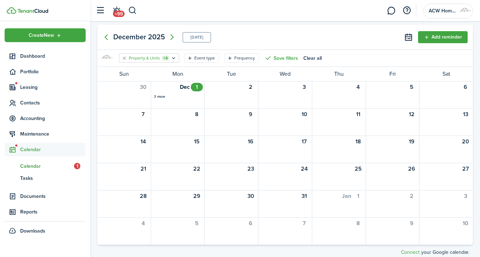
click at [174, 56] on icon "Open filter" at bounding box center [174, 58] width 6 height 6
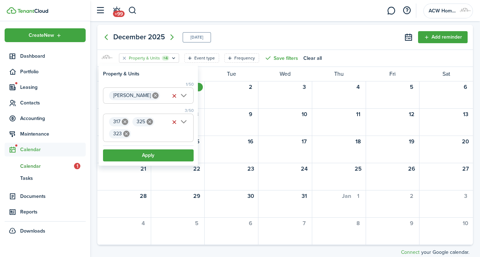
click at [123, 121] on icon at bounding box center [125, 122] width 6 height 6
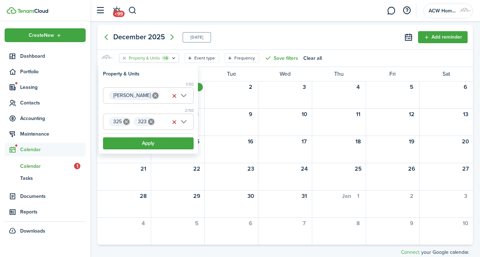
click at [124, 121] on icon at bounding box center [126, 122] width 6 height 6
type input "323"
click at [126, 120] on icon at bounding box center [126, 122] width 6 height 6
click at [126, 120] on span "Unit" at bounding box center [148, 122] width 90 height 16
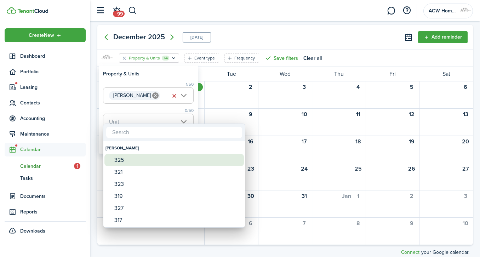
click at [120, 159] on div "325" at bounding box center [176, 160] width 125 height 12
type input "325"
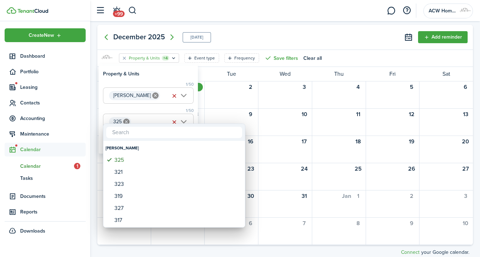
click at [240, 44] on div at bounding box center [239, 128] width 593 height 370
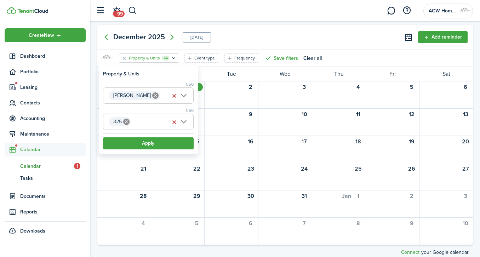
click at [134, 140] on button "Apply" at bounding box center [148, 143] width 91 height 12
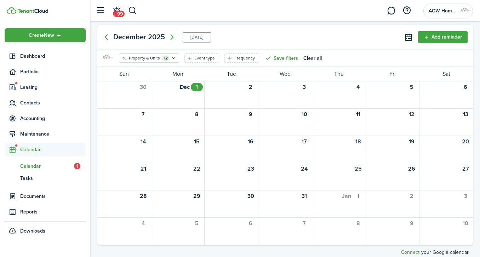
click at [106, 36] on icon "Previous page" at bounding box center [106, 37] width 8 height 8
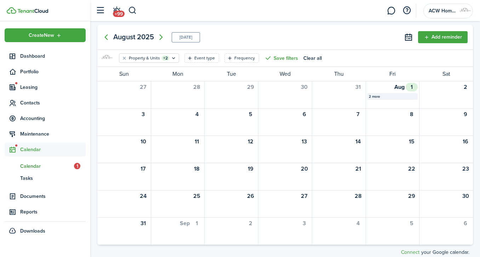
click at [376, 95] on div "2 more" at bounding box center [392, 96] width 47 height 5
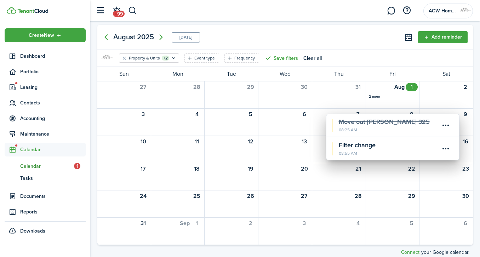
click at [361, 147] on calendar-event-title "Filter change" at bounding box center [389, 146] width 101 height 10
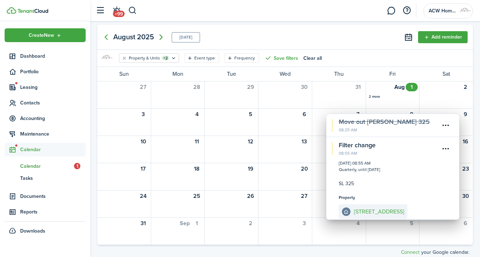
click at [159, 35] on icon "Next page" at bounding box center [161, 37] width 8 height 8
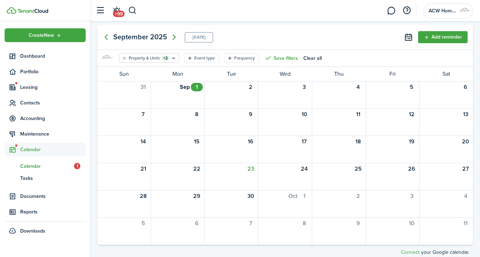
click at [172, 35] on icon "Next page" at bounding box center [174, 37] width 8 height 8
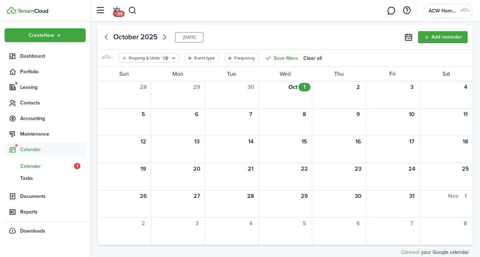
click at [163, 36] on icon "Next page" at bounding box center [164, 37] width 8 height 8
click at [163, 36] on span "2025" at bounding box center [156, 37] width 17 height 12
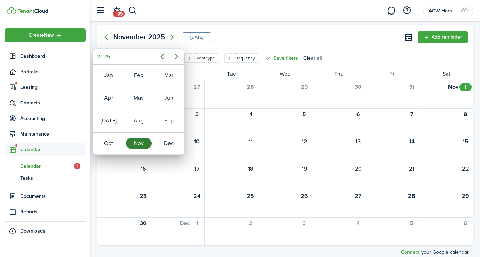
click at [172, 35] on icon "Next page" at bounding box center [172, 37] width 8 height 8
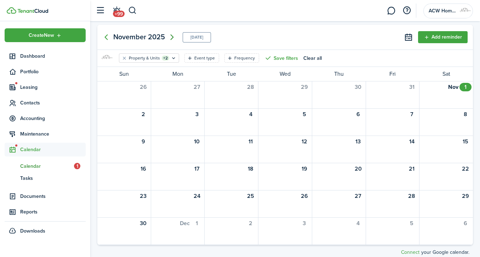
click at [172, 35] on icon "Next page" at bounding box center [172, 37] width 8 height 8
click at [172, 35] on div "[DATE] [DATE]" at bounding box center [151, 37] width 104 height 14
click at [167, 36] on icon "Next page" at bounding box center [164, 37] width 8 height 8
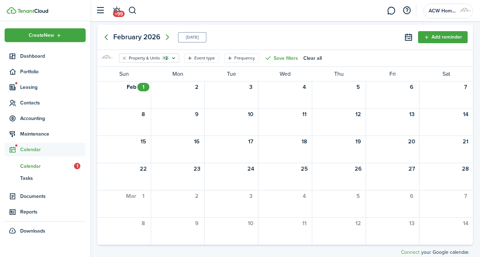
click at [107, 35] on icon "Previous page" at bounding box center [106, 37] width 8 height 8
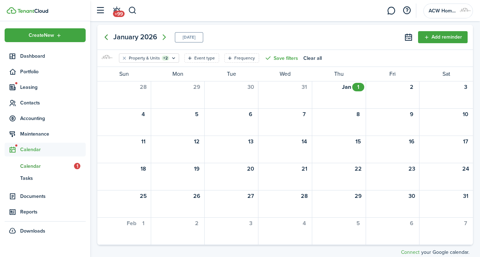
click at [107, 35] on icon "Previous page" at bounding box center [106, 37] width 8 height 8
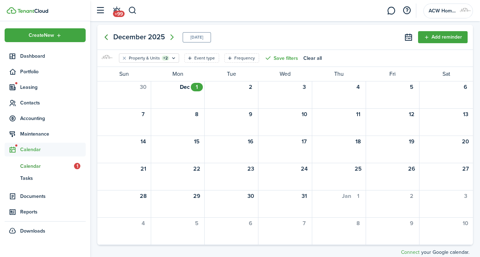
click at [107, 35] on icon "Previous page" at bounding box center [106, 37] width 8 height 8
click at [172, 35] on icon "Next page" at bounding box center [171, 37] width 3 height 6
click at [449, 40] on button "Add reminder" at bounding box center [443, 37] width 50 height 12
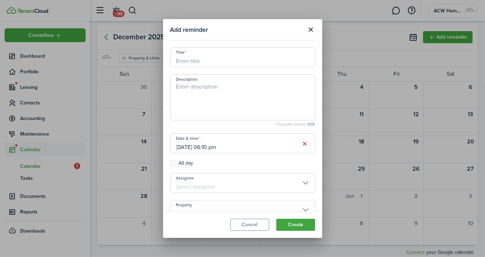
click at [267, 58] on input "Title" at bounding box center [242, 57] width 145 height 20
click at [224, 148] on input "[DATE] 06:10 pm" at bounding box center [242, 143] width 145 height 20
type input "SL 325 filter change"
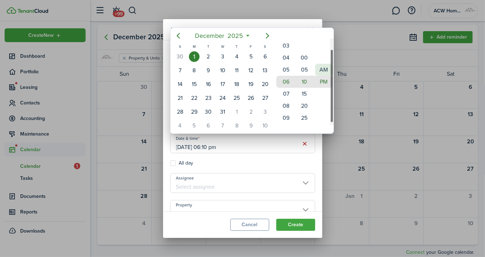
click at [322, 67] on mbsc-wheel-item "AM" at bounding box center [324, 70] width 17 height 12
type input "[DATE] 06:10 am"
drag, startPoint x: 319, startPoint y: 166, endPoint x: 317, endPoint y: 191, distance: 24.5
click at [317, 191] on div at bounding box center [242, 128] width 599 height 370
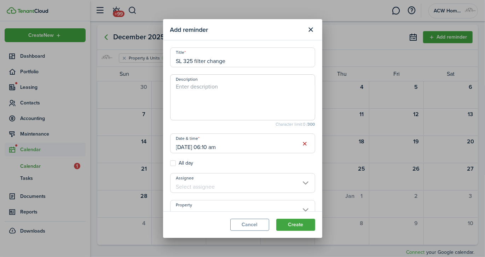
scroll to position [41, 0]
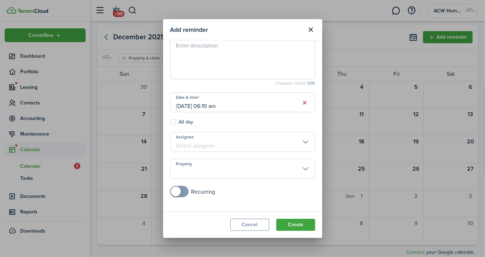
click at [295, 172] on input "Property" at bounding box center [242, 169] width 145 height 20
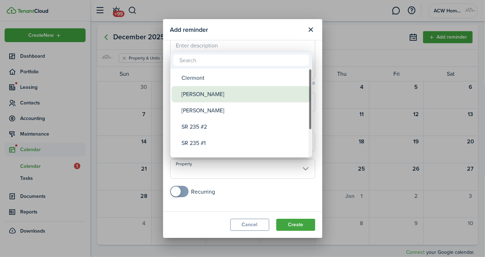
click at [271, 97] on div "[PERSON_NAME]" at bounding box center [244, 94] width 125 height 16
type input "[PERSON_NAME]"
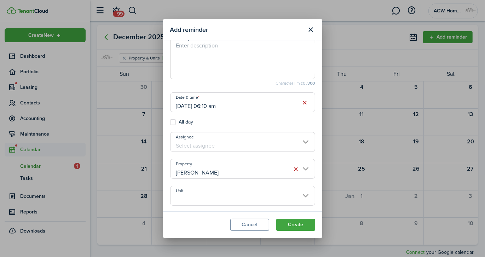
click at [239, 194] on input "Unit" at bounding box center [242, 196] width 145 height 20
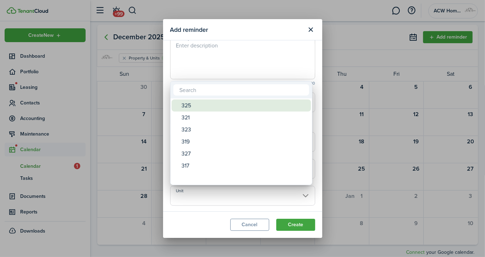
click at [216, 106] on div "325" at bounding box center [244, 106] width 125 height 12
type input "325"
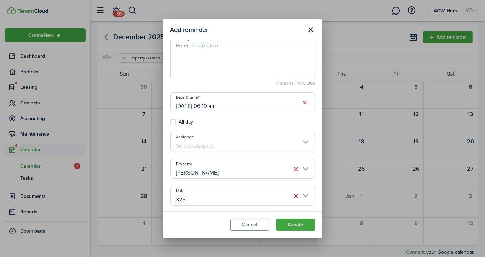
click at [289, 220] on button "Create" at bounding box center [296, 225] width 39 height 12
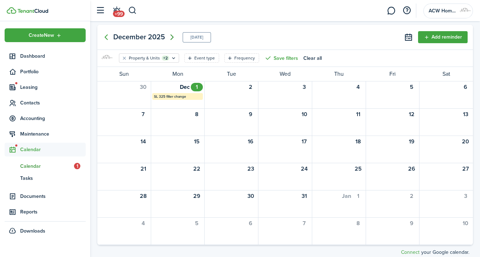
click at [172, 36] on icon "Next page" at bounding box center [171, 37] width 3 height 6
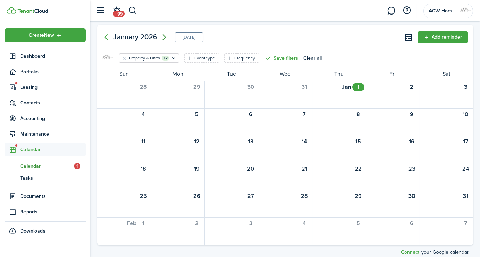
click at [164, 36] on icon "Next page" at bounding box center [164, 37] width 8 height 8
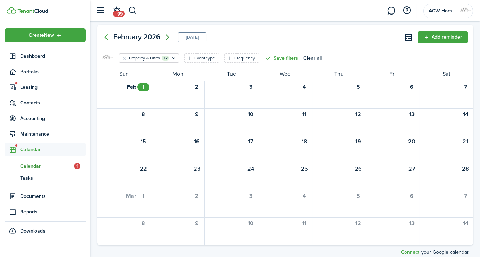
click at [164, 36] on icon "Next page" at bounding box center [167, 37] width 8 height 8
click at [449, 40] on button "Add reminder" at bounding box center [443, 37] width 50 height 12
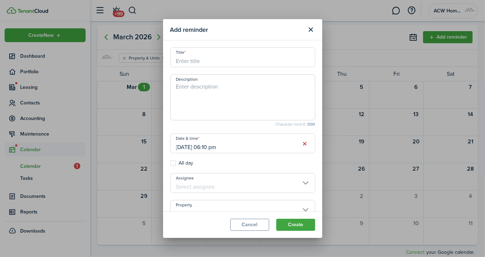
click at [269, 61] on input "Title" at bounding box center [242, 57] width 145 height 20
click at [224, 151] on input "[DATE] 06:10 pm" at bounding box center [242, 143] width 145 height 20
type input "SL 325 6 month/filter"
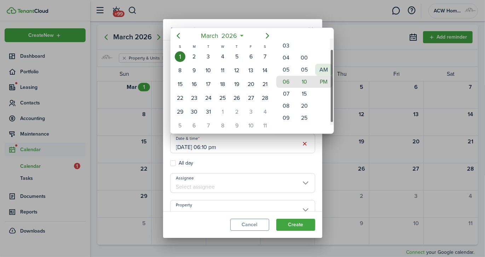
click at [323, 68] on mbsc-wheel-item "AM" at bounding box center [324, 70] width 17 height 12
type input "[DATE] 06:10 am"
click at [318, 154] on div at bounding box center [242, 128] width 599 height 370
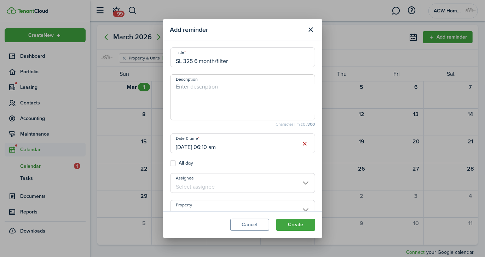
scroll to position [41, 0]
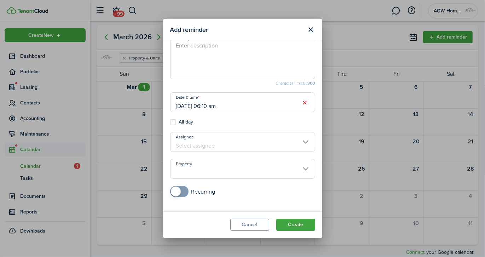
click at [296, 172] on input "Property" at bounding box center [242, 169] width 145 height 20
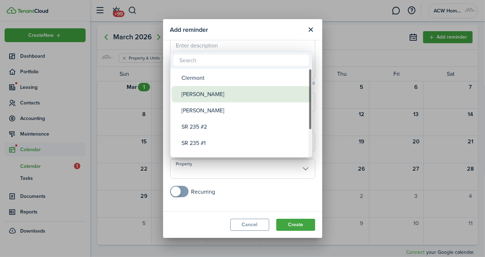
click at [268, 96] on div "[PERSON_NAME]" at bounding box center [244, 94] width 125 height 16
type input "[PERSON_NAME]"
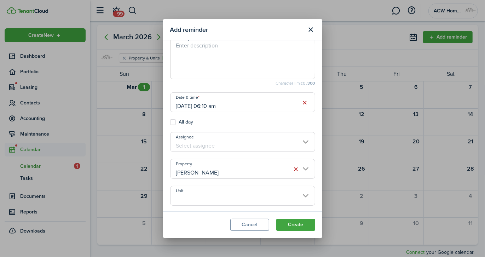
click at [238, 194] on input "Unit" at bounding box center [242, 196] width 145 height 20
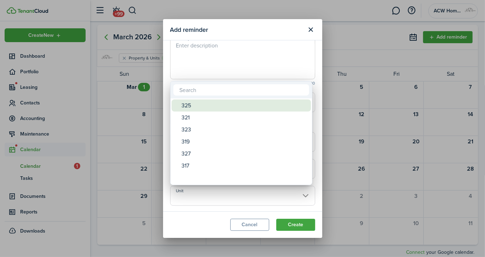
click at [253, 102] on div "325" at bounding box center [244, 106] width 125 height 12
type input "325"
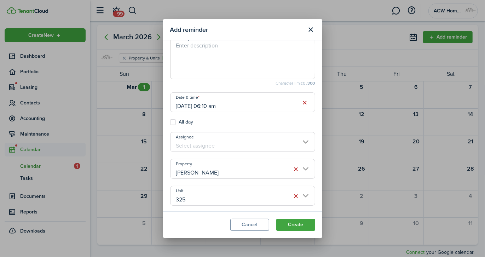
click at [305, 225] on button "Create" at bounding box center [296, 225] width 39 height 12
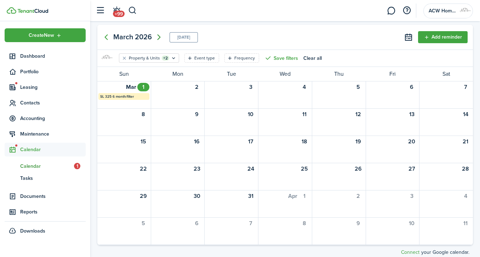
click at [161, 36] on icon "Next page" at bounding box center [159, 37] width 8 height 8
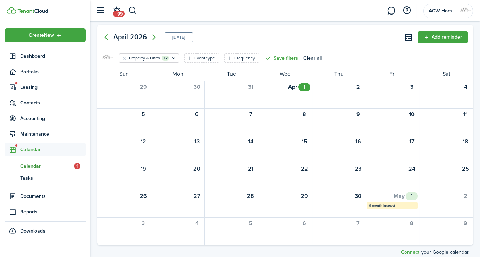
click at [387, 204] on mbsc-calendar-label "6 month inspect" at bounding box center [392, 205] width 51 height 7
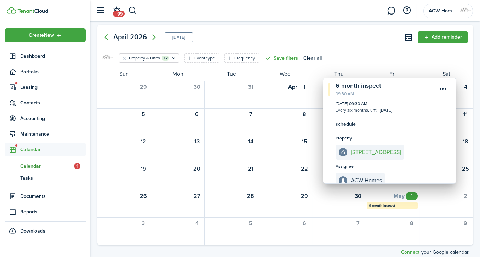
click at [441, 92] on menu-btn-icon "Open menu" at bounding box center [443, 89] width 12 height 12
click at [406, 131] on button "Delete" at bounding box center [418, 129] width 62 height 12
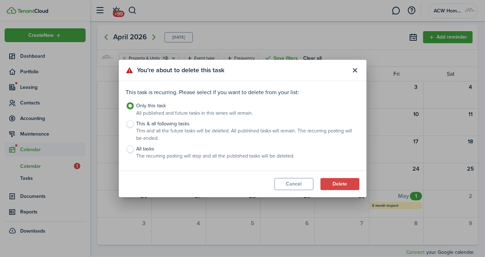
click at [130, 125] on label "This & all following tasks This and all the future tasks will be deleted. All p…" at bounding box center [243, 132] width 234 height 25
radio input "false"
radio input "true"
click at [342, 186] on button "Delete" at bounding box center [340, 184] width 39 height 12
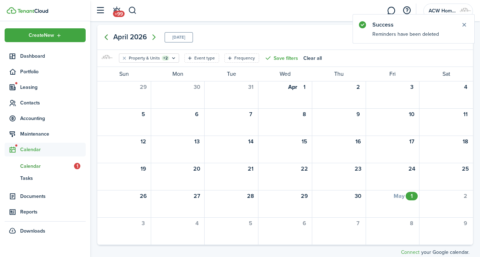
click at [105, 38] on icon "Previous page" at bounding box center [106, 37] width 8 height 8
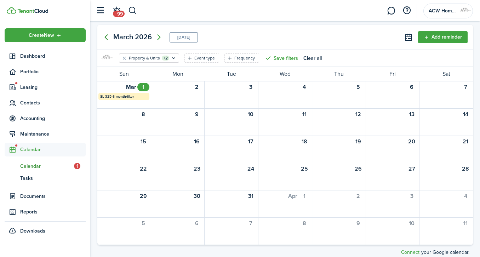
click at [105, 38] on icon "Previous page" at bounding box center [106, 37] width 8 height 8
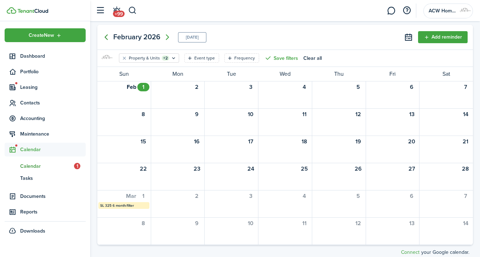
click at [105, 38] on icon "Previous page" at bounding box center [106, 37] width 8 height 8
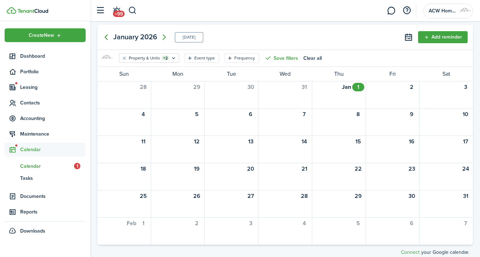
click at [105, 38] on icon "Previous page" at bounding box center [106, 37] width 8 height 8
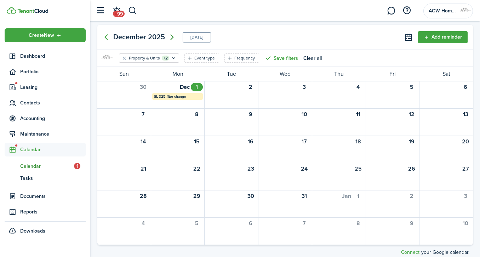
click at [170, 36] on icon "Next page" at bounding box center [172, 37] width 8 height 8
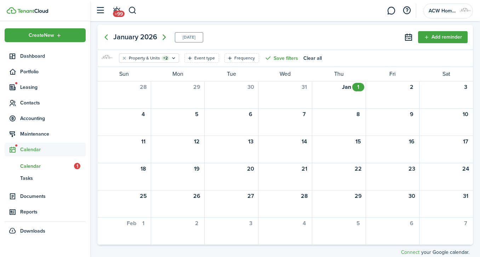
click at [164, 35] on icon "Next page" at bounding box center [164, 37] width 8 height 8
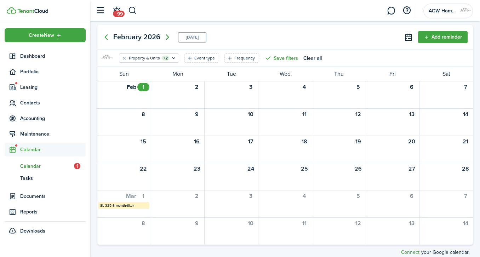
click at [164, 35] on icon "Next page" at bounding box center [167, 37] width 8 height 8
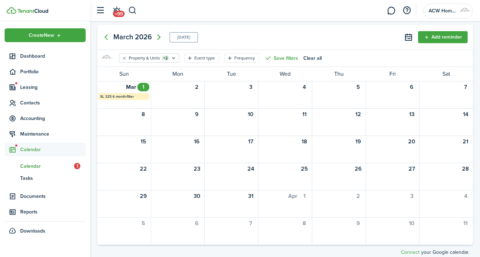
click at [159, 35] on icon "Next page" at bounding box center [159, 37] width 8 height 8
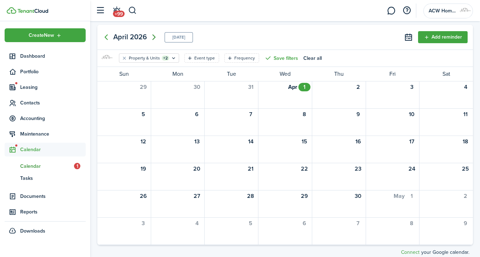
click at [154, 36] on icon "Next page" at bounding box center [153, 37] width 3 height 6
click at [154, 36] on icon "Next page" at bounding box center [152, 37] width 8 height 8
click at [447, 39] on button "Add reminder" at bounding box center [443, 37] width 50 height 12
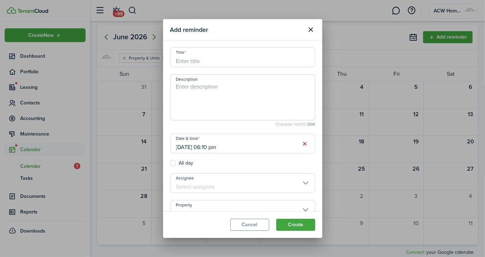
click at [253, 63] on input "Title" at bounding box center [242, 57] width 145 height 20
click at [181, 62] on input "Sl 325 filter change" at bounding box center [242, 57] width 145 height 20
click at [223, 147] on input "[DATE] 06:10 pm" at bounding box center [242, 143] width 145 height 20
type input "SL 325 filter change"
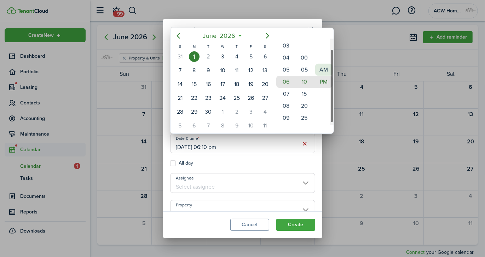
click at [324, 66] on mbsc-wheel-item "AM" at bounding box center [324, 70] width 17 height 12
type input "[DATE] 06:10 am"
click at [256, 201] on div at bounding box center [242, 128] width 599 height 370
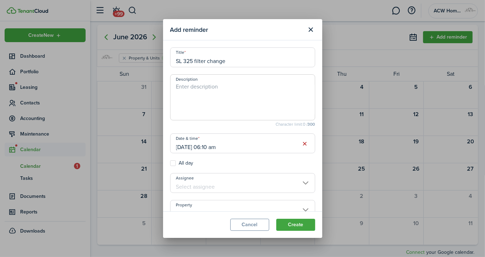
click at [256, 201] on input "Property" at bounding box center [242, 210] width 145 height 20
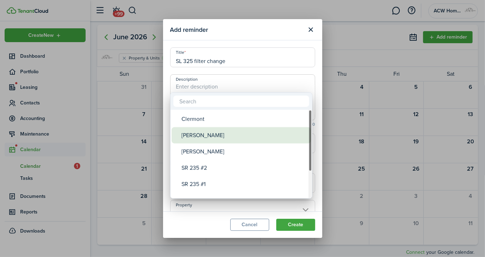
click at [250, 142] on div "[PERSON_NAME]" at bounding box center [244, 135] width 125 height 16
type input "[PERSON_NAME]"
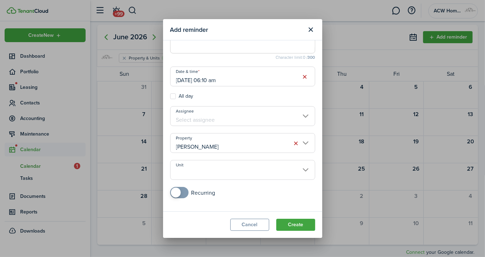
scroll to position [68, 0]
click at [290, 167] on input "Unit" at bounding box center [242, 169] width 145 height 20
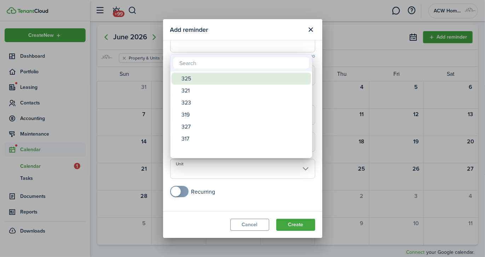
click at [280, 80] on div "325" at bounding box center [244, 79] width 125 height 12
type input "325"
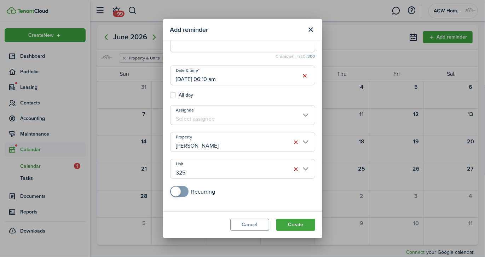
click at [304, 225] on button "Create" at bounding box center [296, 225] width 39 height 12
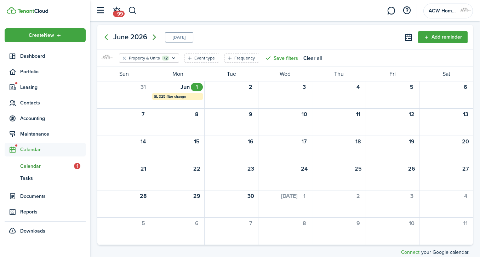
click at [153, 34] on icon "Next page" at bounding box center [154, 37] width 3 height 6
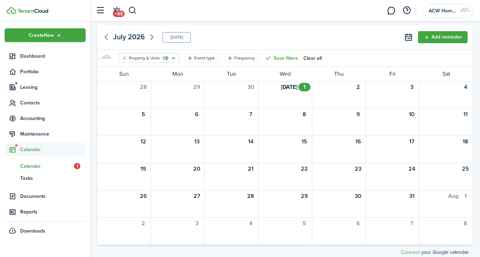
click at [453, 34] on button "Add reminder" at bounding box center [443, 37] width 50 height 12
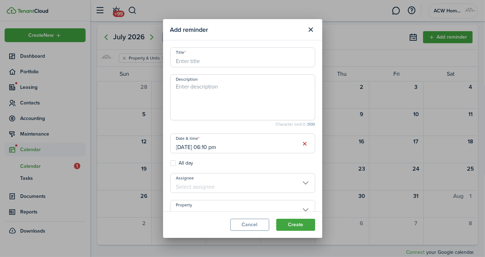
click at [283, 56] on input "Title" at bounding box center [242, 57] width 145 height 20
click at [227, 147] on input "[DATE] 06:10 pm" at bounding box center [242, 143] width 145 height 20
type input "SL 325 60 day"
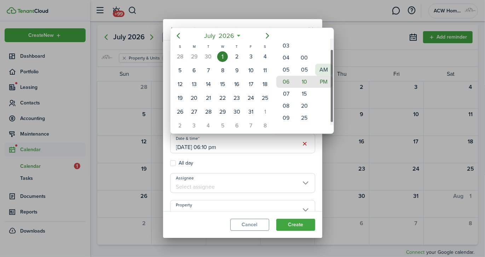
click at [322, 66] on mbsc-wheel-item "AM" at bounding box center [324, 70] width 17 height 12
type input "[DATE] 06:10 am"
click at [286, 185] on div at bounding box center [242, 128] width 599 height 370
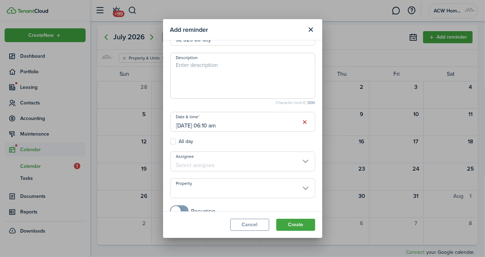
scroll to position [41, 0]
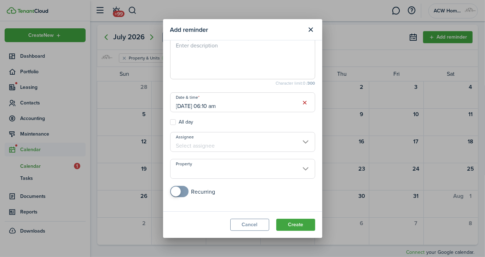
click at [304, 166] on input "Property" at bounding box center [242, 169] width 145 height 20
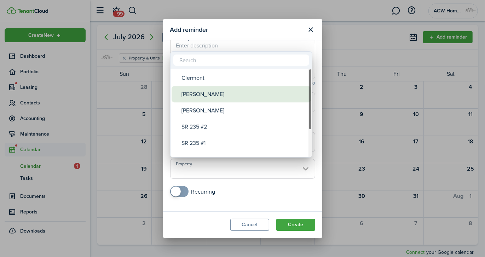
click at [254, 92] on div "[PERSON_NAME]" at bounding box center [244, 94] width 125 height 16
type input "[PERSON_NAME]"
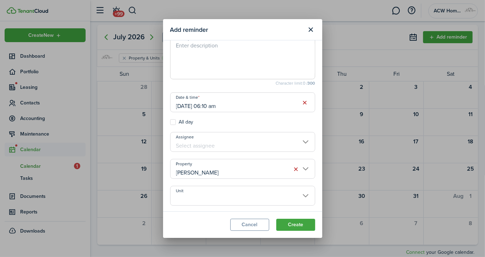
click at [226, 197] on input "Unit" at bounding box center [242, 196] width 145 height 20
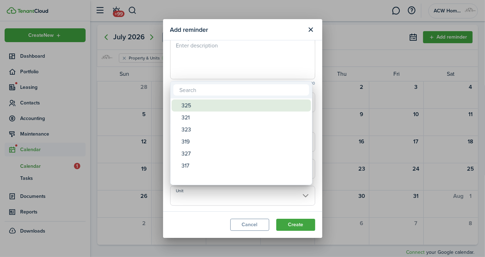
click at [245, 103] on div "325" at bounding box center [244, 106] width 125 height 12
type input "325"
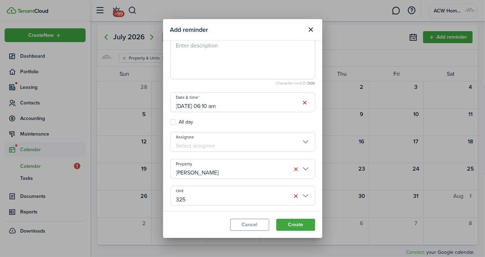
scroll to position [0, 0]
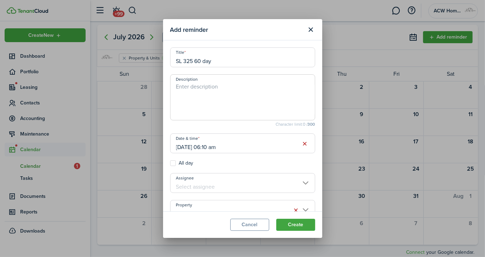
click at [224, 63] on input "SL 325 60 day" at bounding box center [242, 57] width 145 height 20
type input "SL 325 60 day renew"
click at [301, 221] on button "Create" at bounding box center [296, 225] width 39 height 12
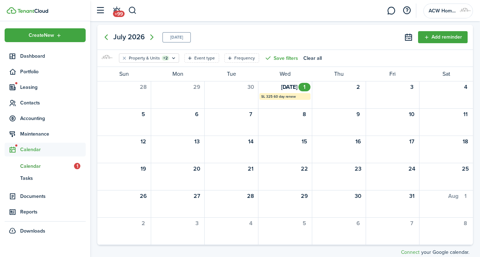
click at [451, 37] on button "Add reminder" at bounding box center [443, 37] width 50 height 12
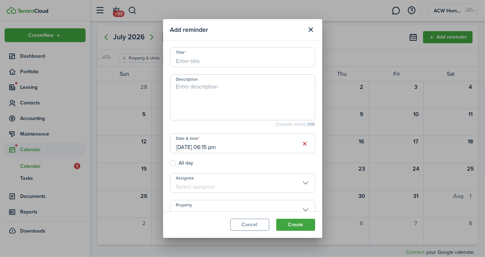
click at [280, 63] on input "Title" at bounding box center [242, 57] width 145 height 20
click at [213, 150] on input "[DATE] 06:15 pm" at bounding box center [242, 143] width 145 height 20
type input "SL 325 30 day"
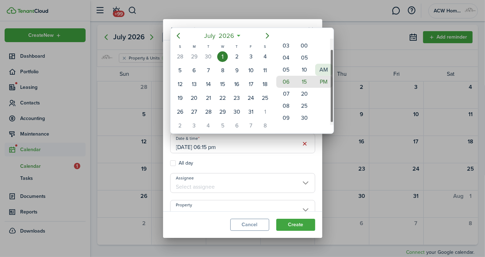
click at [326, 68] on mbsc-wheel-item "AM" at bounding box center [324, 70] width 17 height 12
type input "[DATE] 06:15 am"
click at [258, 179] on div at bounding box center [242, 128] width 599 height 370
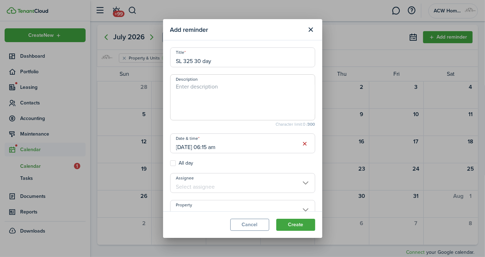
scroll to position [41, 0]
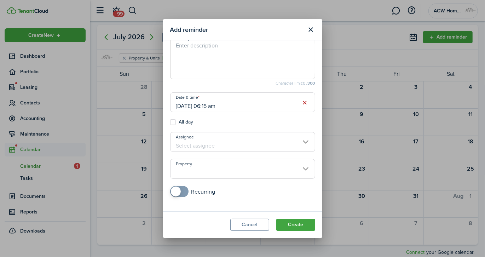
click at [296, 168] on input "Property" at bounding box center [242, 169] width 145 height 20
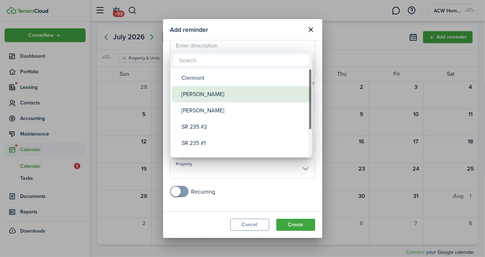
click at [273, 96] on div "[PERSON_NAME]" at bounding box center [244, 94] width 125 height 16
type input "[PERSON_NAME]"
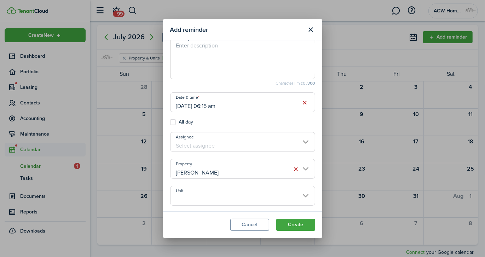
click at [248, 190] on input "Unit" at bounding box center [242, 196] width 145 height 20
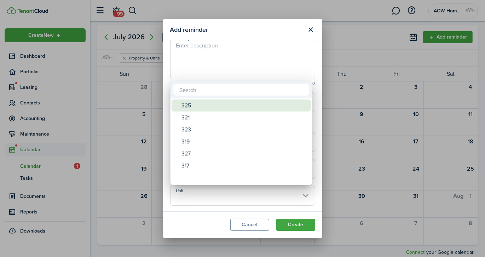
click at [261, 103] on div "325" at bounding box center [244, 106] width 125 height 12
type input "325"
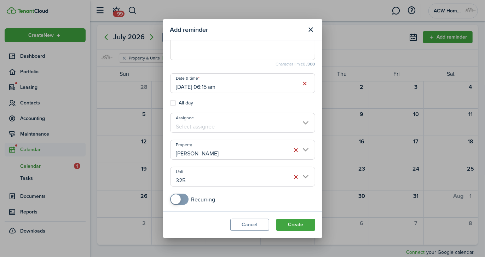
scroll to position [0, 0]
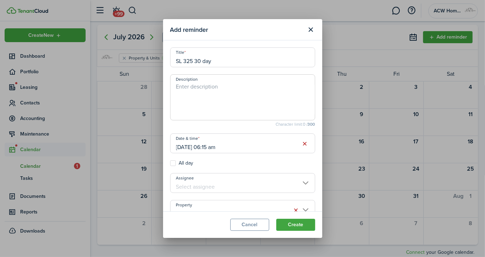
click at [179, 148] on input "[DATE] 06:15 am" at bounding box center [242, 143] width 145 height 20
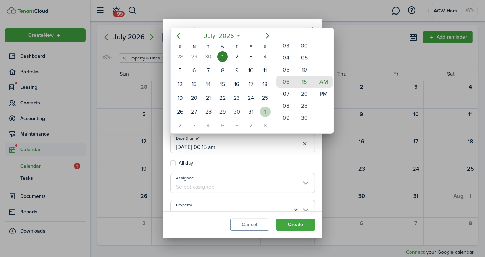
click at [266, 108] on div "1" at bounding box center [265, 112] width 11 height 11
type input "[DATE] 06:15 am"
click at [305, 221] on div at bounding box center [242, 128] width 599 height 370
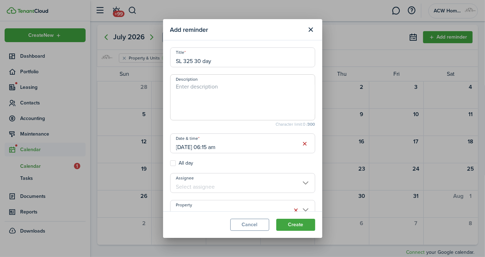
click at [305, 221] on button "Create" at bounding box center [296, 225] width 39 height 12
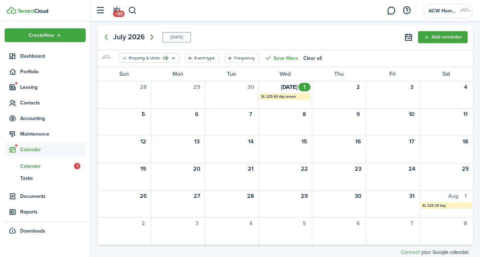
click at [153, 37] on icon "Next page" at bounding box center [151, 37] width 3 height 6
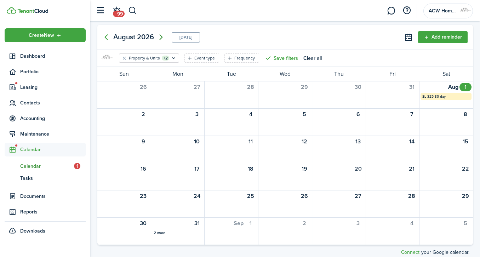
click at [160, 37] on icon "Next page" at bounding box center [161, 37] width 8 height 8
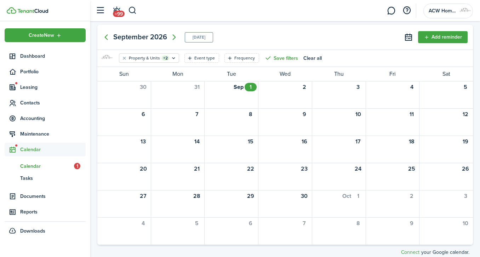
click at [428, 34] on button "Add reminder" at bounding box center [443, 37] width 50 height 12
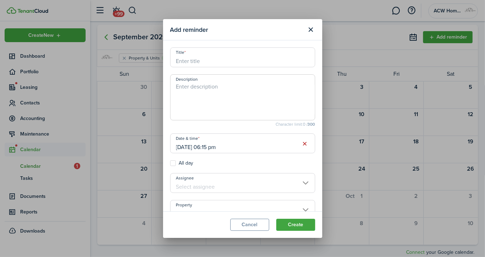
click at [243, 59] on input "Title" at bounding box center [242, 57] width 145 height 20
click at [176, 61] on input "LEase ending" at bounding box center [242, 57] width 145 height 20
click at [224, 151] on input "[DATE] 06:15 pm" at bounding box center [242, 143] width 145 height 20
type input "SL 325 Lease ending"
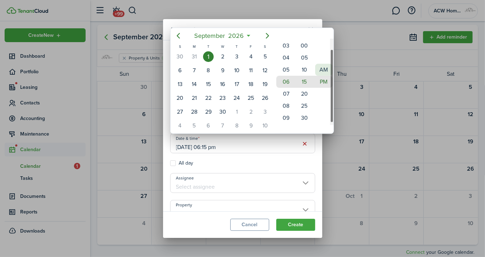
click at [320, 66] on mbsc-wheel-item "AM" at bounding box center [324, 70] width 17 height 12
type input "[DATE] 06:15 am"
click at [305, 160] on div at bounding box center [242, 128] width 599 height 370
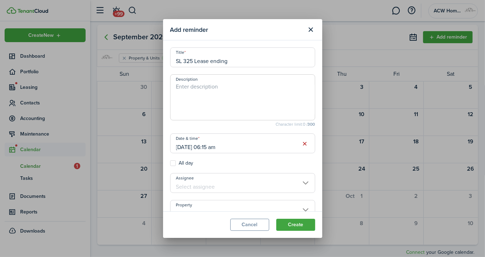
scroll to position [41, 0]
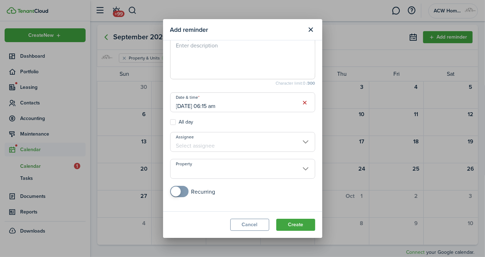
click at [299, 173] on input "Property" at bounding box center [242, 169] width 145 height 20
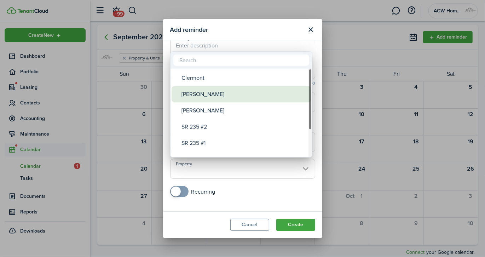
click at [193, 94] on div "[PERSON_NAME]" at bounding box center [244, 94] width 125 height 16
type input "[PERSON_NAME]"
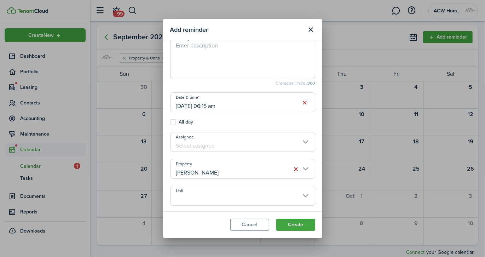
click at [233, 198] on input "Unit" at bounding box center [242, 196] width 145 height 20
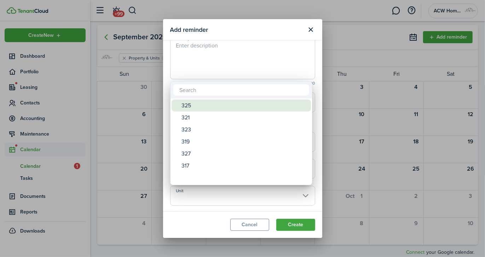
click at [266, 103] on div "325" at bounding box center [244, 106] width 125 height 12
type input "325"
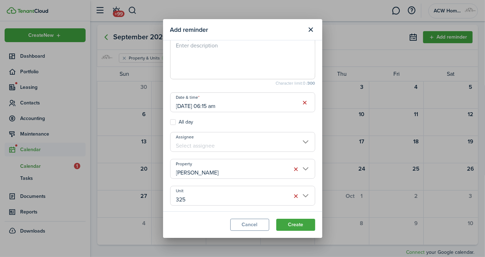
click at [300, 222] on button "Create" at bounding box center [296, 225] width 39 height 12
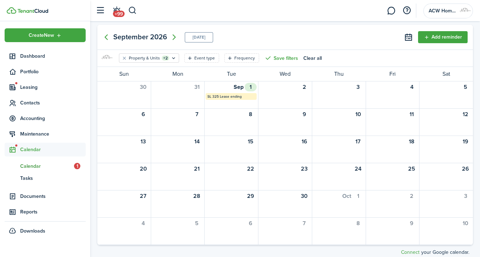
click at [220, 98] on mbsc-calendar-label "SL 325 Lease ending" at bounding box center [231, 96] width 51 height 7
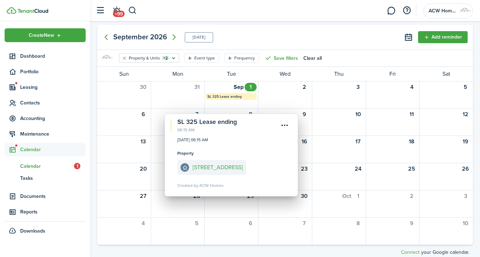
click at [284, 125] on menu-btn-icon "Open menu" at bounding box center [285, 125] width 12 height 12
click at [248, 140] on button "Edit" at bounding box center [260, 141] width 62 height 12
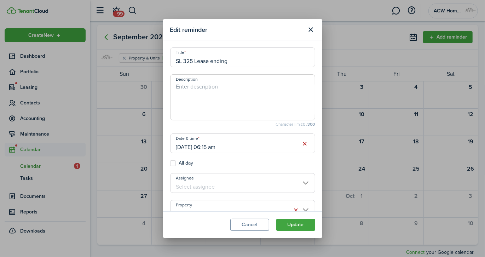
click at [181, 147] on input "[DATE] 06:15 am" at bounding box center [242, 143] width 145 height 20
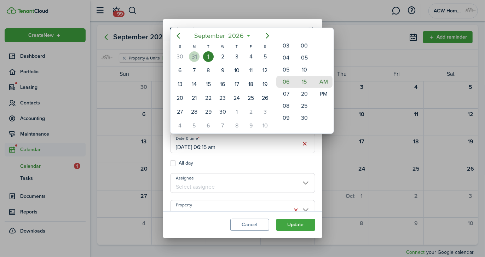
click at [196, 55] on div "31" at bounding box center [194, 56] width 11 height 11
type input "[DATE] 06:15 am"
click at [305, 226] on div at bounding box center [242, 128] width 599 height 370
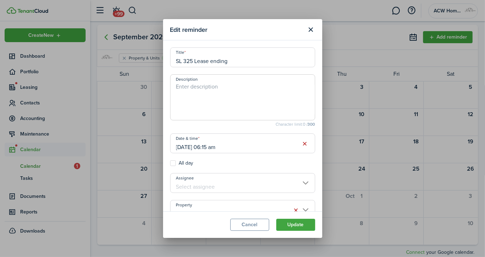
click at [305, 226] on button "Update" at bounding box center [296, 225] width 39 height 12
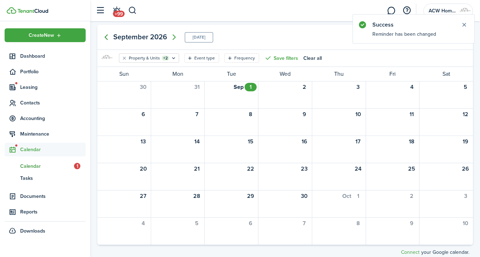
click at [106, 36] on icon "Previous page" at bounding box center [106, 37] width 3 height 6
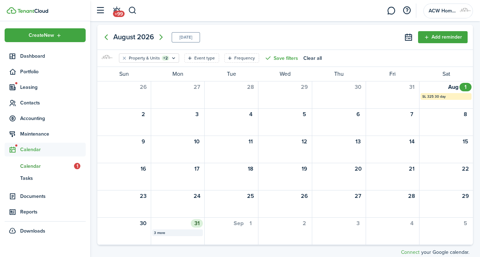
click at [160, 229] on mbsc-calendar-label "3 more 3 more" at bounding box center [177, 232] width 51 height 7
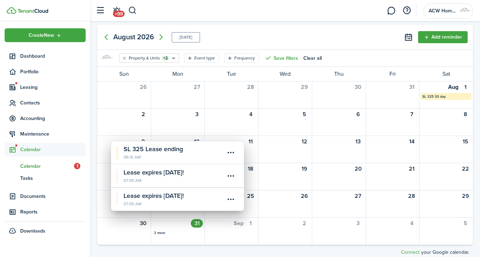
click at [176, 172] on calendar-event-title "Lease expires [DATE]!" at bounding box center [174, 173] width 101 height 10
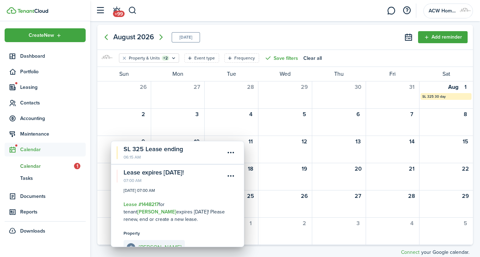
click at [167, 153] on calendar-event-title "SL 325 Lease ending" at bounding box center [174, 149] width 101 height 10
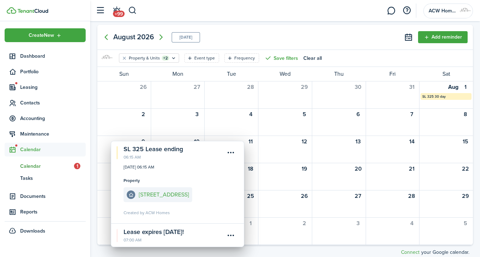
click at [232, 149] on menu-btn-icon "Open menu" at bounding box center [231, 153] width 12 height 12
click at [195, 194] on button "Delete" at bounding box center [206, 193] width 62 height 12
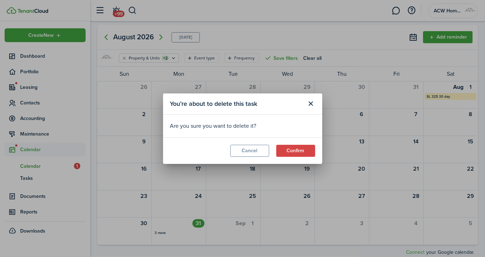
click at [301, 146] on button "Confirm" at bounding box center [296, 151] width 39 height 12
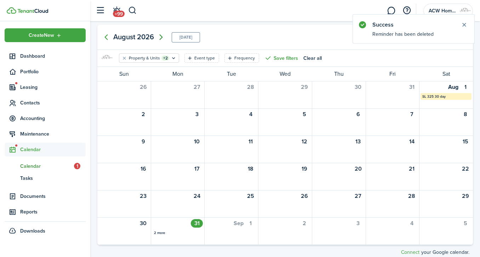
click at [161, 36] on icon "Next page" at bounding box center [161, 37] width 8 height 8
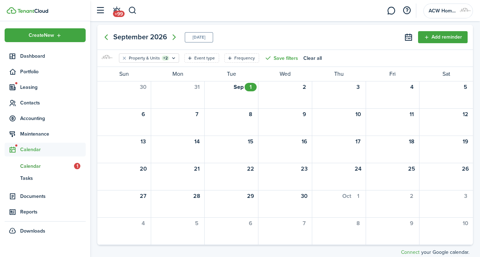
click at [449, 38] on button "Add reminder" at bounding box center [443, 37] width 50 height 12
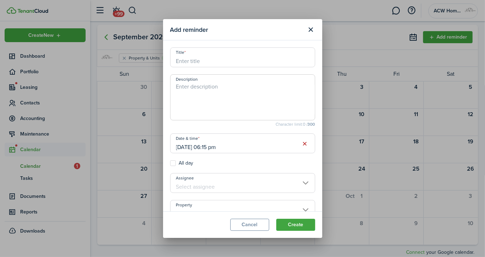
click at [243, 61] on input "Title" at bounding box center [242, 57] width 145 height 20
click at [226, 146] on input "[DATE] 06:15 pm" at bounding box center [242, 143] width 145 height 20
type input "SL 325 6 month/filter"
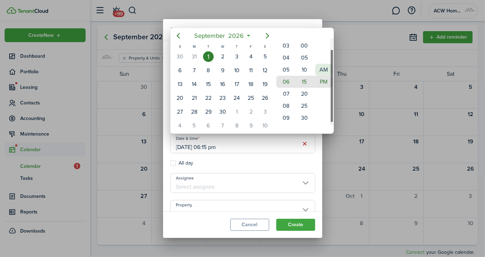
click at [324, 67] on mbsc-wheel-item "AM" at bounding box center [324, 70] width 17 height 12
type input "[DATE] 06:15 am"
drag, startPoint x: 320, startPoint y: 155, endPoint x: 317, endPoint y: 187, distance: 32.0
click at [317, 187] on div at bounding box center [242, 128] width 599 height 370
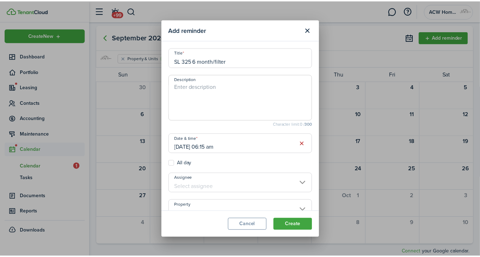
scroll to position [41, 0]
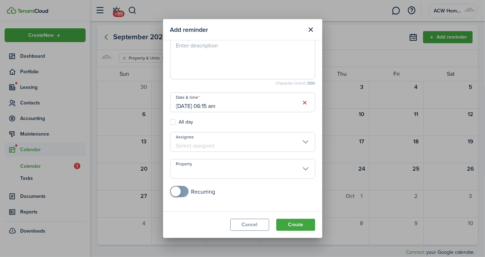
click at [292, 167] on input "Property" at bounding box center [242, 169] width 145 height 20
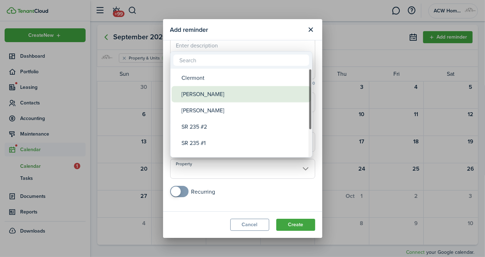
click at [249, 93] on div "[PERSON_NAME]" at bounding box center [244, 94] width 125 height 16
type input "[PERSON_NAME]"
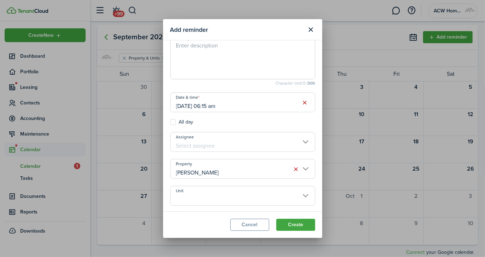
click at [254, 195] on input "Unit" at bounding box center [242, 196] width 145 height 20
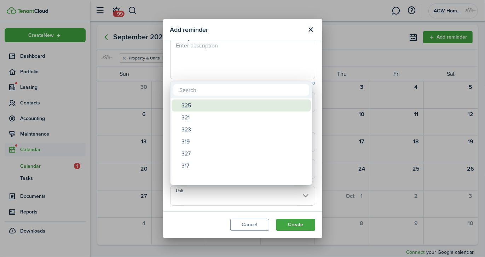
click at [265, 108] on div "325" at bounding box center [244, 106] width 125 height 12
type input "325"
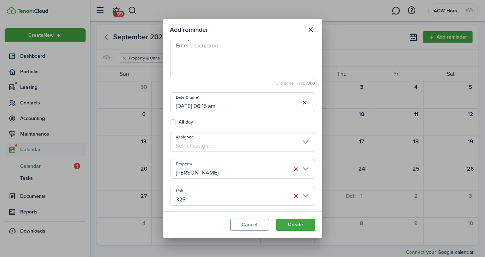
click at [309, 225] on button "Create" at bounding box center [296, 225] width 39 height 12
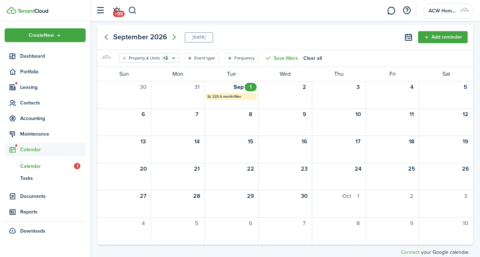
click at [107, 37] on icon "Previous page" at bounding box center [106, 37] width 8 height 8
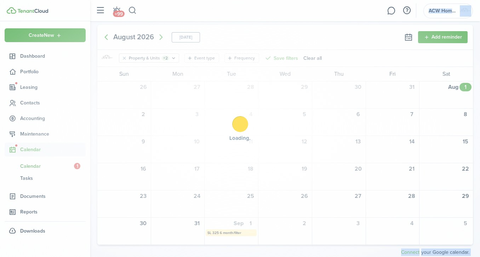
click at [107, 37] on div "Loading" at bounding box center [240, 128] width 480 height 257
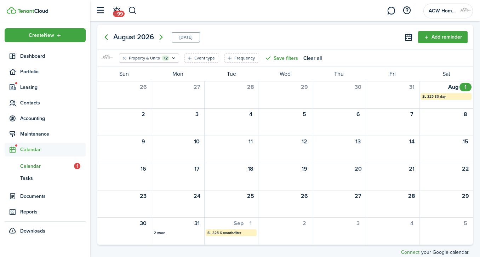
click at [107, 37] on icon "Previous page" at bounding box center [106, 37] width 8 height 8
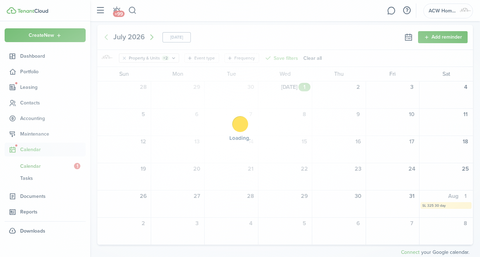
click at [107, 37] on body "Create New Dashboard Portfolio Leasing Contacts Accounting Maintenance Calendar…" at bounding box center [240, 128] width 480 height 257
click at [107, 37] on div "Loading" at bounding box center [240, 128] width 480 height 257
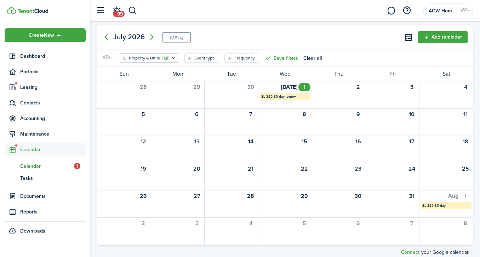
click at [107, 37] on icon "Previous page" at bounding box center [106, 37] width 8 height 8
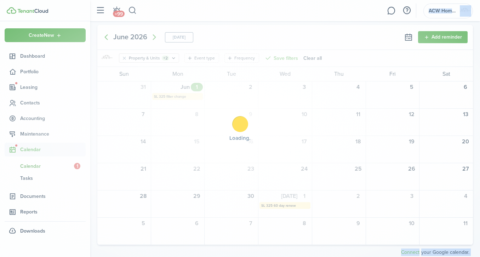
click at [107, 37] on div "Loading" at bounding box center [240, 128] width 480 height 257
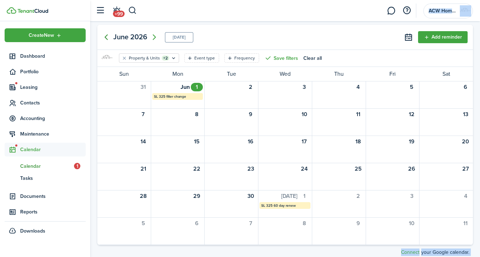
click at [107, 37] on icon "Previous page" at bounding box center [106, 37] width 8 height 8
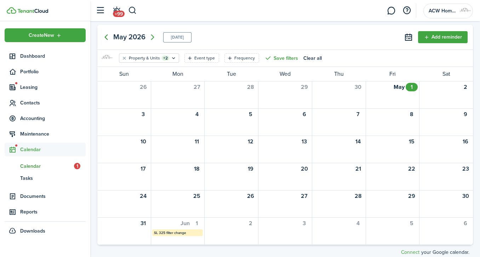
click at [107, 37] on icon "Previous page" at bounding box center [106, 37] width 8 height 8
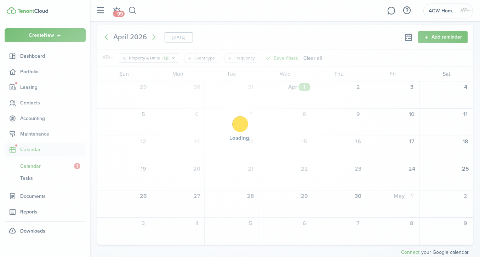
click at [107, 37] on div "Loading" at bounding box center [240, 128] width 480 height 257
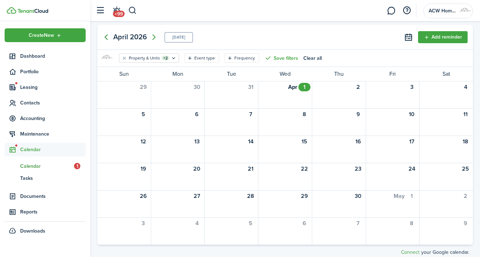
click at [107, 37] on icon "Previous page" at bounding box center [106, 37] width 8 height 8
click at [107, 37] on body "Create New Dashboard Portfolio Leasing Contacts Accounting Maintenance Calendar…" at bounding box center [240, 128] width 480 height 257
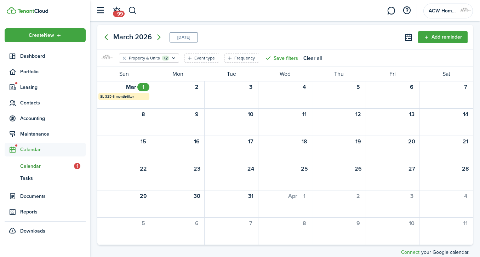
click at [107, 37] on icon "Previous page" at bounding box center [106, 37] width 8 height 8
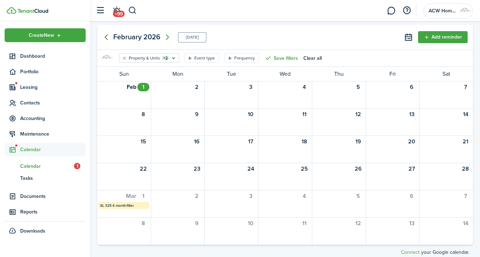
click at [107, 37] on icon "Previous page" at bounding box center [106, 37] width 8 height 8
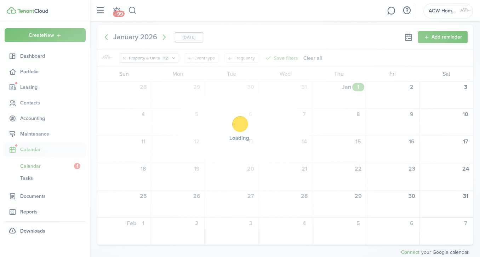
click at [107, 37] on div "Loading" at bounding box center [240, 128] width 480 height 257
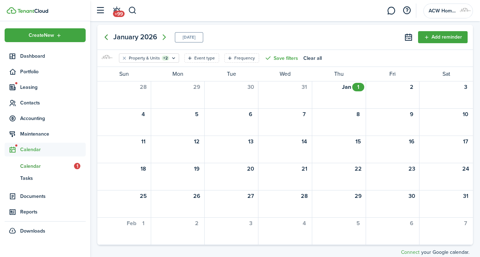
click at [107, 37] on icon "Previous page" at bounding box center [106, 37] width 8 height 8
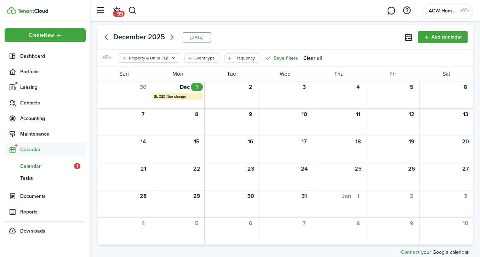
click at [107, 37] on icon "Previous page" at bounding box center [106, 37] width 8 height 8
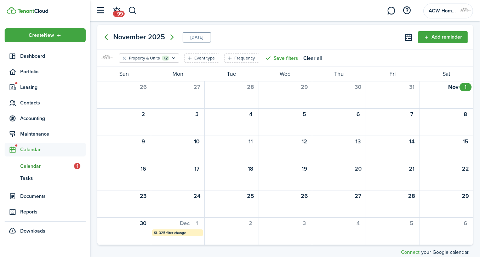
click at [107, 37] on icon "Previous page" at bounding box center [106, 37] width 8 height 8
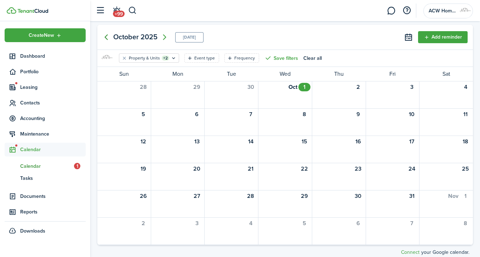
click at [107, 37] on icon "Previous page" at bounding box center [106, 37] width 8 height 8
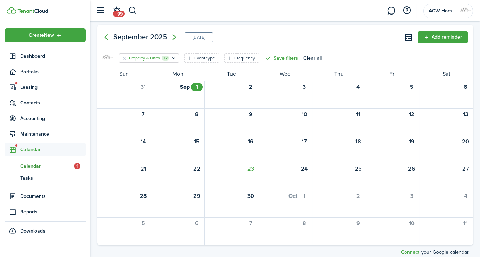
click at [172, 57] on icon "Open filter" at bounding box center [174, 58] width 6 height 6
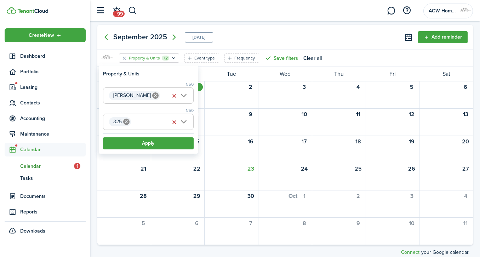
click at [124, 123] on icon at bounding box center [126, 122] width 6 height 6
click at [124, 123] on span "Unit" at bounding box center [148, 122] width 90 height 16
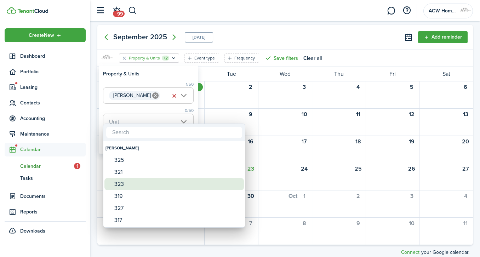
click at [122, 184] on div "323" at bounding box center [176, 184] width 125 height 12
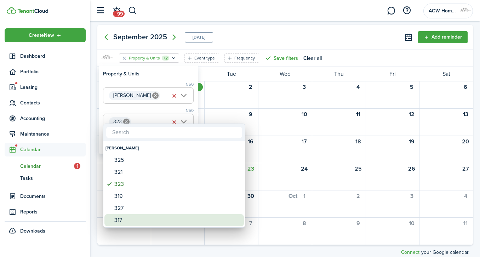
click at [120, 217] on div "317" at bounding box center [176, 220] width 125 height 12
type input "323, 317"
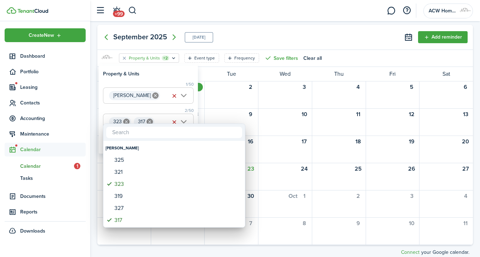
click at [241, 38] on div at bounding box center [239, 128] width 593 height 370
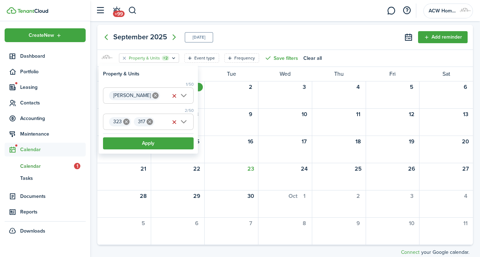
click at [154, 145] on button "Apply" at bounding box center [148, 143] width 91 height 12
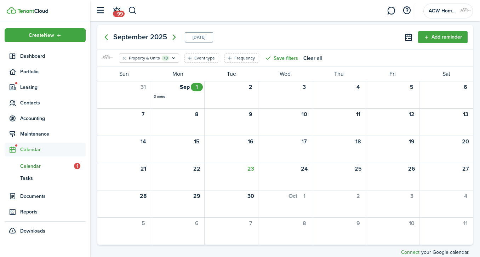
click at [174, 36] on icon "Next page" at bounding box center [173, 37] width 3 height 6
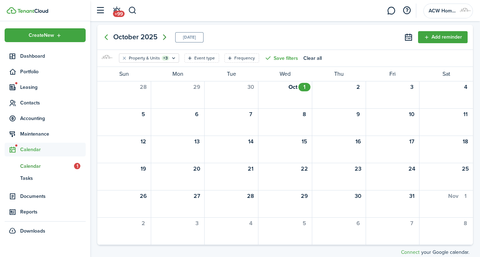
click at [165, 37] on icon "Next page" at bounding box center [164, 37] width 8 height 8
click at [172, 35] on icon "Next page" at bounding box center [171, 37] width 3 height 6
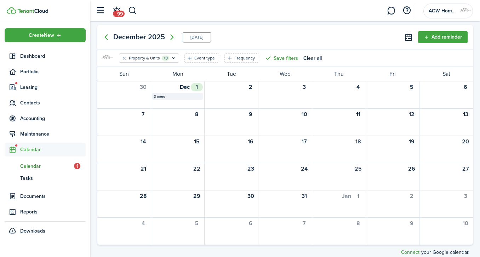
click at [159, 96] on div "3 more" at bounding box center [177, 96] width 47 height 5
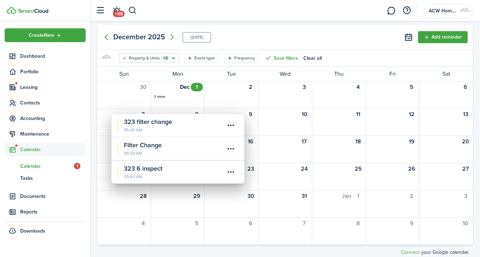
click at [156, 146] on calendar-event-title "Filter Change" at bounding box center [174, 146] width 101 height 10
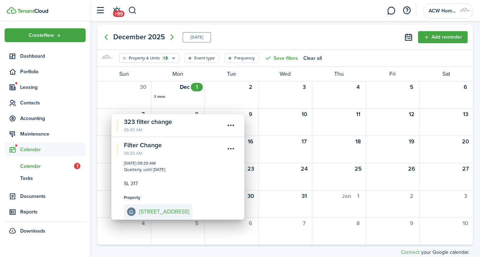
click at [263, 34] on div "[DATE] [DATE] Add reminder" at bounding box center [285, 37] width 376 height 25
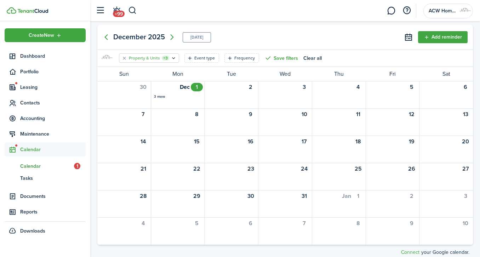
click at [174, 57] on icon "Open filter" at bounding box center [174, 58] width 6 height 6
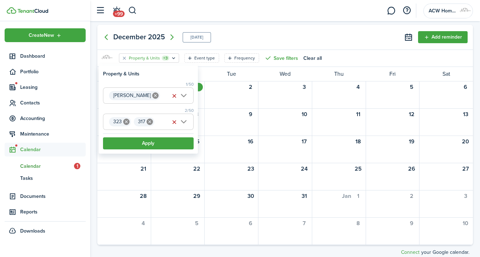
click at [164, 124] on span "323 317" at bounding box center [148, 122] width 90 height 16
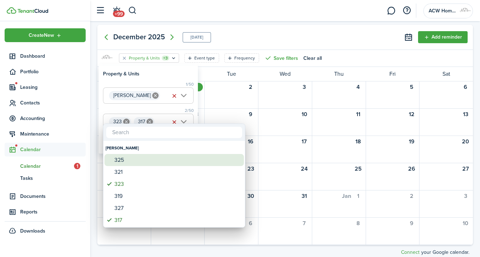
click at [137, 157] on div "325" at bounding box center [176, 160] width 125 height 12
type input "323, 317, 325"
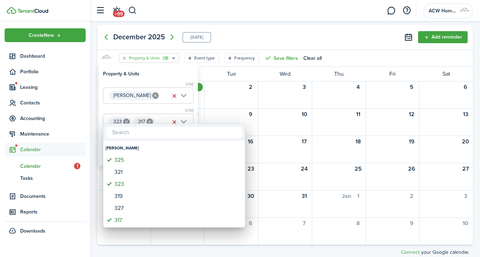
click at [262, 27] on div at bounding box center [239, 128] width 593 height 370
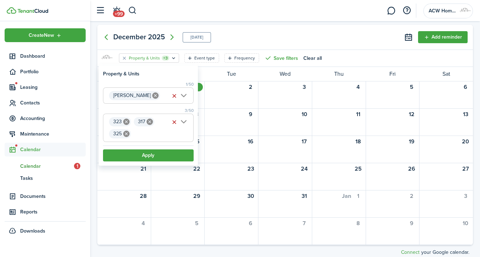
click at [162, 154] on button "Apply" at bounding box center [148, 155] width 91 height 12
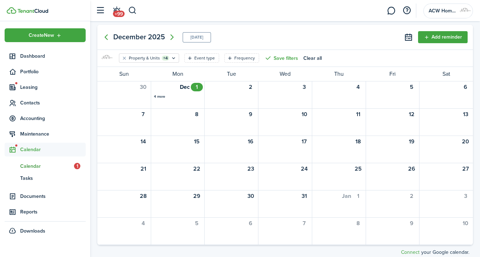
click at [178, 53] on calendar-filter "Property & Units +4 Event type Frequency Save filters Clear all" at bounding box center [285, 58] width 376 height 17
click at [171, 56] on icon "Open filter" at bounding box center [174, 58] width 6 height 6
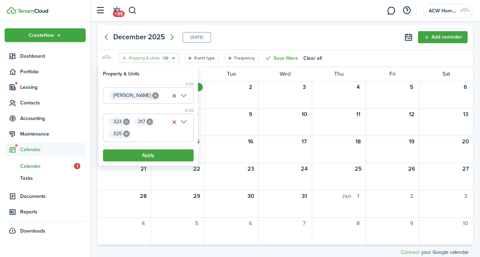
click at [125, 131] on icon at bounding box center [126, 134] width 6 height 6
type input "323, 317"
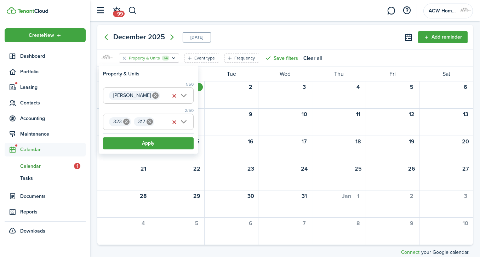
click at [144, 142] on button "Apply" at bounding box center [148, 143] width 91 height 12
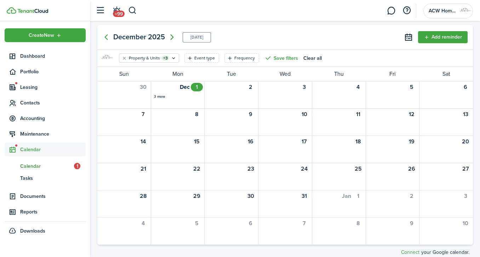
click at [173, 34] on icon "Next page" at bounding box center [172, 37] width 8 height 8
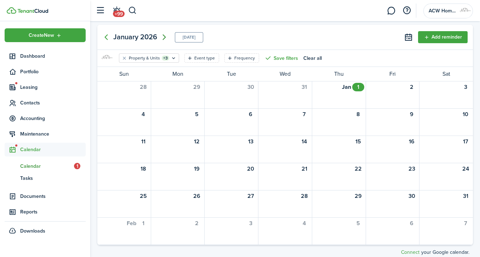
click at [164, 37] on icon "Next page" at bounding box center [164, 37] width 8 height 8
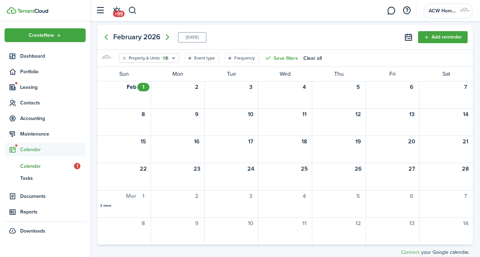
click at [166, 36] on icon "Next page" at bounding box center [167, 37] width 8 height 8
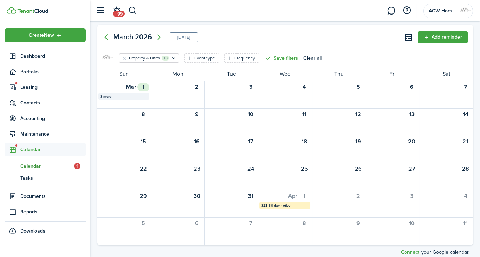
click at [110, 96] on div "3 more" at bounding box center [123, 96] width 47 height 5
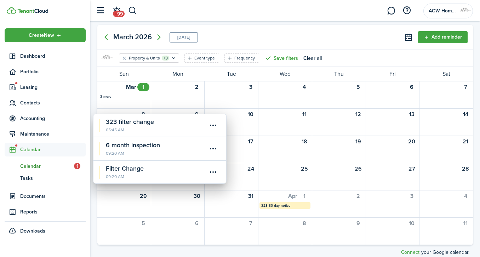
click at [130, 145] on calendar-event-title "6 month inspection" at bounding box center [156, 146] width 101 height 10
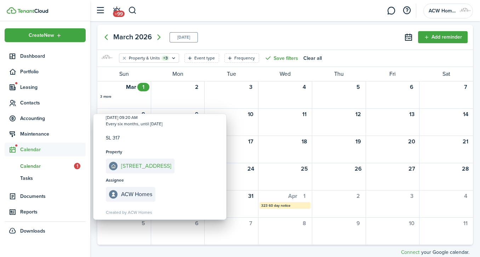
scroll to position [72, 0]
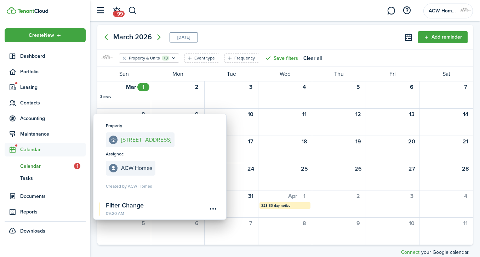
click at [137, 206] on calendar-event-title "Filter Change" at bounding box center [156, 206] width 101 height 10
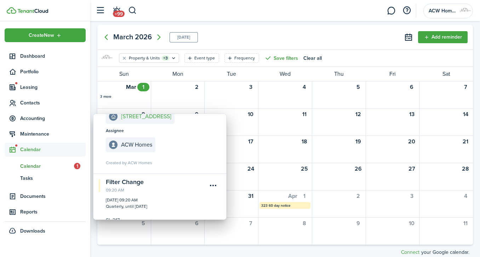
scroll to position [0, 0]
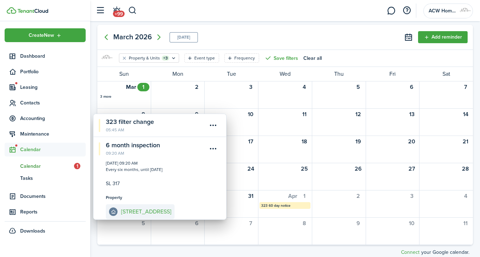
click at [320, 35] on div "[DATE] [DATE] Add reminder" at bounding box center [285, 37] width 376 height 25
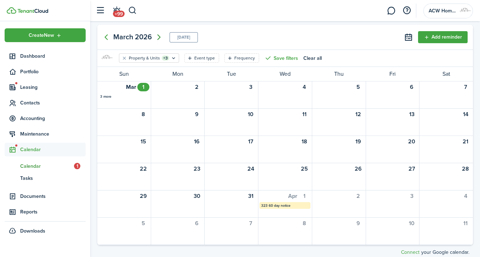
click at [158, 40] on icon "Next page" at bounding box center [159, 37] width 8 height 8
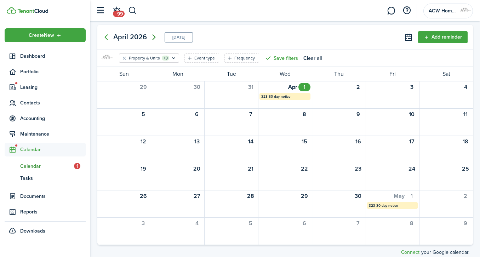
click at [152, 37] on icon "Next page" at bounding box center [154, 37] width 8 height 8
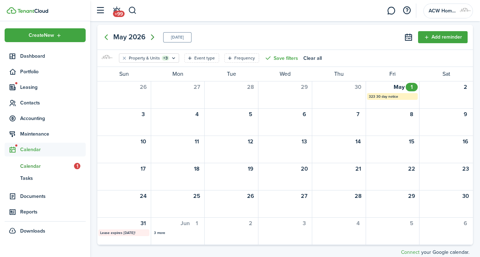
click at [152, 37] on icon "Next page" at bounding box center [152, 37] width 8 height 8
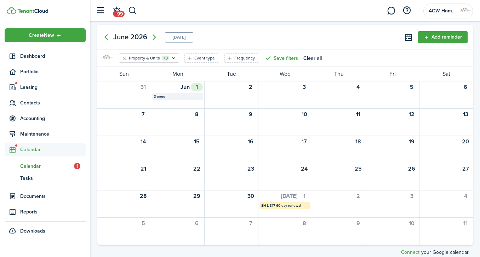
click at [161, 95] on div "3 more" at bounding box center [177, 96] width 47 height 5
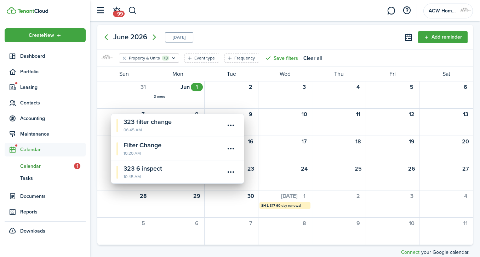
click at [281, 30] on div "[DATE] [DATE] Add reminder" at bounding box center [285, 37] width 376 height 25
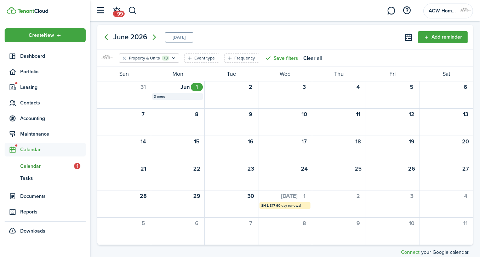
click at [106, 35] on icon "Previous page" at bounding box center [106, 37] width 8 height 8
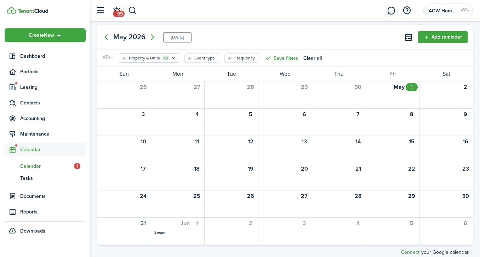
click at [106, 35] on icon "Previous page" at bounding box center [106, 37] width 8 height 8
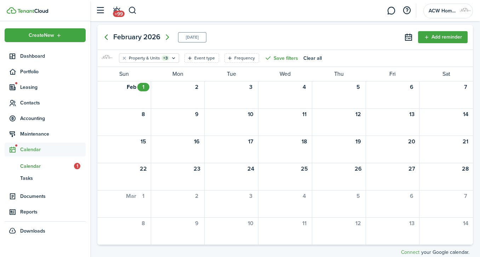
click at [106, 35] on icon "Previous page" at bounding box center [106, 37] width 8 height 8
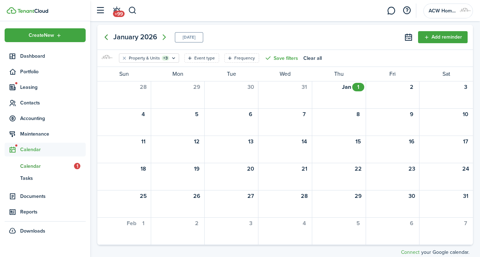
click at [106, 35] on icon "Previous page" at bounding box center [106, 37] width 8 height 8
click at [106, 35] on body "Create New Dashboard Portfolio Leasing Contacts Accounting Maintenance Calendar…" at bounding box center [240, 128] width 480 height 257
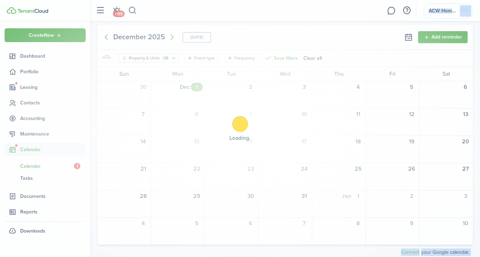
click at [106, 35] on div "Loading" at bounding box center [240, 128] width 480 height 257
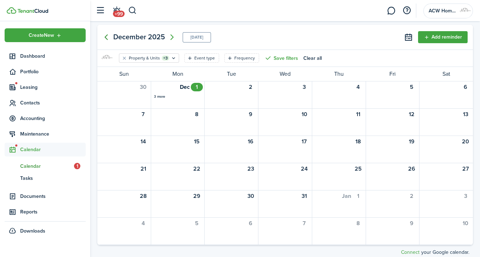
click at [106, 35] on icon "Previous page" at bounding box center [106, 37] width 8 height 8
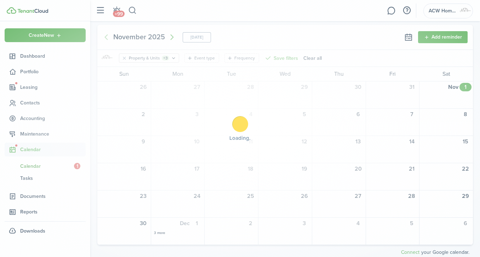
click at [106, 35] on body "Create New Dashboard Portfolio Leasing Contacts Accounting Maintenance Calendar…" at bounding box center [240, 128] width 480 height 257
click at [106, 35] on div "Loading" at bounding box center [240, 128] width 480 height 257
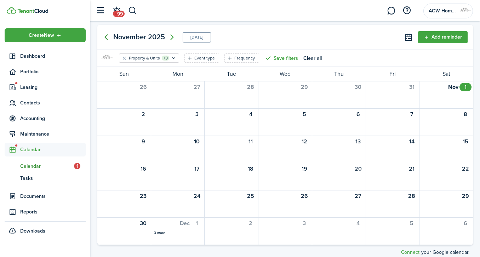
click at [106, 35] on icon "Previous page" at bounding box center [106, 37] width 8 height 8
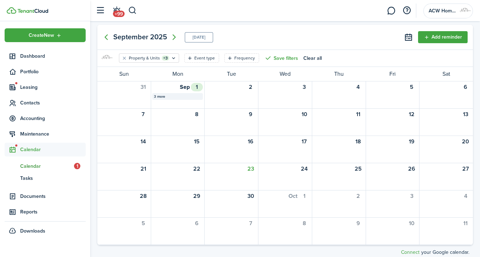
click at [159, 95] on div "3 more" at bounding box center [177, 96] width 47 height 5
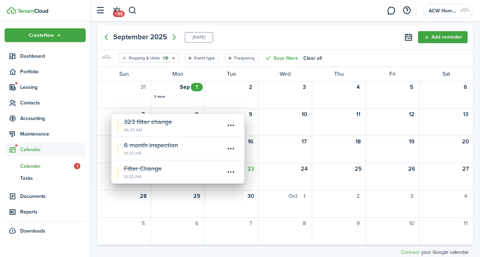
click at [287, 46] on div "[DATE] [DATE] Add reminder" at bounding box center [285, 37] width 376 height 25
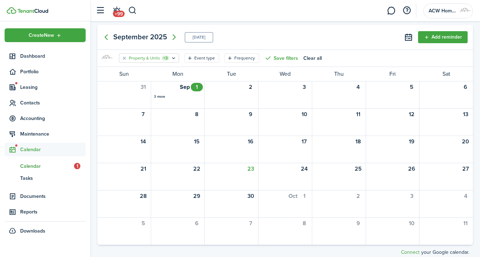
click at [173, 56] on icon "Open filter" at bounding box center [174, 58] width 6 height 6
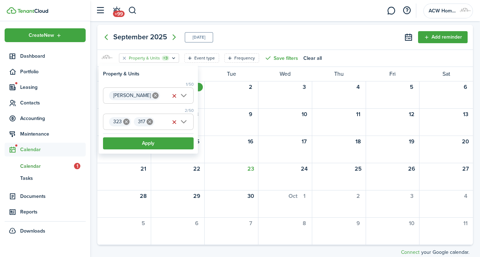
click at [173, 95] on button "button" at bounding box center [175, 96] width 10 height 10
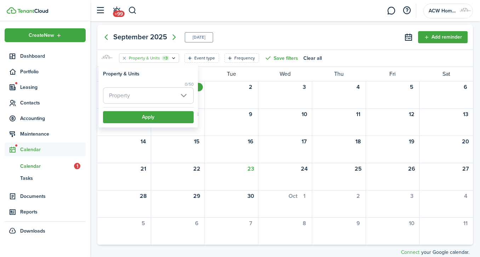
click at [166, 115] on button "Apply" at bounding box center [148, 117] width 91 height 12
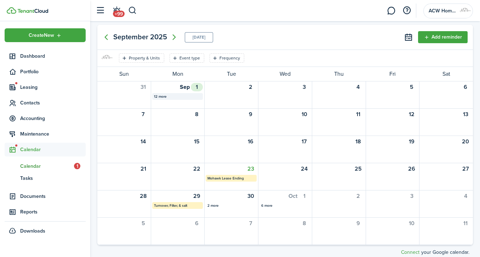
click at [163, 96] on div "12 more" at bounding box center [177, 96] width 47 height 5
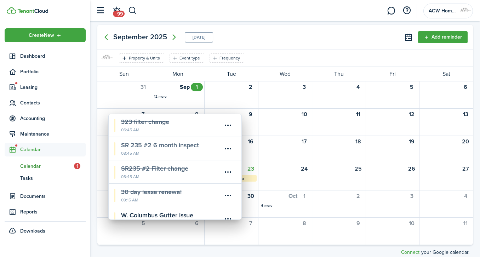
click at [269, 40] on div "[DATE] [DATE] Add reminder" at bounding box center [285, 37] width 376 height 25
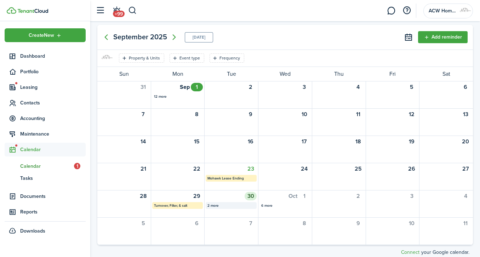
click at [215, 203] on div "2 more" at bounding box center [231, 205] width 47 height 5
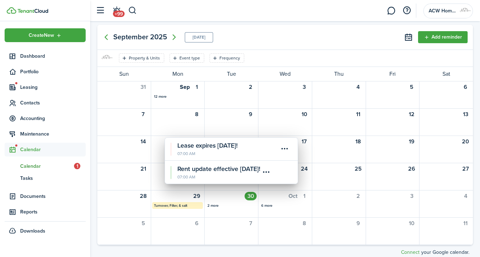
click at [223, 167] on calendar-event-title "Rent update effective [DATE]!" at bounding box center [218, 169] width 83 height 10
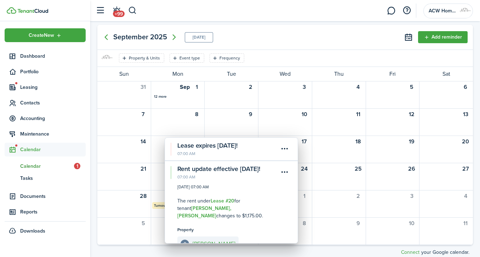
click at [216, 142] on calendar-event-title "Lease expires [DATE]!" at bounding box center [227, 146] width 101 height 10
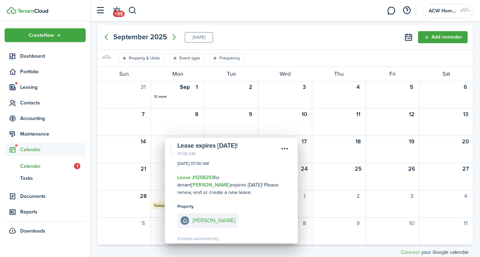
click at [297, 28] on div "[DATE] [DATE] Add reminder" at bounding box center [285, 37] width 376 height 25
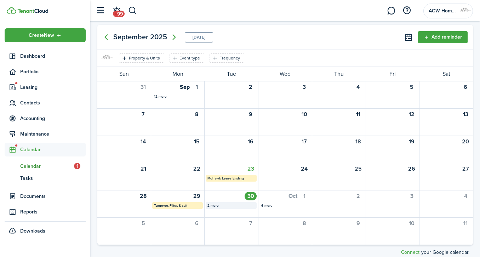
click at [34, 103] on span "Contacts" at bounding box center [53, 102] width 66 height 7
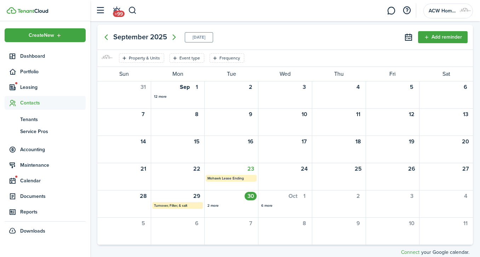
click at [29, 119] on span "Tenants" at bounding box center [53, 119] width 66 height 7
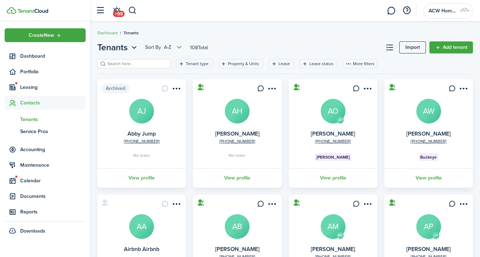
click at [134, 66] on input "search" at bounding box center [137, 64] width 62 height 7
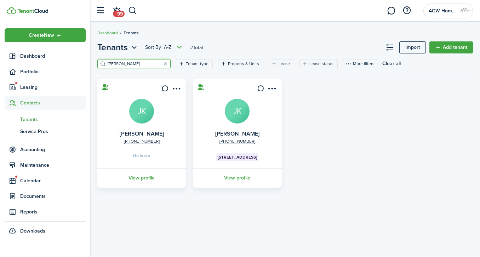
type input "[PERSON_NAME]"
click at [246, 177] on link "View profile" at bounding box center [237, 177] width 91 height 19
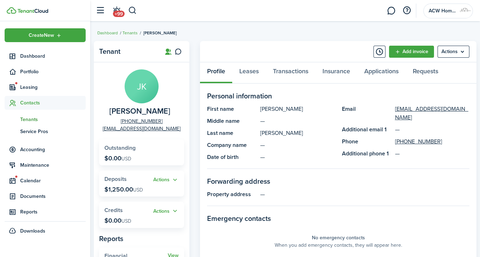
click at [393, 12] on link at bounding box center [391, 11] width 13 height 18
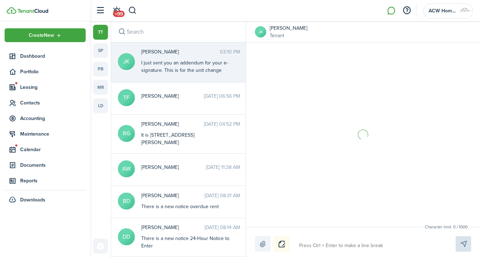
scroll to position [710, 0]
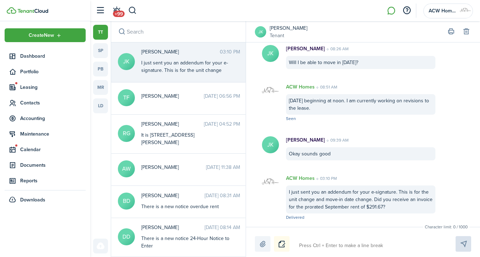
click at [329, 244] on textarea at bounding box center [369, 246] width 145 height 12
type textarea "I"
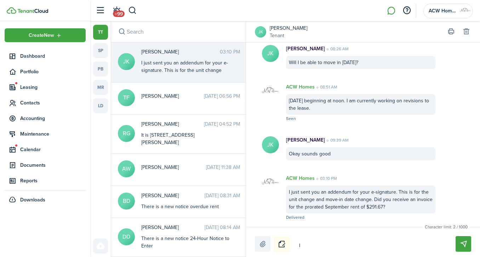
type textarea "I m"
type textarea "I mu"
type textarea "I mus"
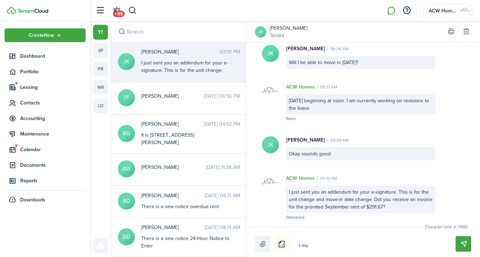
type textarea "I mus"
type textarea "I must"
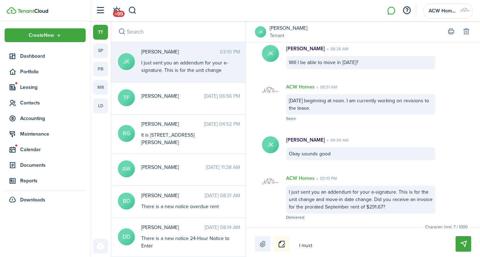
type textarea "I must h"
type textarea "I must ha"
type textarea "I must hav"
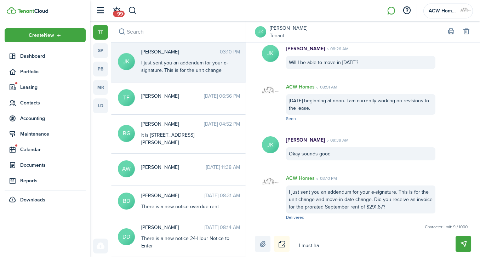
type textarea "I must hav"
type textarea "I must have"
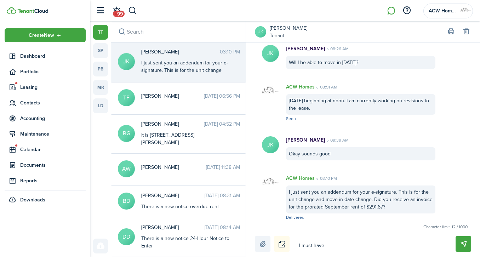
type textarea "I must have t"
type textarea "I must have th"
type textarea "I must have the"
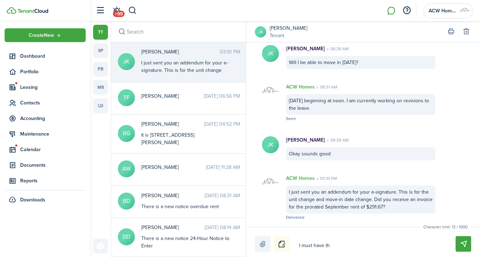
type textarea "I must have the"
type textarea "I must have the a"
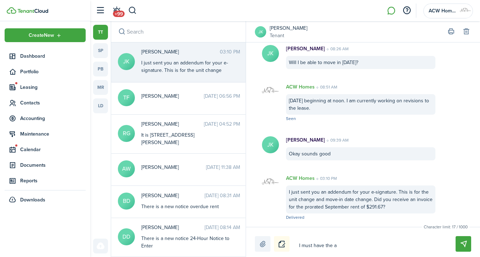
type textarea "I must have the ad"
type textarea "I must have the add"
type textarea "I must have the adde"
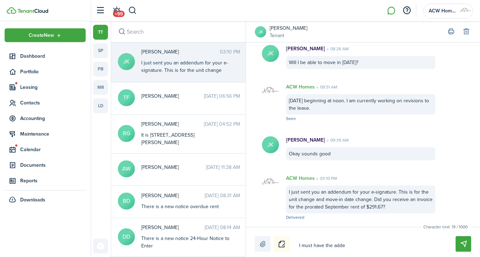
type textarea "I must have the adde"
type textarea "I must have the adden"
type textarea "I must have the addens"
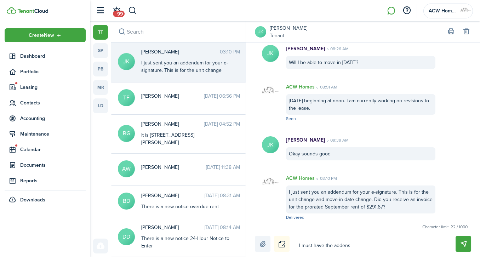
type textarea "I must have the addensu"
type textarea "I must have the addensum"
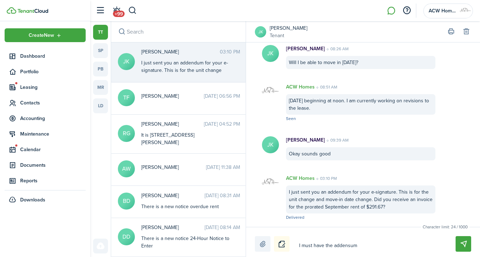
type textarea "I must have the addensum"
type textarea "I must have the addensu"
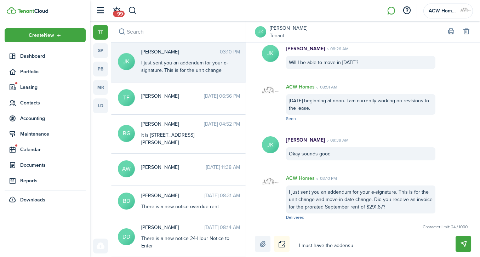
type textarea "I must have the addens"
type textarea "I must have the adden"
type textarea "I must have the addend"
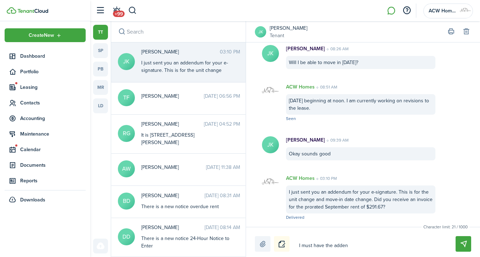
type textarea "I must have the addend"
type textarea "I must have the addendu"
type textarea "I must have the addendum"
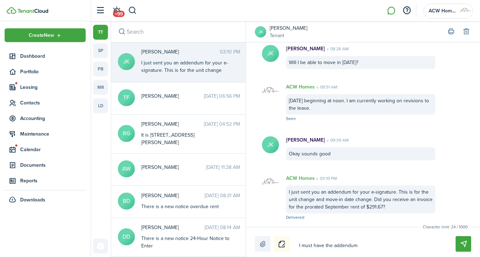
type textarea "I must have the addendum"
type textarea "I must have the addendum s"
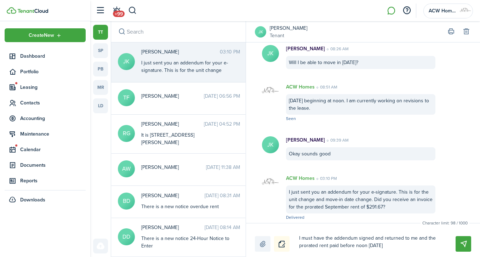
click at [357, 247] on textarea "I must have the addendum signed and returned to me and the prorated rent paid b…" at bounding box center [369, 241] width 145 height 19
click at [355, 246] on textarea "I must have the addendum signed and returned to me and the prorated rent paid b…" at bounding box center [369, 241] width 145 height 19
click at [356, 246] on textarea "I must have the addendum signed and returned to me and the prorated rent paid b…" at bounding box center [369, 241] width 145 height 19
drag, startPoint x: 356, startPoint y: 246, endPoint x: 366, endPoint y: 245, distance: 10.4
click at [366, 245] on textarea "I must have the addendum signed and returned to me and the prorated rent paid b…" at bounding box center [369, 241] width 145 height 19
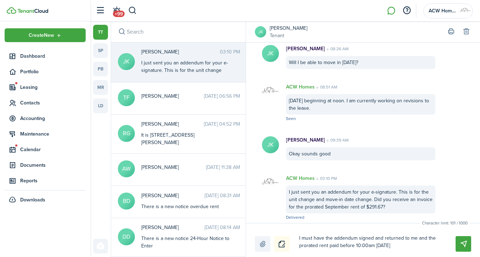
click at [398, 248] on textarea "I must have the addendum signed and returned to me and the prorated rent paid b…" at bounding box center [369, 241] width 145 height 19
click at [462, 244] on button "Send" at bounding box center [464, 244] width 16 height 16
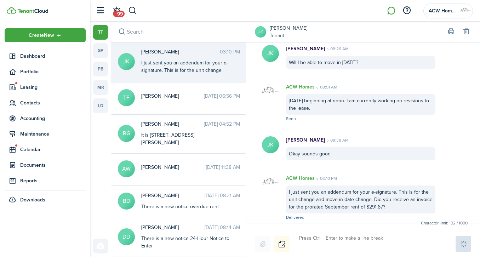
scroll to position [763, 0]
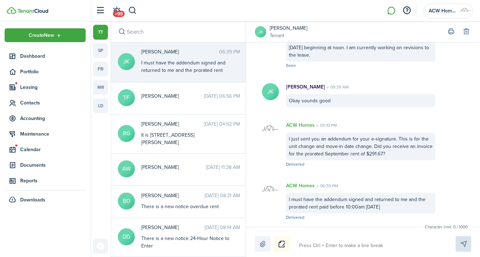
click at [290, 27] on link "[PERSON_NAME]" at bounding box center [289, 27] width 38 height 7
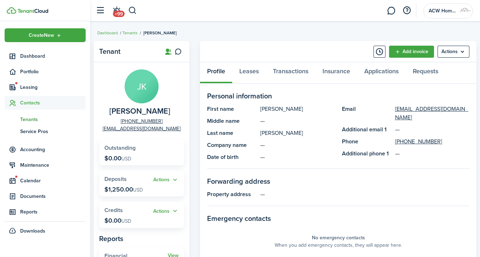
click at [129, 34] on link "Tenants" at bounding box center [130, 33] width 15 height 6
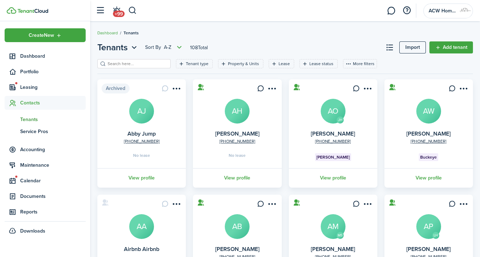
click at [135, 63] on input "search" at bounding box center [137, 64] width 62 height 7
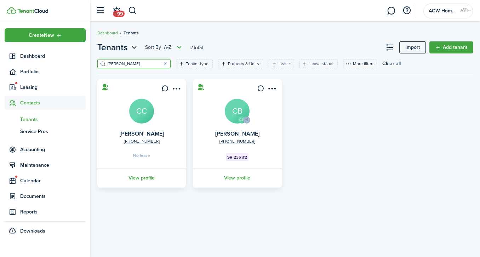
type input "[PERSON_NAME]"
click at [28, 169] on span "Maintenance" at bounding box center [45, 165] width 81 height 14
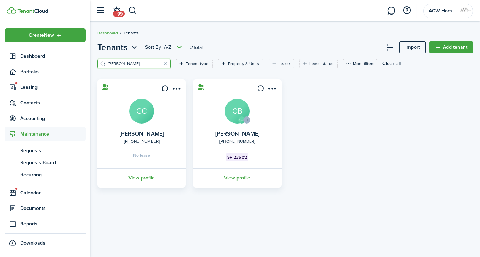
click at [34, 153] on span "Requests" at bounding box center [53, 150] width 66 height 7
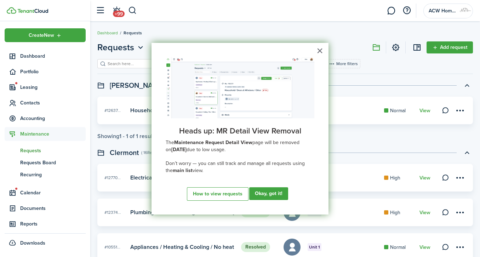
click at [319, 48] on button "×" at bounding box center [320, 50] width 7 height 11
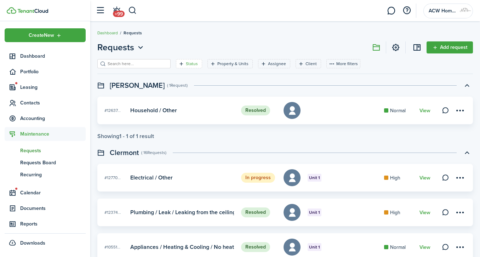
click at [186, 66] on filter-tag-label "Status" at bounding box center [192, 64] width 12 height 6
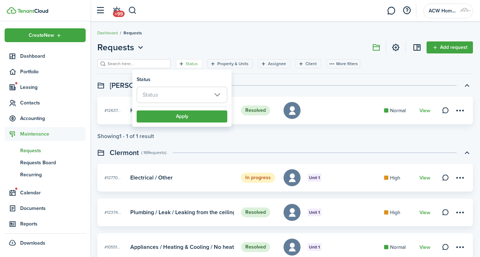
click at [167, 90] on span "Status" at bounding box center [182, 95] width 90 height 16
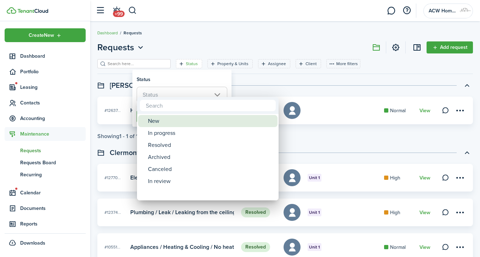
click at [154, 119] on div "New" at bounding box center [210, 121] width 125 height 12
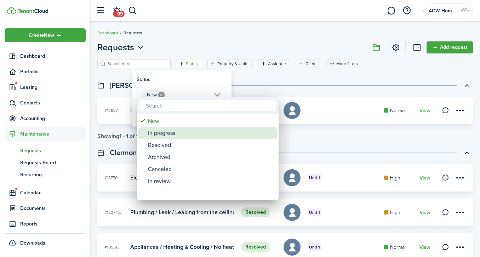
click at [159, 134] on div "In progress" at bounding box center [210, 133] width 125 height 12
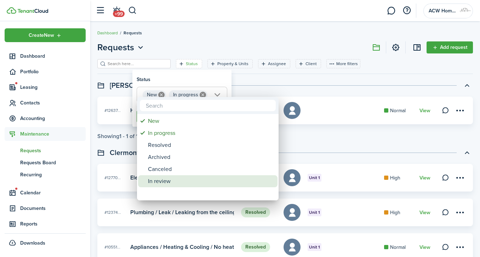
click at [161, 181] on div "In review" at bounding box center [210, 181] width 125 height 12
type input "New, In progress, In review"
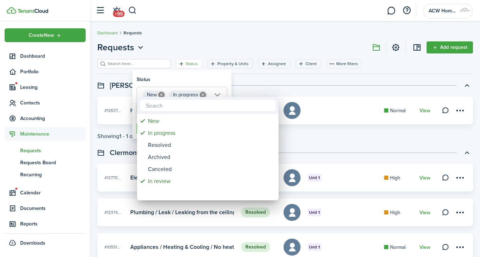
click at [266, 84] on div at bounding box center [239, 128] width 593 height 370
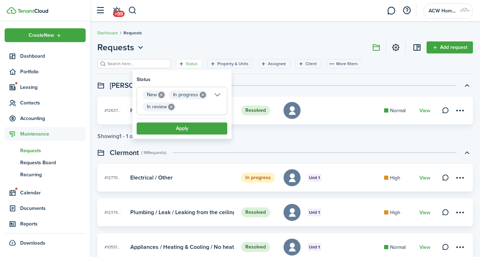
click at [185, 131] on button "Apply" at bounding box center [182, 129] width 91 height 12
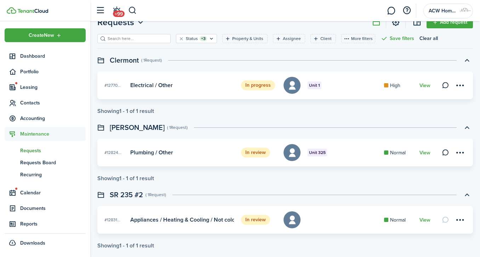
scroll to position [36, 0]
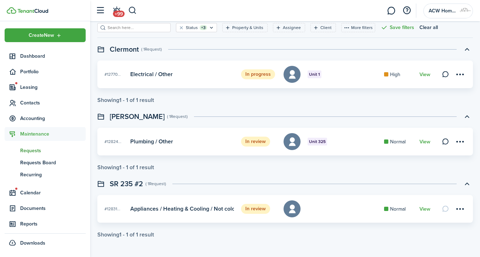
click at [427, 143] on link "View" at bounding box center [425, 142] width 11 height 6
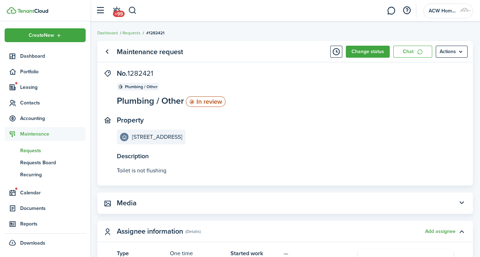
click at [370, 52] on button "Change status" at bounding box center [368, 52] width 44 height 12
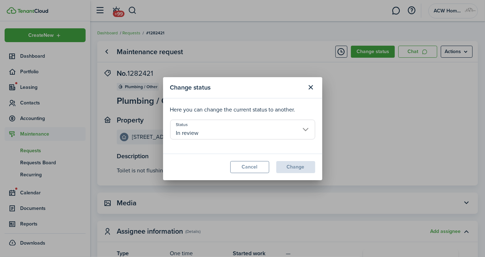
click at [257, 135] on input "In review" at bounding box center [242, 130] width 145 height 20
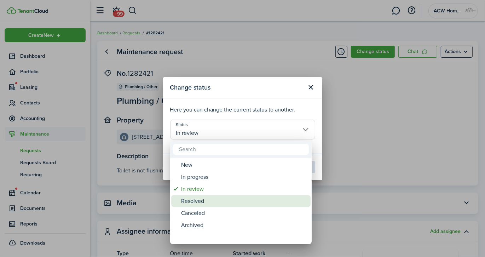
click at [191, 204] on div "Resolved" at bounding box center [243, 201] width 125 height 12
type input "Resolved"
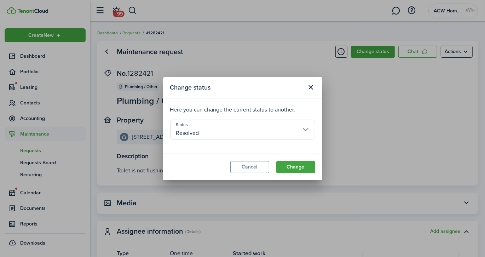
click at [309, 167] on button "Change" at bounding box center [296, 167] width 39 height 12
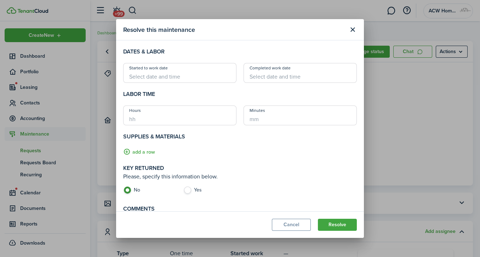
click at [342, 225] on button "Resolve" at bounding box center [337, 225] width 39 height 12
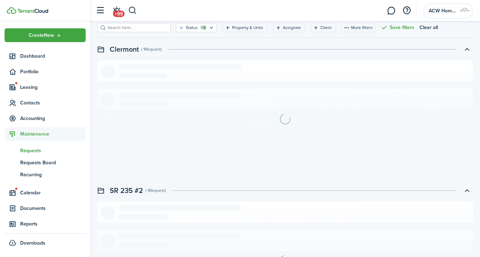
scroll to position [7, 0]
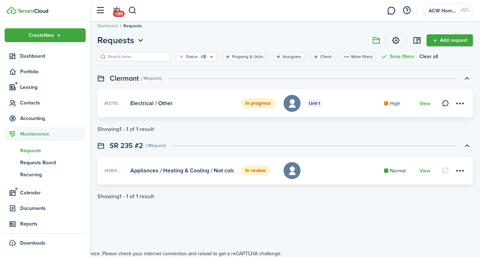
click at [424, 171] on link "View" at bounding box center [425, 171] width 11 height 6
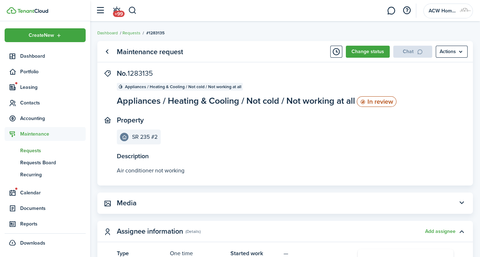
click at [370, 53] on button "Change status" at bounding box center [368, 52] width 44 height 12
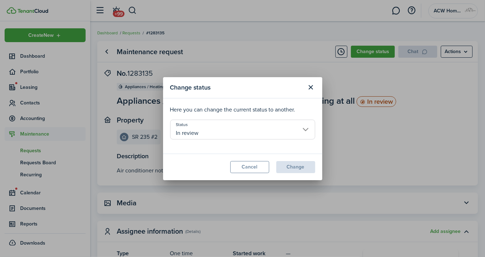
click at [256, 131] on input "In review" at bounding box center [242, 130] width 145 height 20
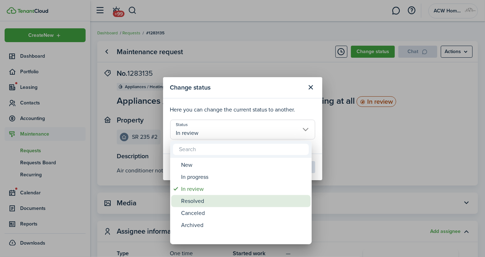
click at [194, 203] on div "Resolved" at bounding box center [243, 201] width 125 height 12
type input "Resolved"
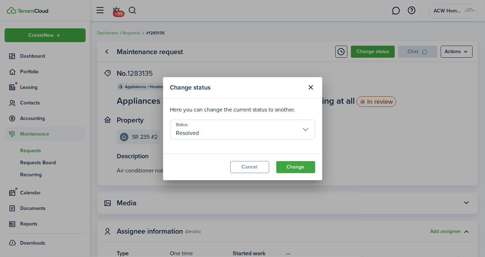
click at [307, 166] on button "Change" at bounding box center [296, 167] width 39 height 12
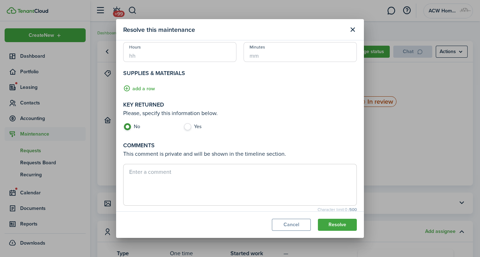
scroll to position [70, 0]
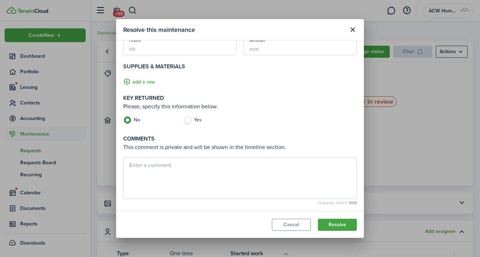
click at [281, 176] on textarea at bounding box center [240, 178] width 233 height 34
type textarea "J"
click at [334, 222] on button "Resolve" at bounding box center [337, 225] width 39 height 12
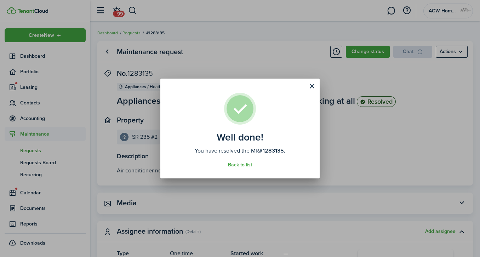
click at [127, 31] on div "Well done! You have resolved the MR #1283135. Back to list" at bounding box center [240, 128] width 480 height 257
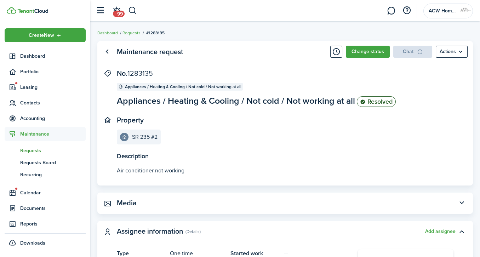
click at [127, 31] on link "Requests" at bounding box center [132, 33] width 18 height 6
